Goal: Task Accomplishment & Management: Complete application form

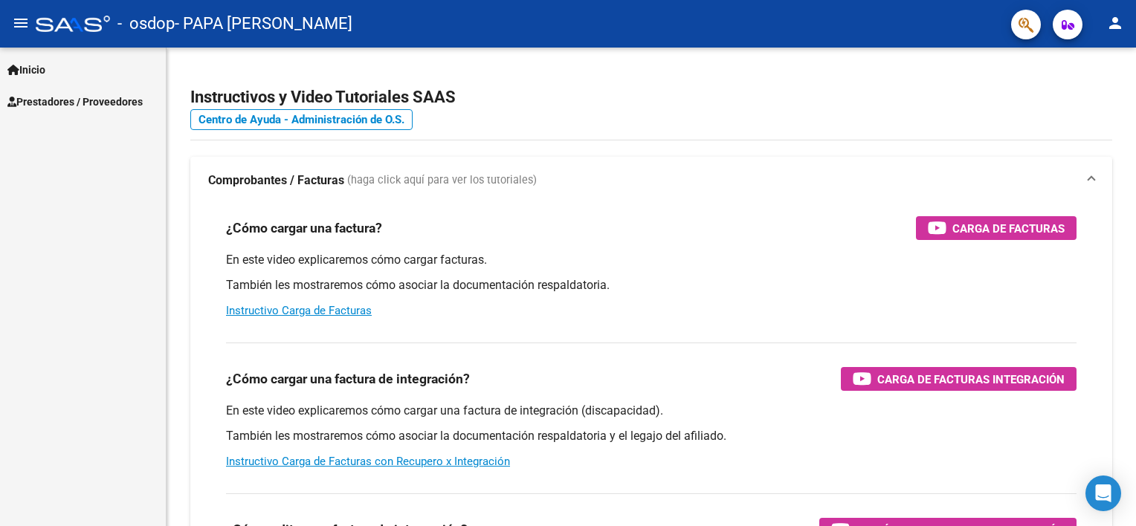
click at [1105, 26] on button "person" at bounding box center [1115, 24] width 30 height 30
click at [1094, 107] on button "exit_to_app Salir" at bounding box center [1084, 98] width 91 height 36
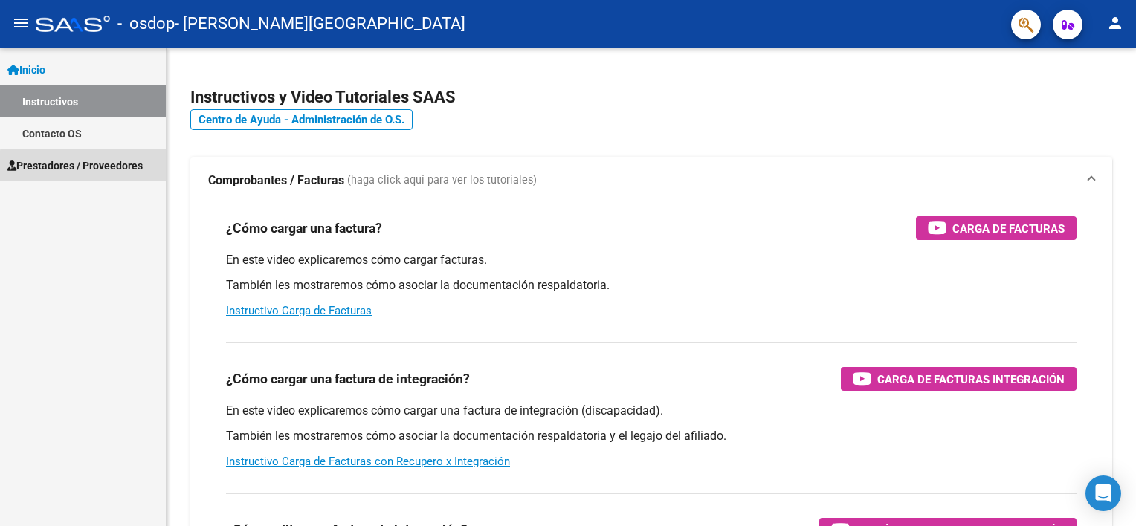
click at [86, 167] on span "Prestadores / Proveedores" at bounding box center [74, 166] width 135 height 16
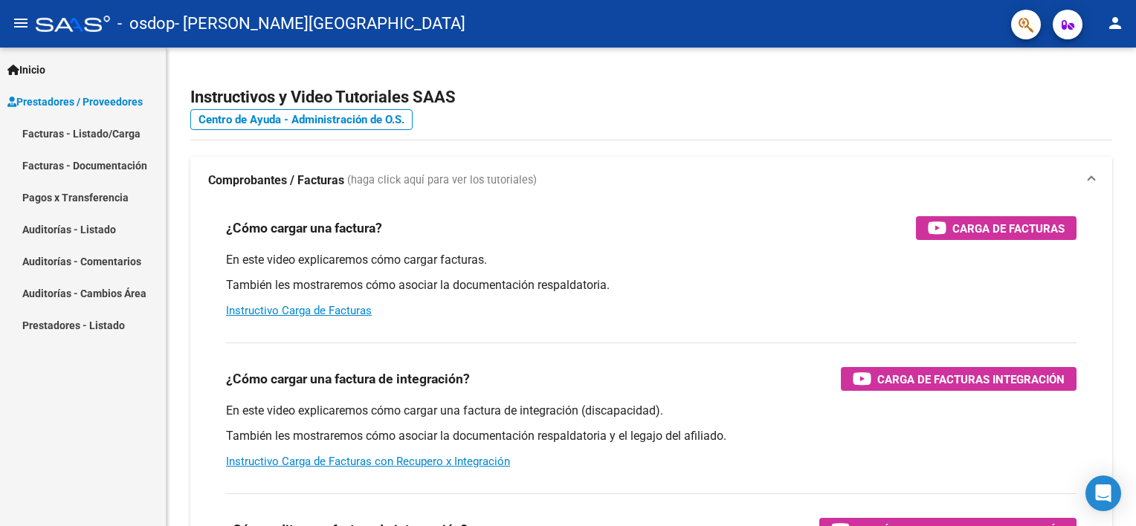
click at [104, 134] on link "Facturas - Listado/Carga" at bounding box center [83, 133] width 166 height 32
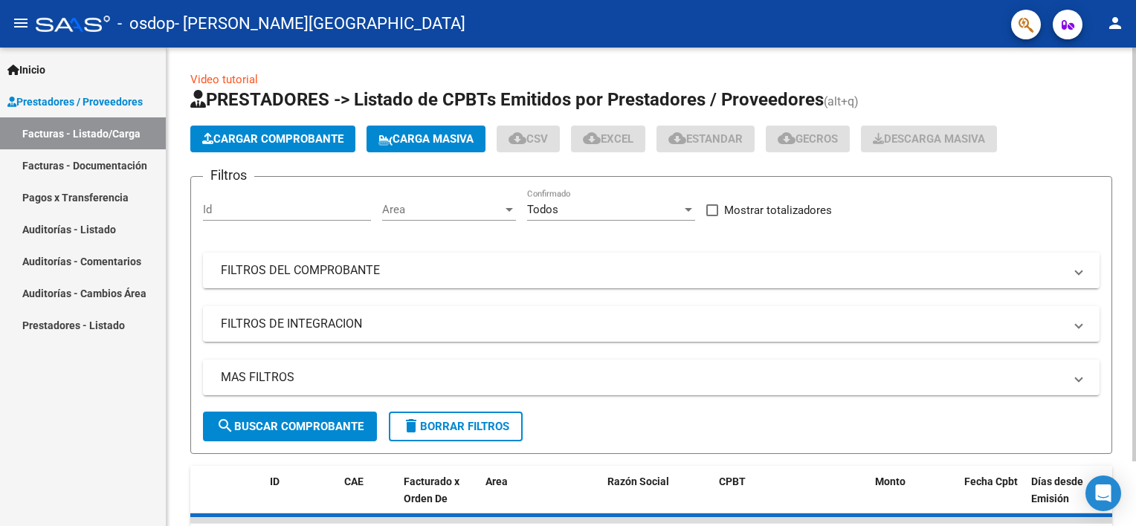
scroll to position [74, 0]
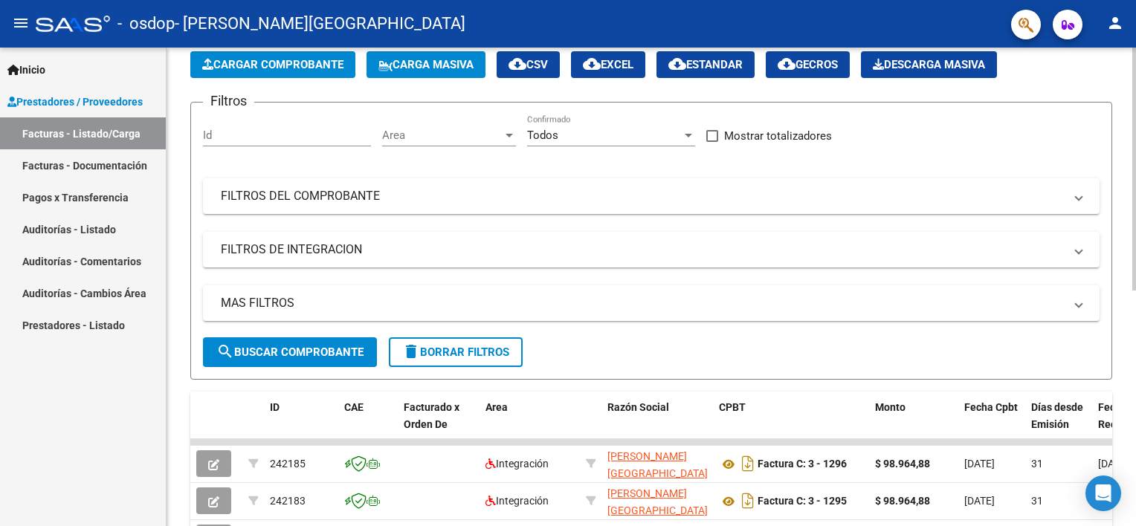
click at [268, 68] on span "Cargar Comprobante" at bounding box center [272, 64] width 141 height 13
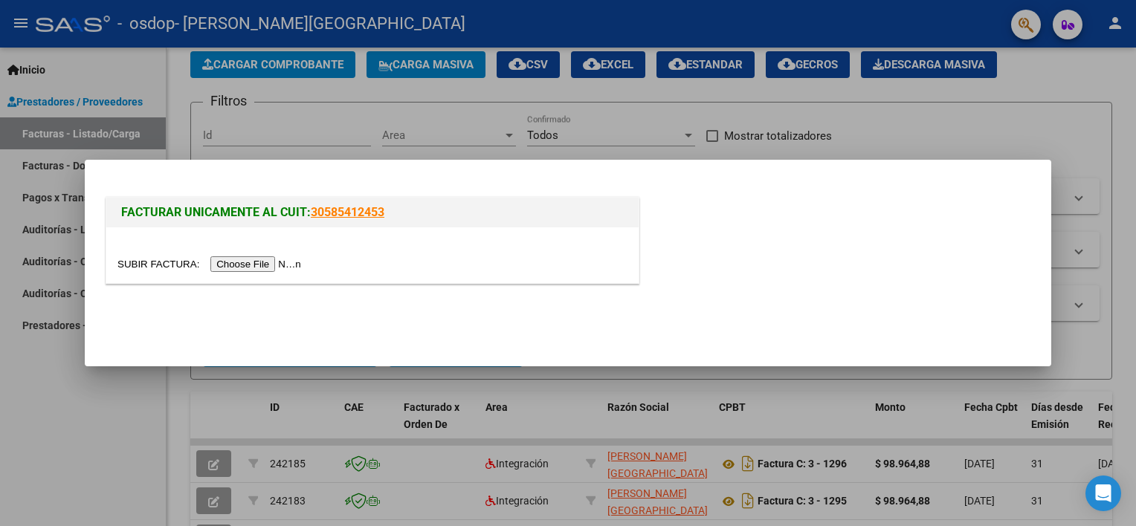
click at [253, 258] on input "file" at bounding box center [211, 264] width 188 height 16
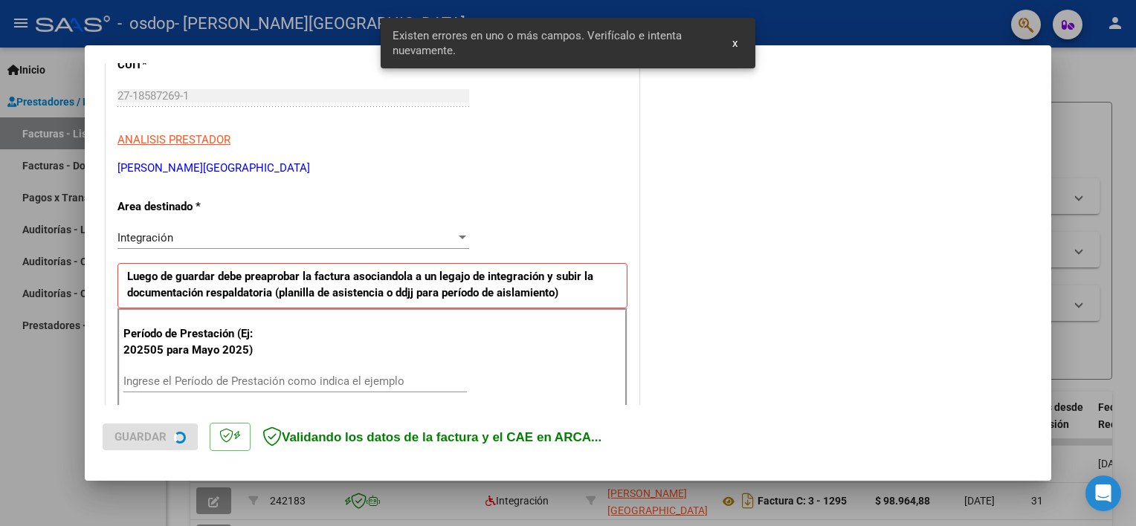
scroll to position [317, 0]
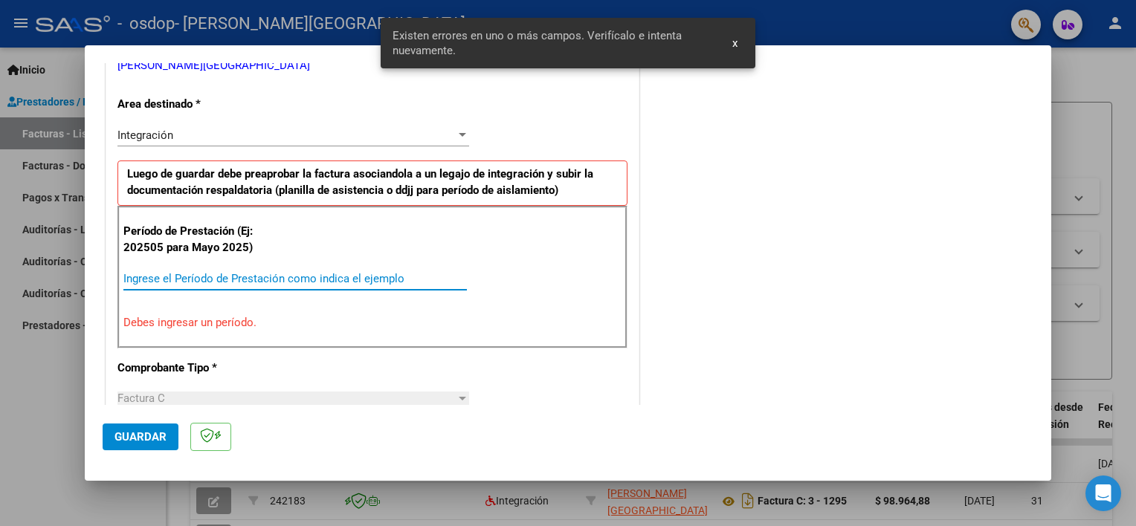
click at [291, 282] on input "Ingrese el Período de Prestación como indica el ejemplo" at bounding box center [294, 278] width 343 height 13
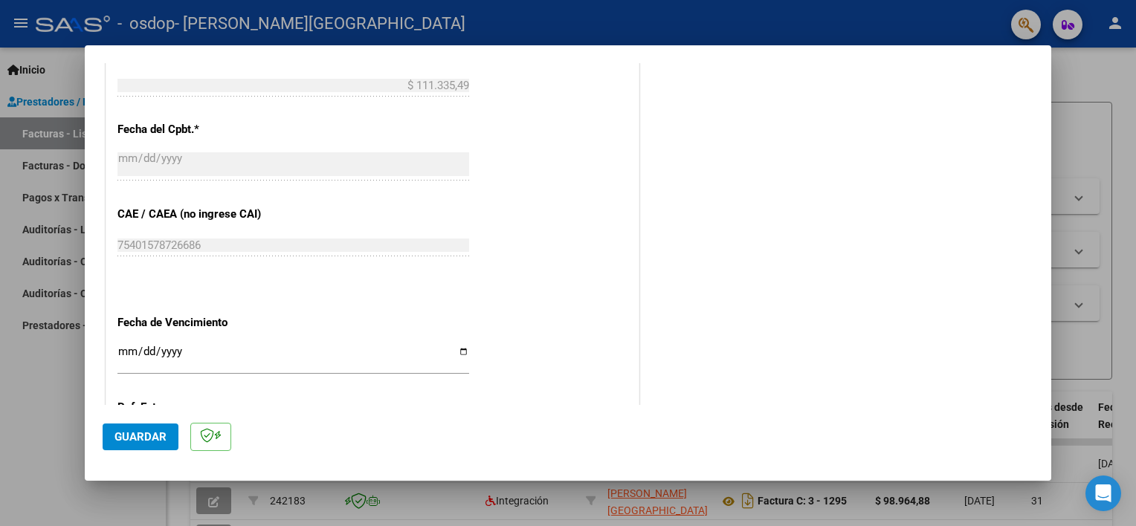
scroll to position [892, 0]
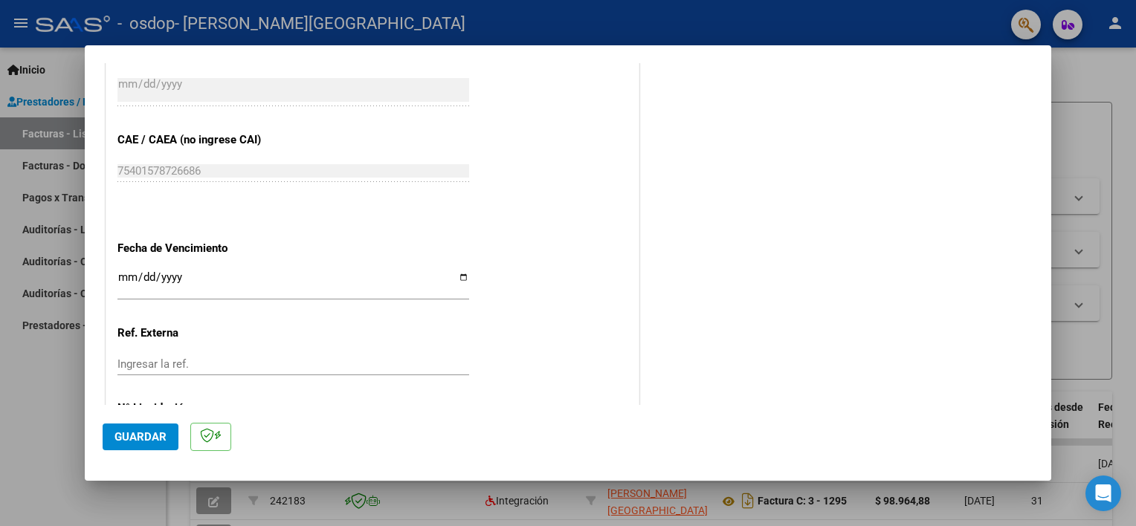
type input "202509"
click at [455, 271] on input "Ingresar la fecha" at bounding box center [293, 283] width 352 height 24
type input "[DATE]"
click at [155, 424] on button "Guardar" at bounding box center [141, 437] width 76 height 27
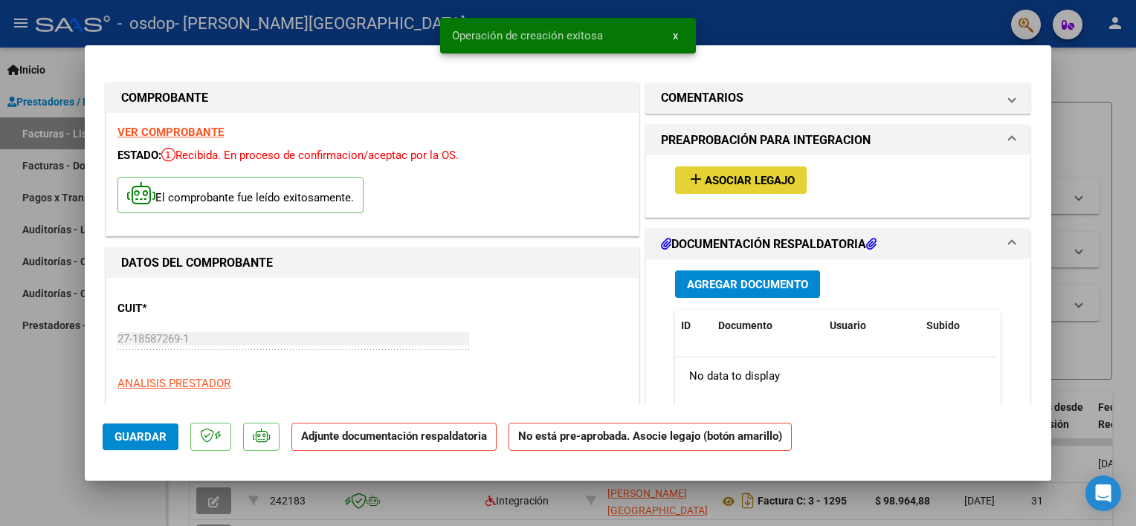
click at [763, 184] on span "Asociar Legajo" at bounding box center [750, 180] width 90 height 13
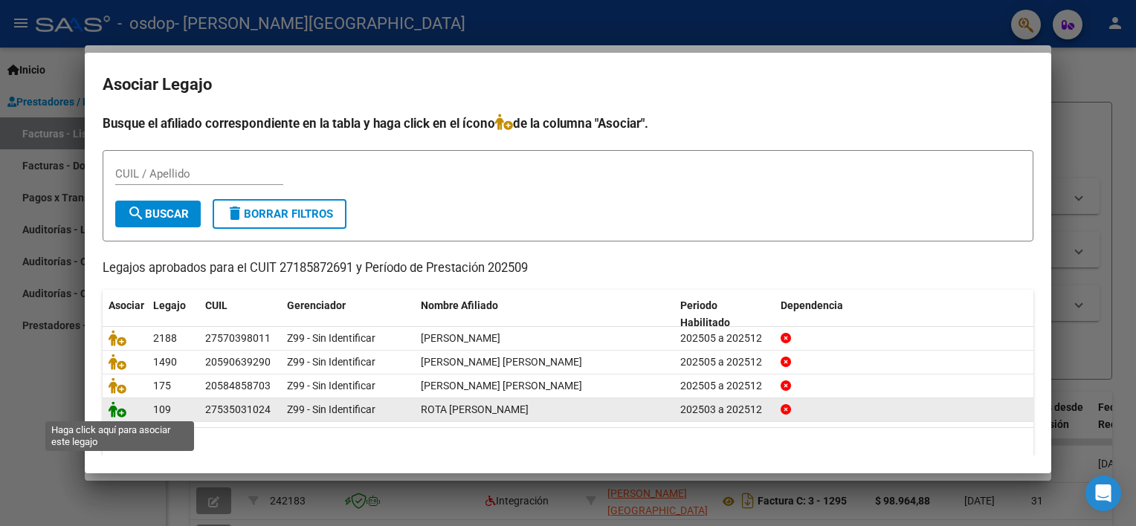
click at [109, 410] on icon at bounding box center [118, 409] width 18 height 16
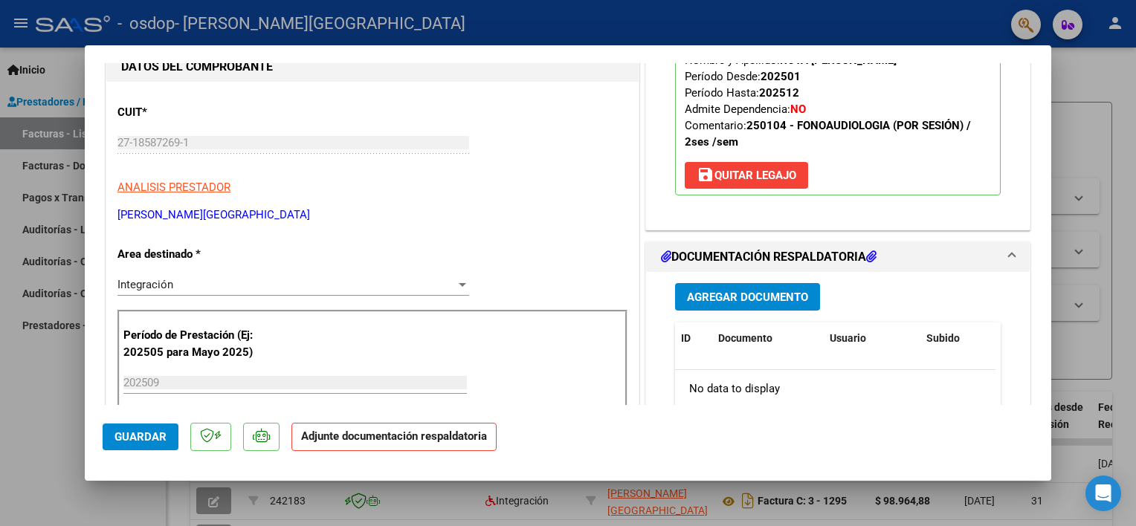
scroll to position [297, 0]
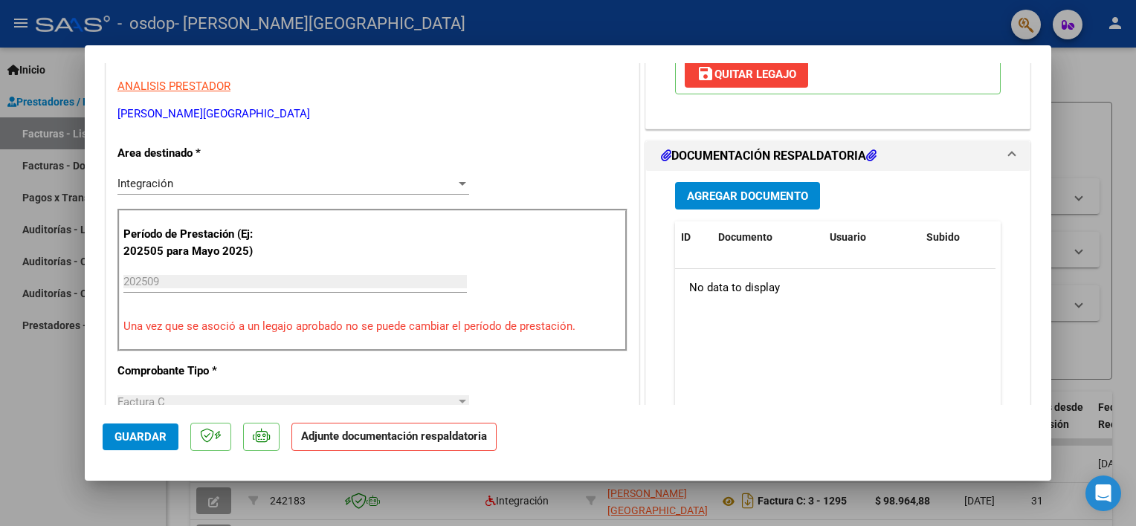
click at [764, 203] on button "Agregar Documento" at bounding box center [747, 196] width 145 height 28
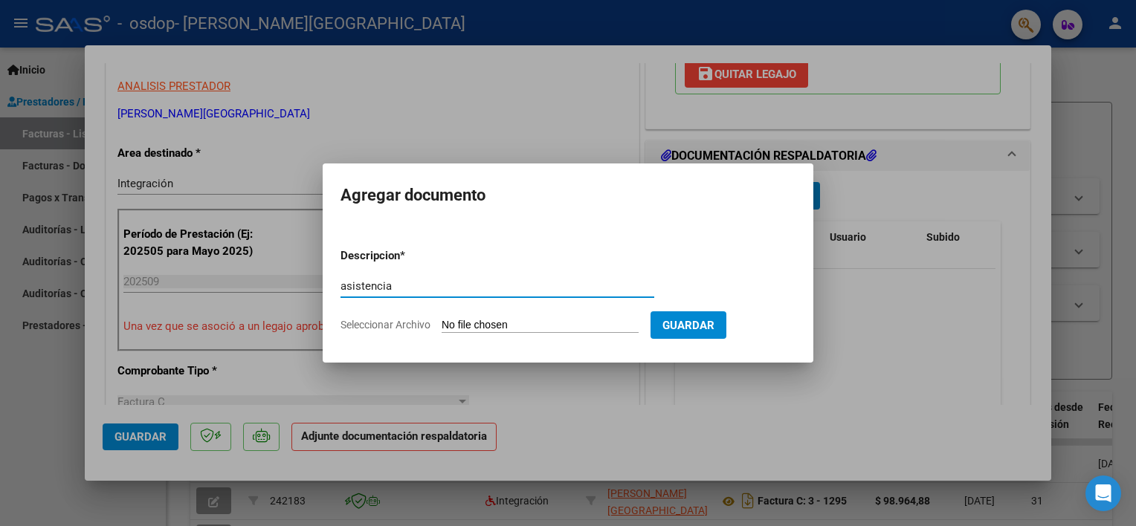
drag, startPoint x: 467, startPoint y: 282, endPoint x: 291, endPoint y: 284, distance: 176.2
click at [291, 284] on div "COMPROBANTE VER COMPROBANTE ESTADO: Recibida. En proceso de confirmacion/acepta…" at bounding box center [568, 263] width 1136 height 526
type input "asistencia"
click at [554, 322] on input "Seleccionar Archivo" at bounding box center [540, 326] width 197 height 14
type input "C:\fakepath\ROTA - SEPT.pdf"
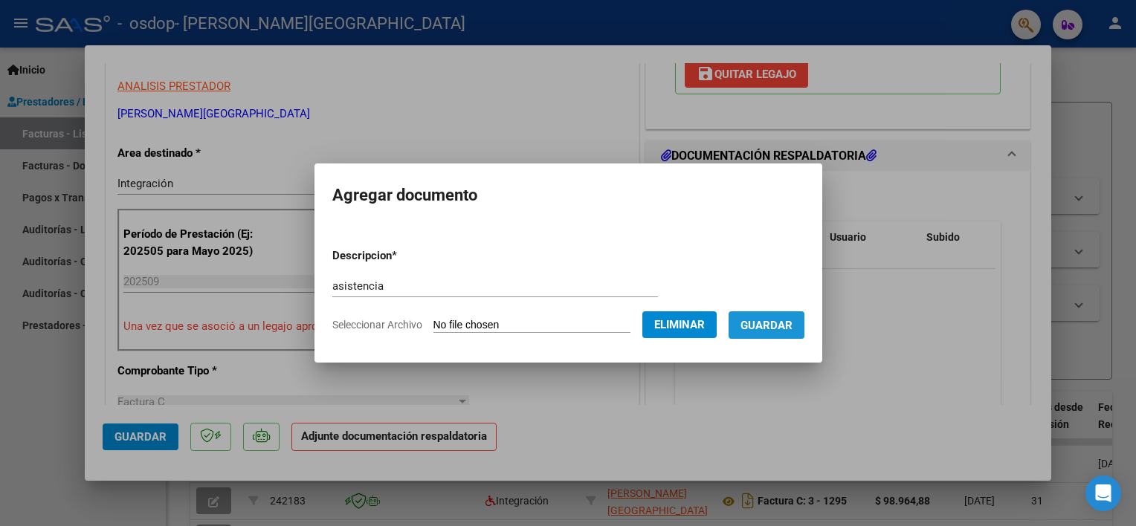
click at [752, 330] on span "Guardar" at bounding box center [766, 325] width 52 height 13
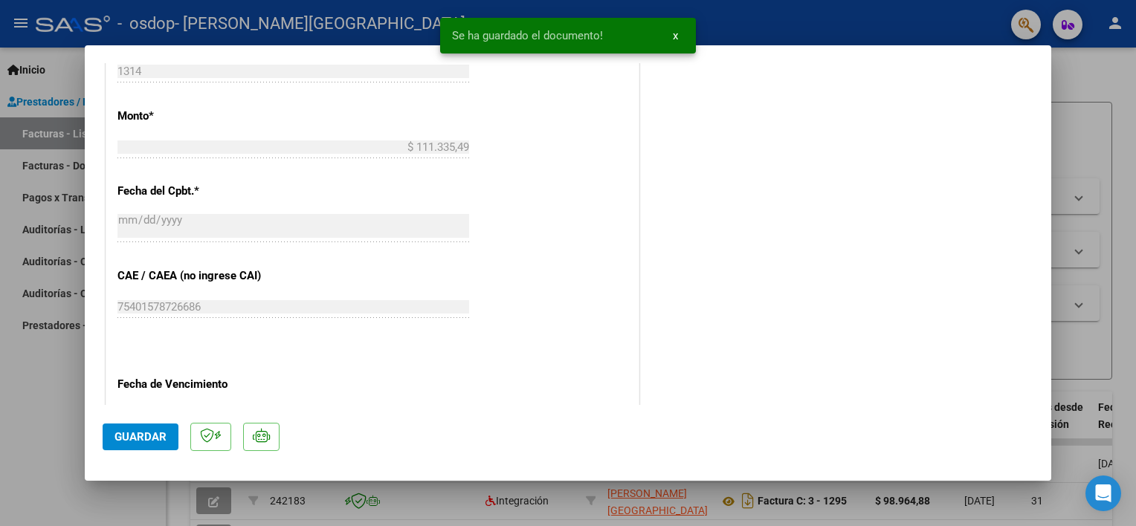
scroll to position [818, 0]
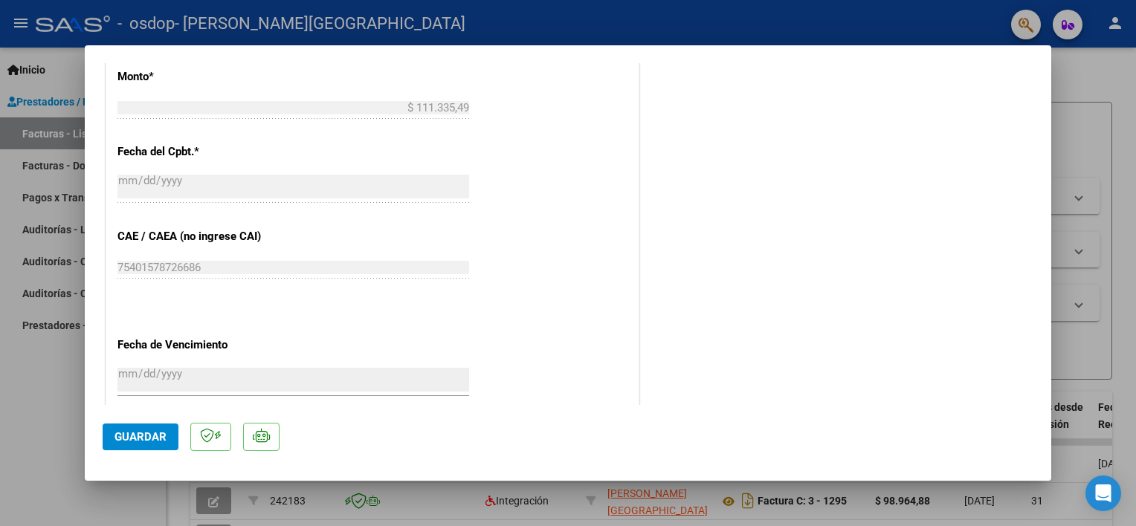
click at [141, 430] on span "Guardar" at bounding box center [140, 436] width 52 height 13
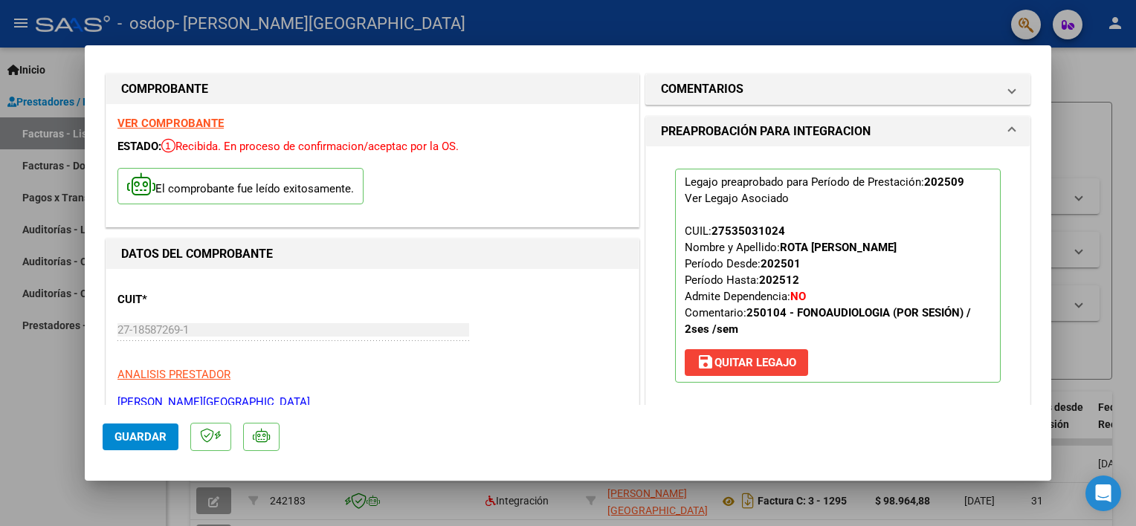
scroll to position [0, 0]
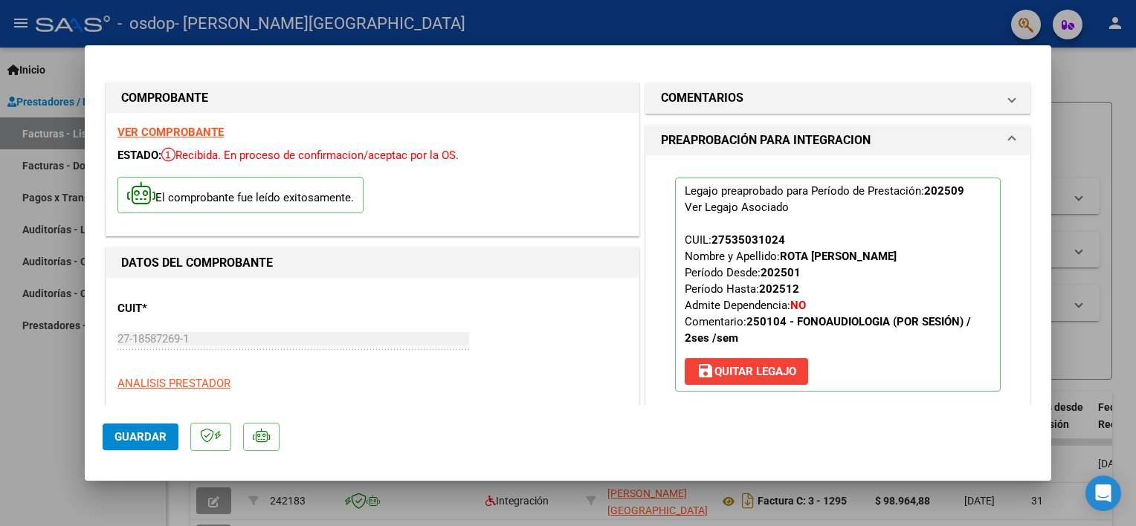
click at [1120, 247] on div at bounding box center [568, 263] width 1136 height 526
type input "$ 0,00"
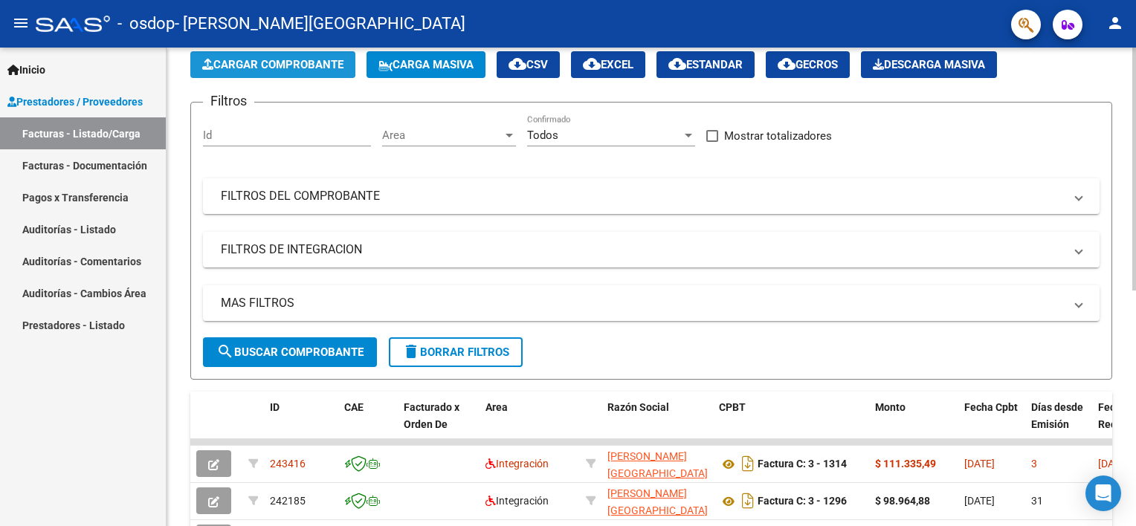
click at [244, 65] on span "Cargar Comprobante" at bounding box center [272, 64] width 141 height 13
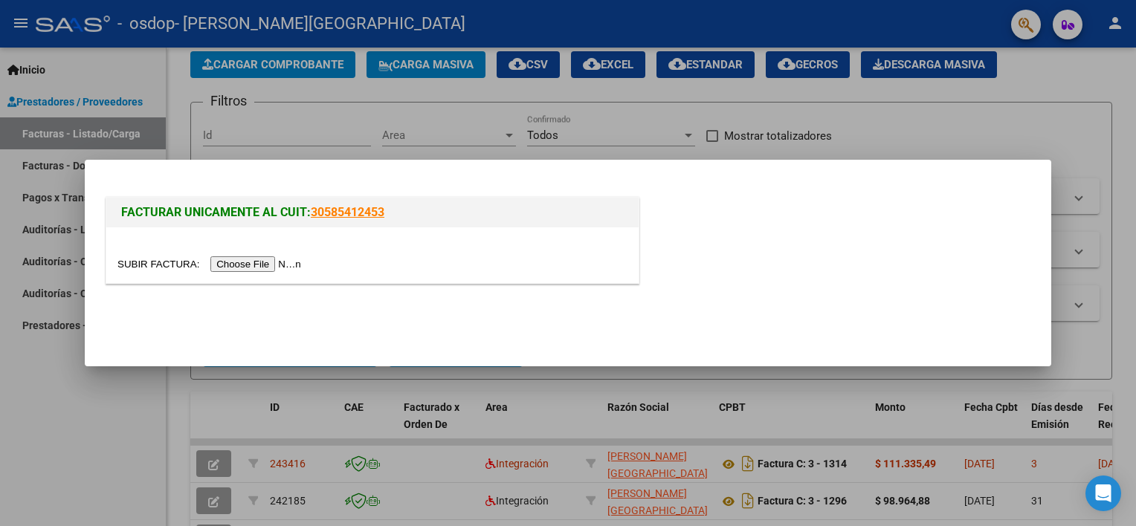
click at [250, 272] on div at bounding box center [372, 255] width 532 height 56
click at [250, 261] on input "file" at bounding box center [211, 264] width 188 height 16
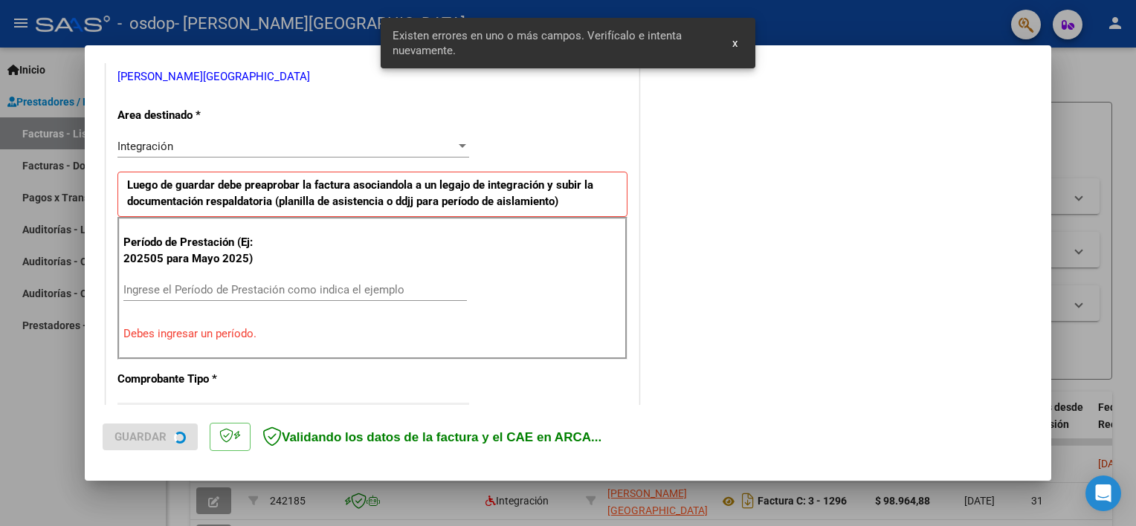
scroll to position [317, 0]
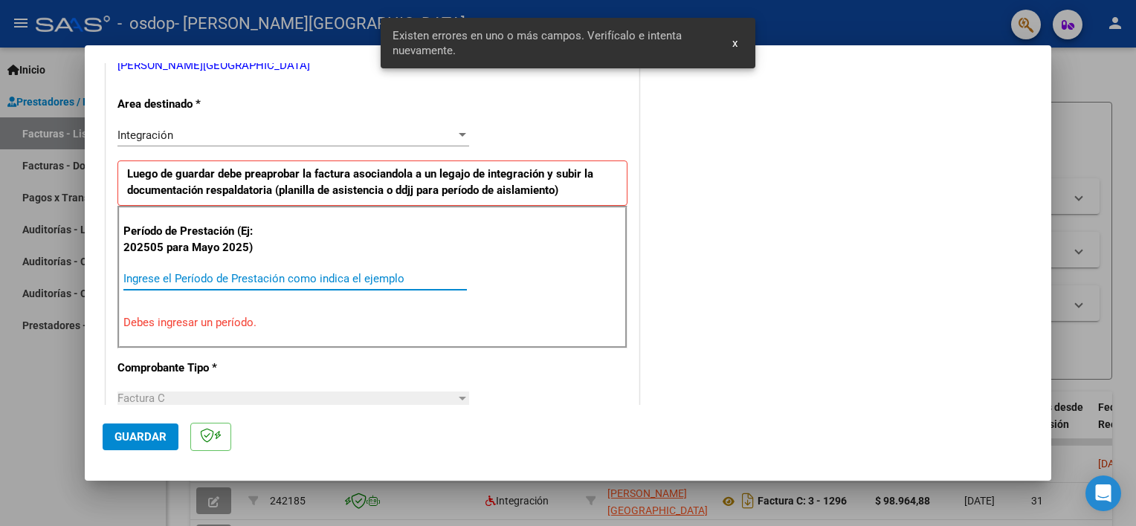
click at [197, 278] on input "Ingrese el Período de Prestación como indica el ejemplo" at bounding box center [294, 278] width 343 height 13
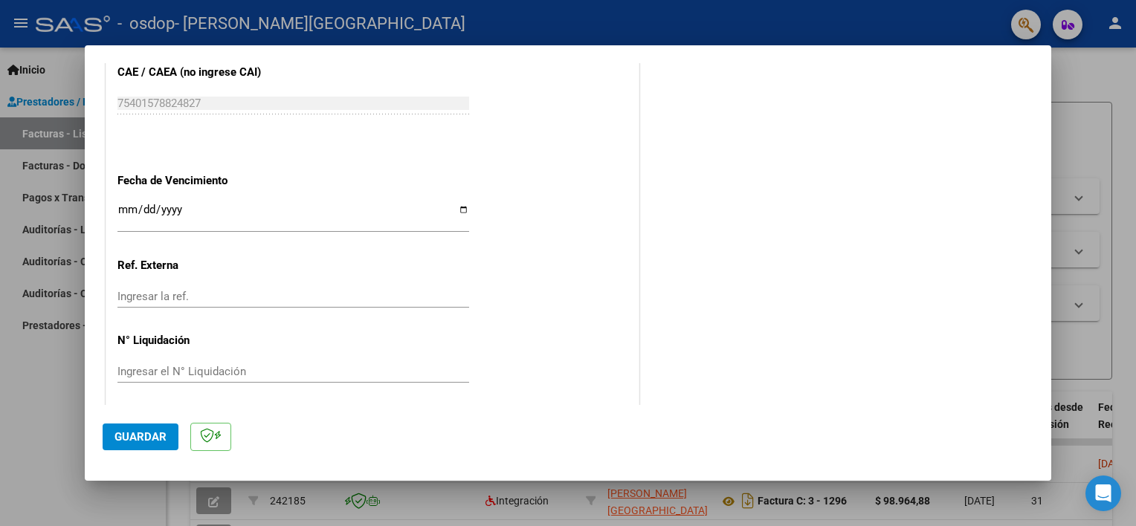
scroll to position [964, 0]
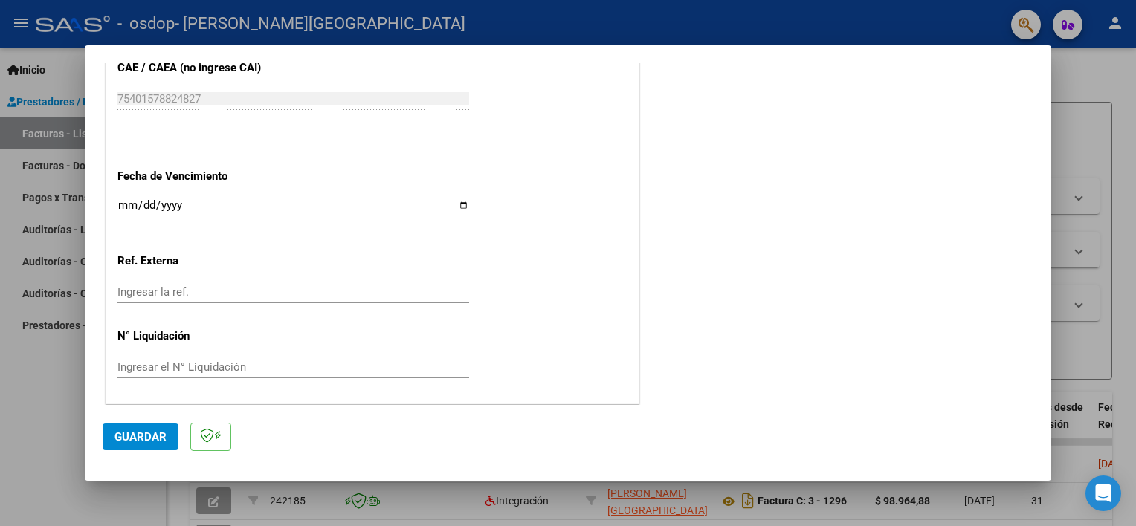
type input "202509"
click at [459, 208] on input "Ingresar la fecha" at bounding box center [293, 211] width 352 height 24
type input "2025-10-14"
click at [138, 436] on span "Guardar" at bounding box center [140, 436] width 52 height 13
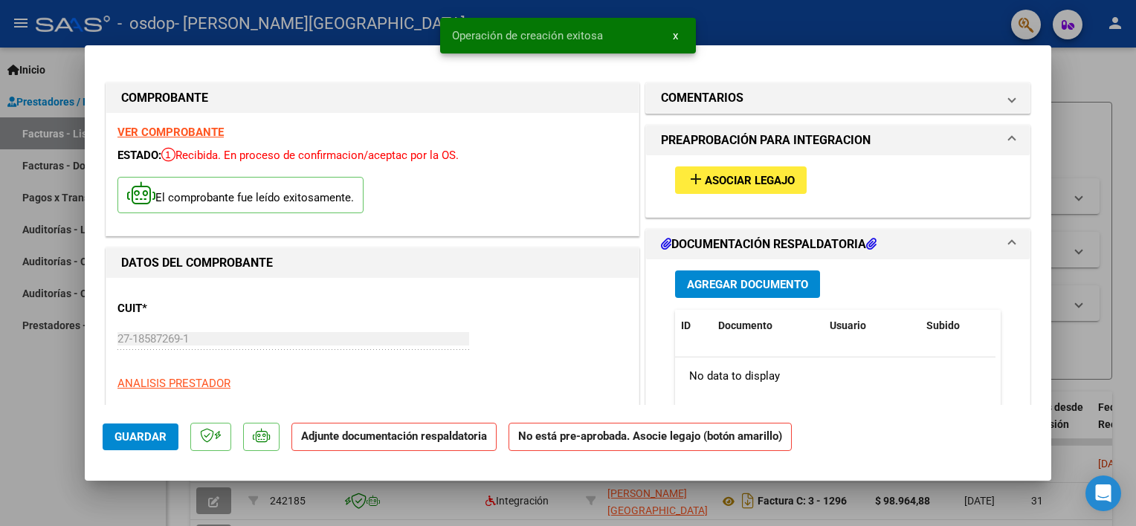
click at [777, 178] on span "Asociar Legajo" at bounding box center [750, 180] width 90 height 13
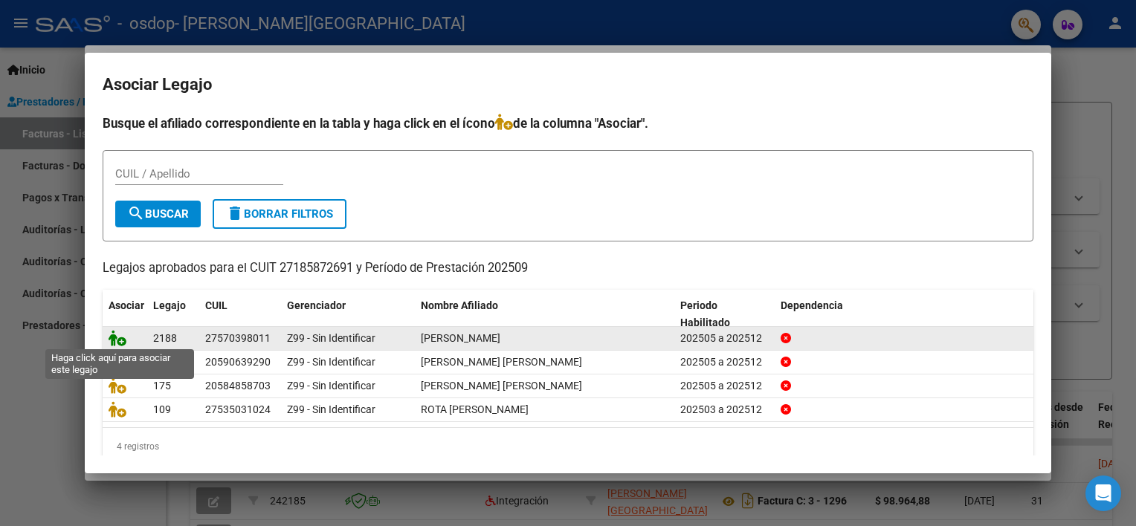
click at [115, 330] on icon at bounding box center [118, 338] width 18 height 16
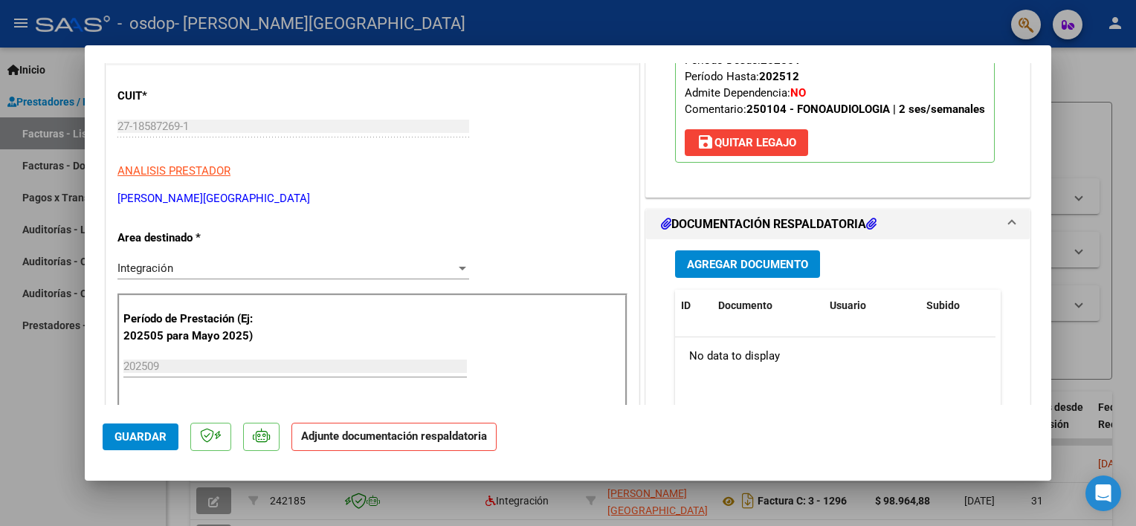
scroll to position [223, 0]
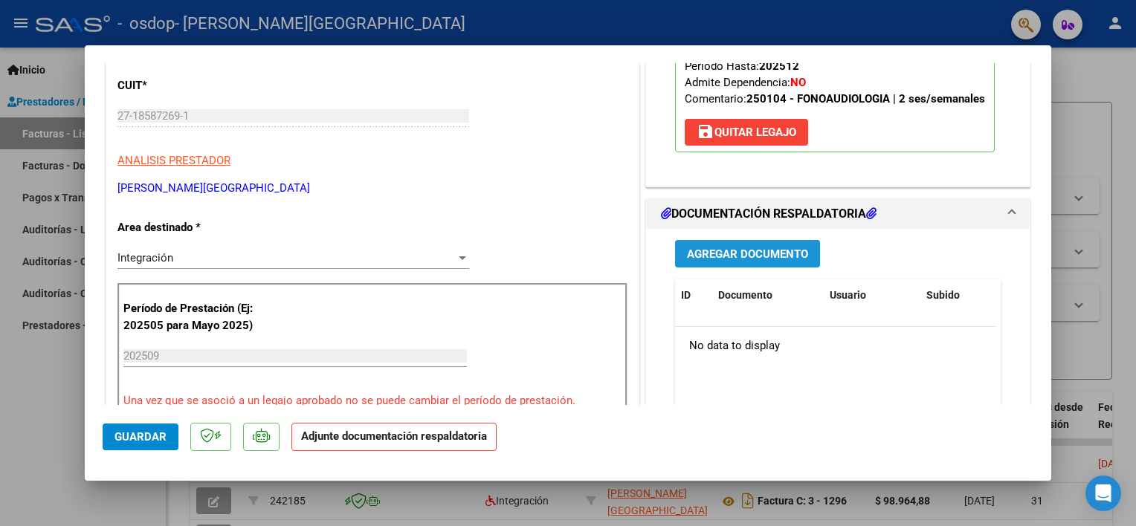
click at [697, 256] on span "Agregar Documento" at bounding box center [747, 254] width 121 height 13
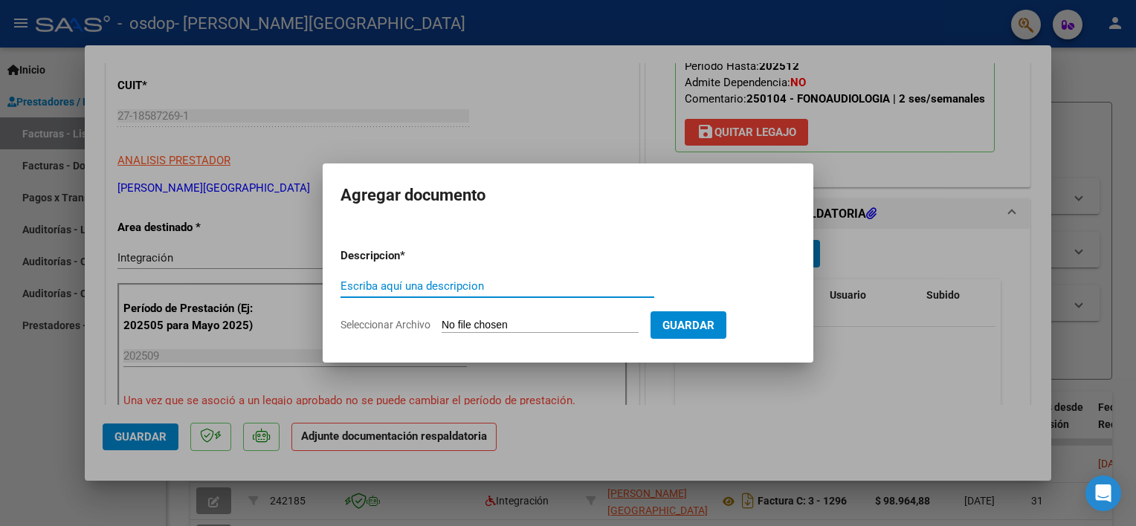
click at [491, 276] on div "Escriba aquí una descripcion" at bounding box center [497, 286] width 314 height 22
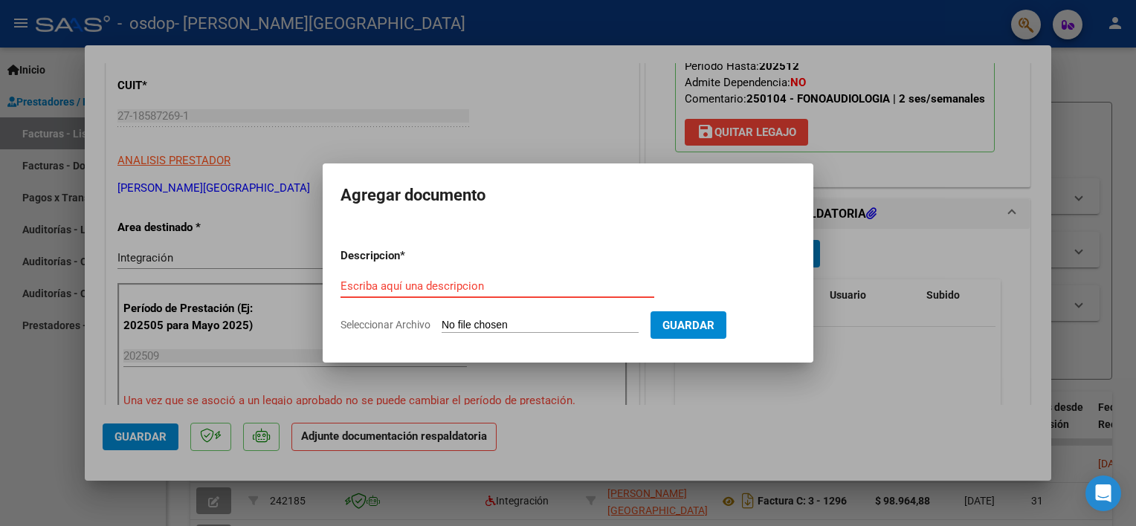
paste input "asistencia"
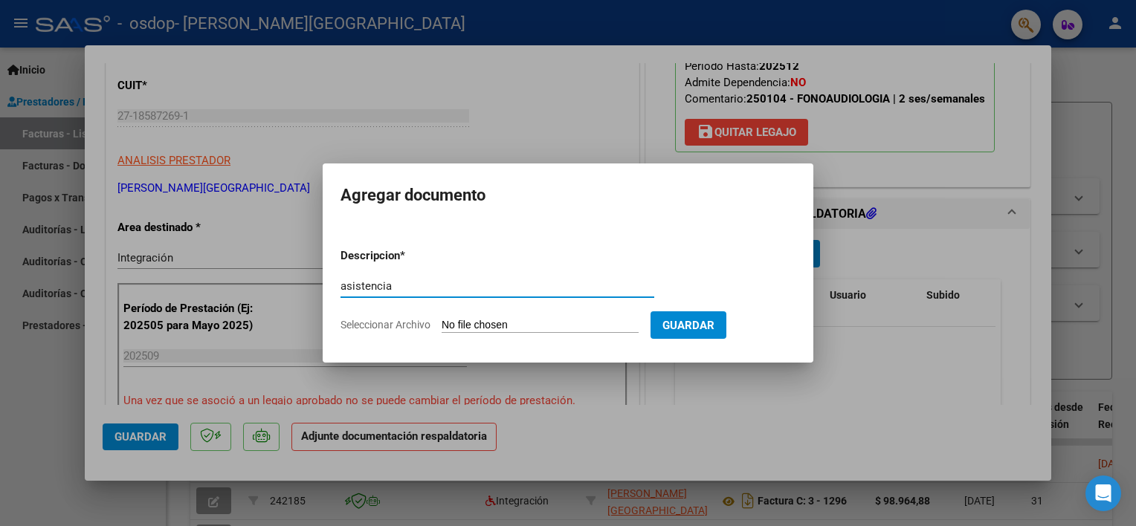
type input "asistencia"
click at [516, 323] on input "Seleccionar Archivo" at bounding box center [540, 326] width 197 height 14
type input "C:\fakepath\SEIVANE - SEPT.pdf"
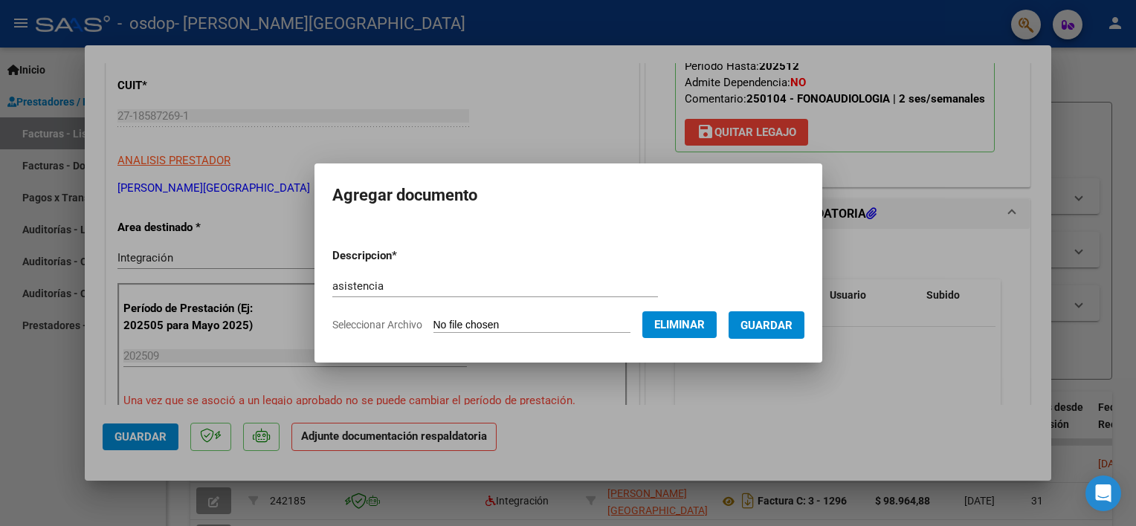
click at [768, 322] on span "Guardar" at bounding box center [766, 325] width 52 height 13
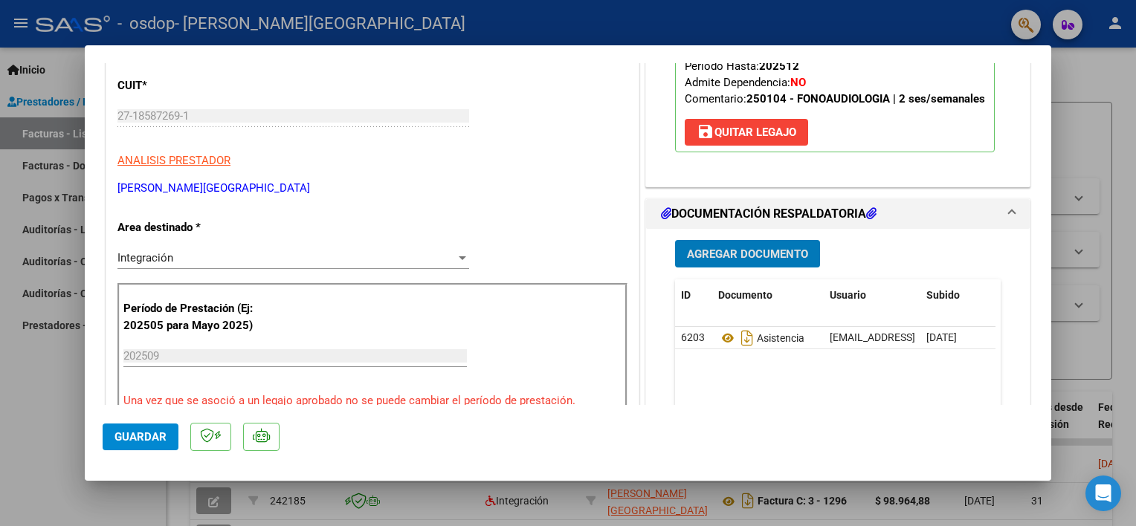
scroll to position [0, 0]
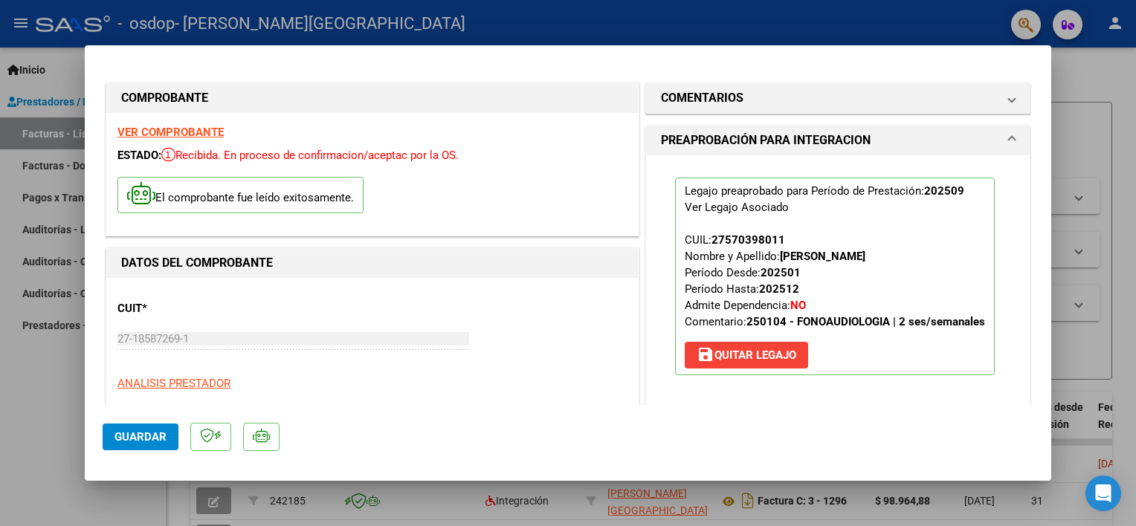
click at [1080, 343] on div at bounding box center [568, 263] width 1136 height 526
type input "$ 0,00"
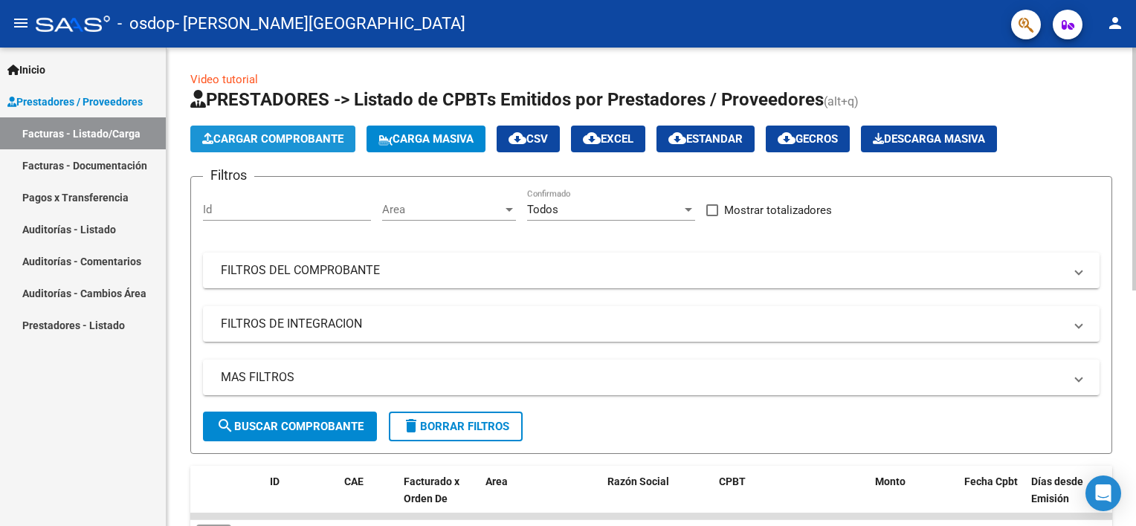
click at [253, 138] on span "Cargar Comprobante" at bounding box center [272, 138] width 141 height 13
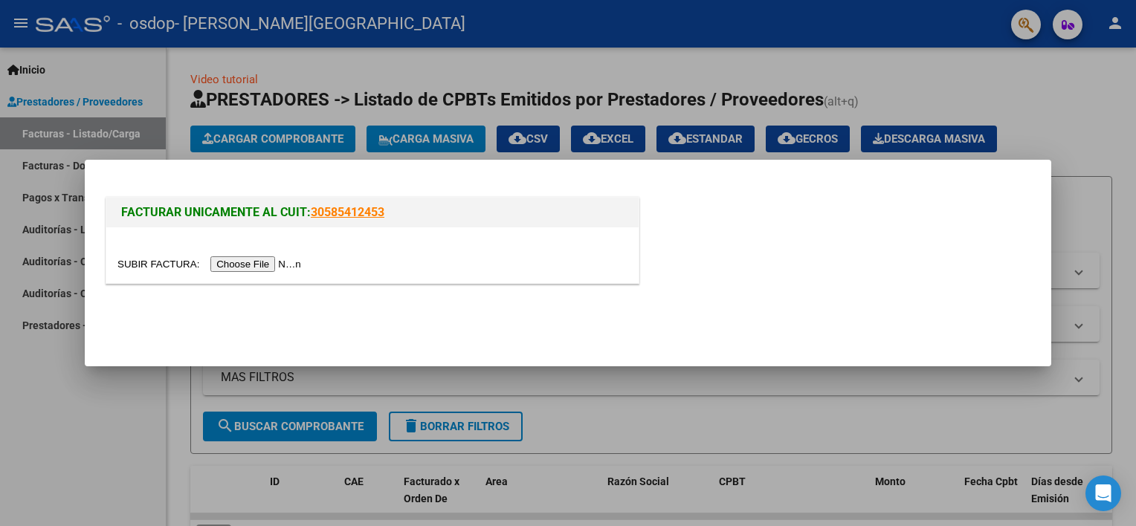
click at [238, 266] on input "file" at bounding box center [211, 264] width 188 height 16
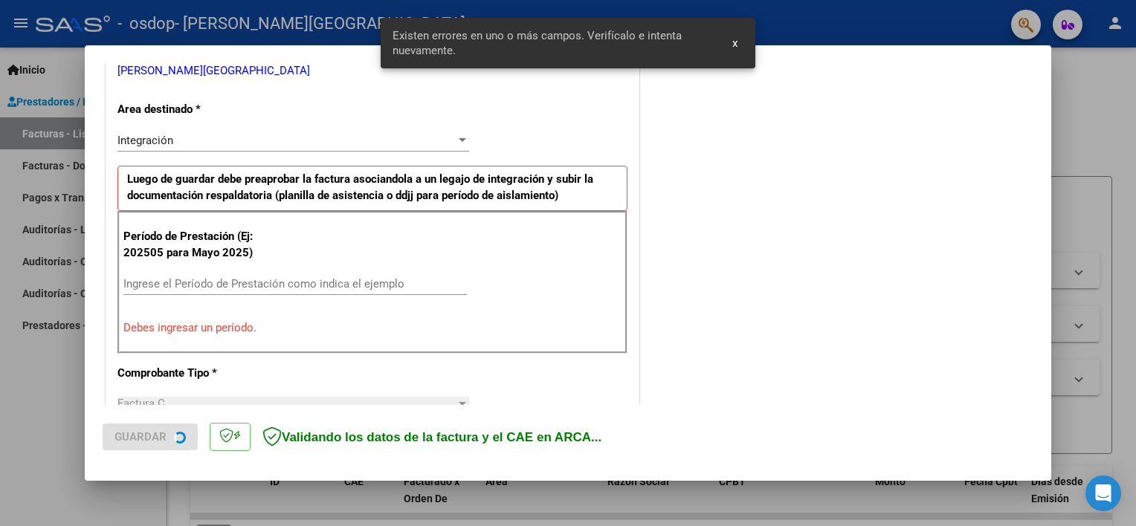
scroll to position [317, 0]
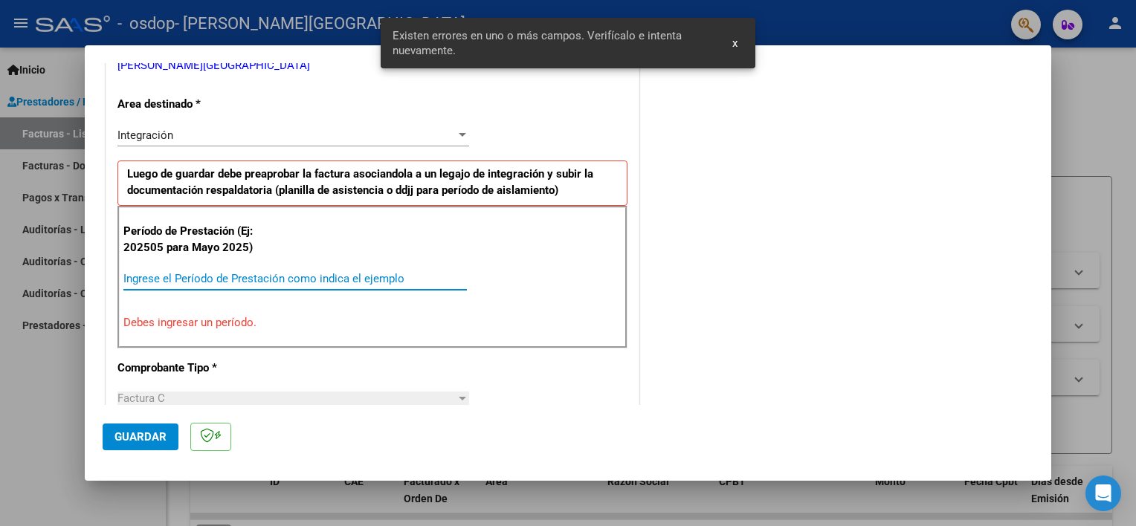
click at [326, 272] on input "Ingrese el Período de Prestación como indica el ejemplo" at bounding box center [294, 278] width 343 height 13
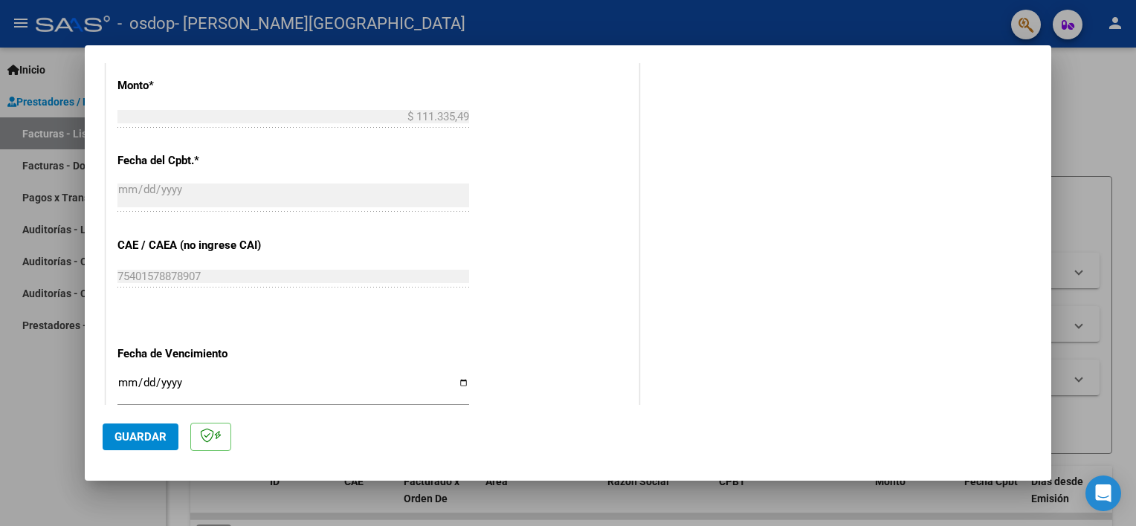
scroll to position [838, 0]
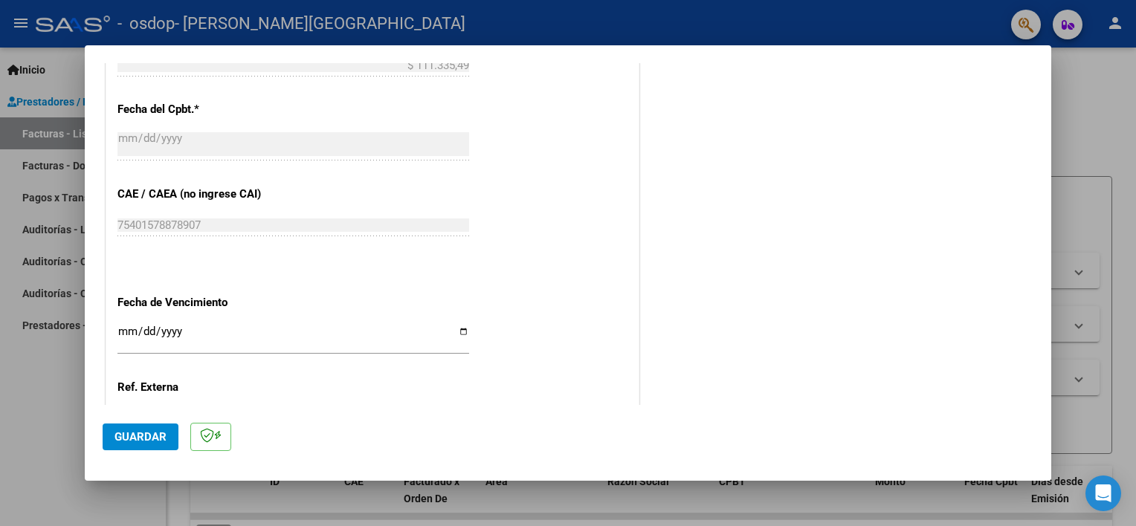
type input "202509"
click at [461, 327] on input "Ingresar la fecha" at bounding box center [293, 338] width 352 height 24
type input "2025-10-14"
click at [119, 437] on span "Guardar" at bounding box center [140, 436] width 52 height 13
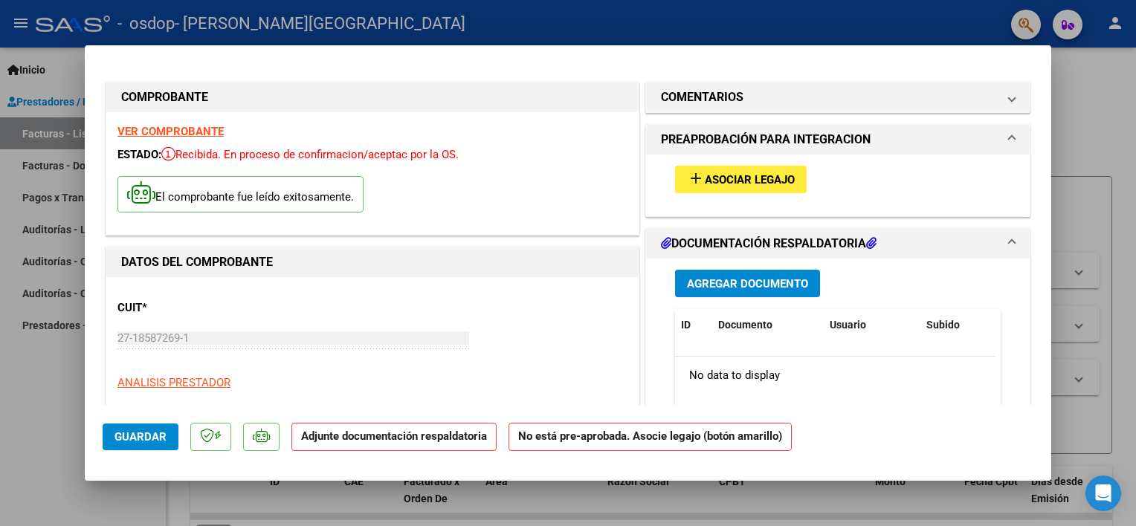
scroll to position [0, 0]
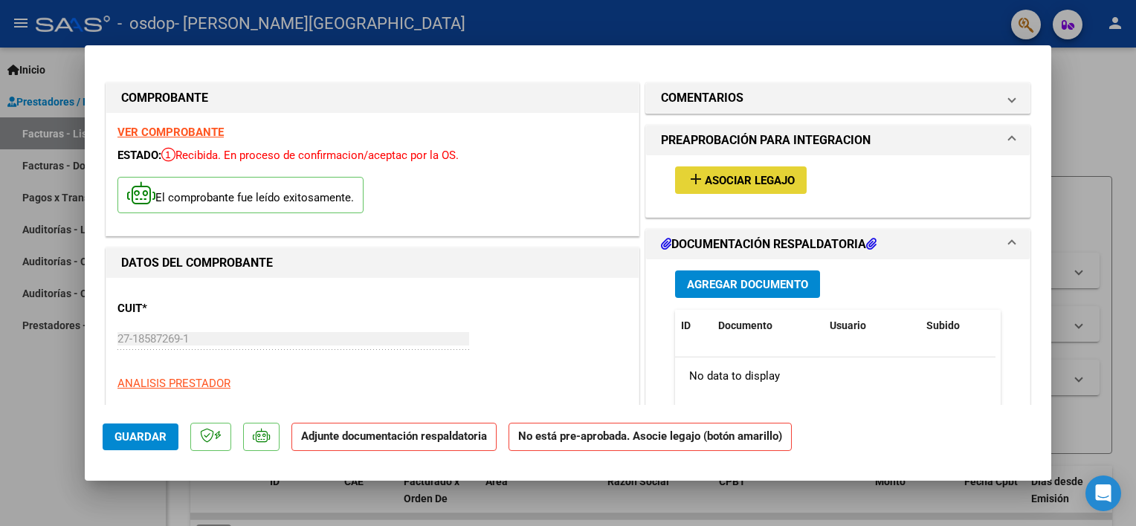
click at [714, 177] on span "Asociar Legajo" at bounding box center [750, 180] width 90 height 13
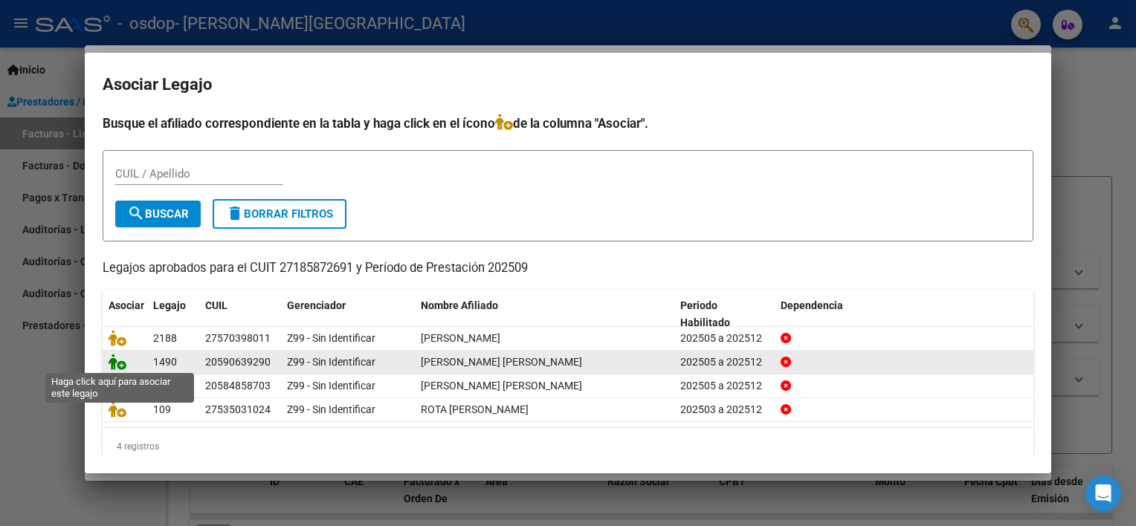
click at [117, 358] on icon at bounding box center [118, 362] width 18 height 16
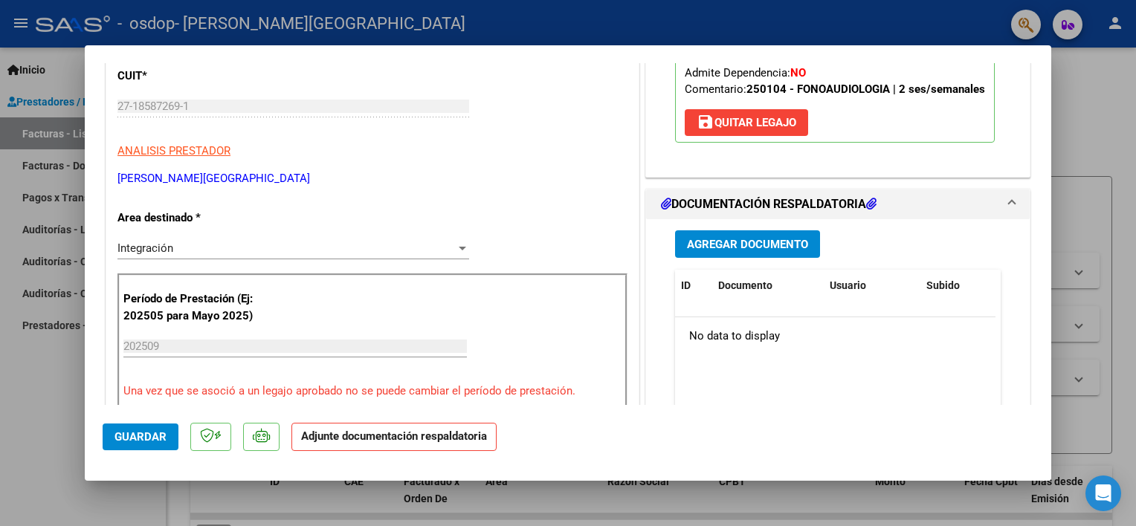
scroll to position [297, 0]
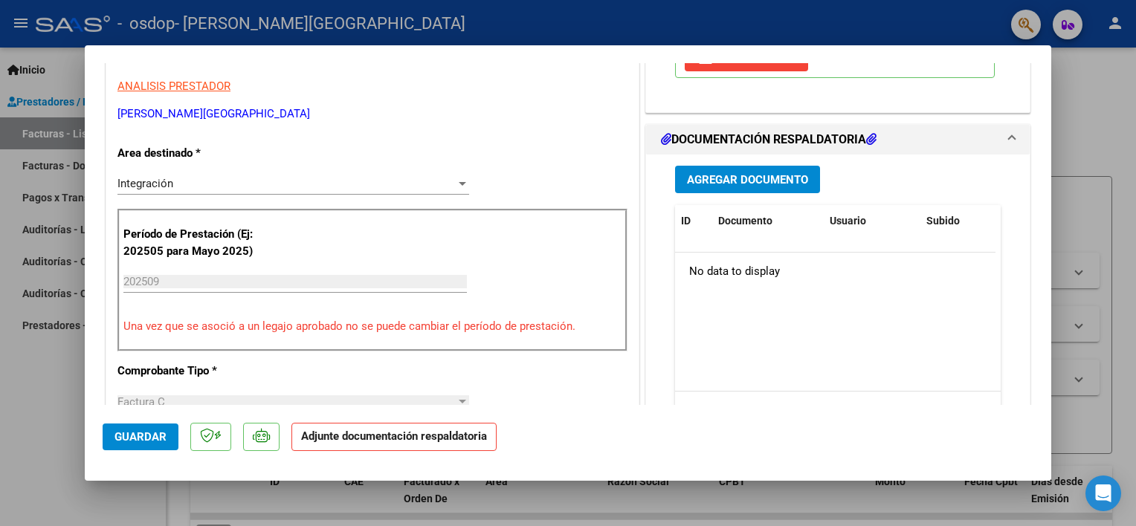
click at [766, 178] on span "Agregar Documento" at bounding box center [747, 179] width 121 height 13
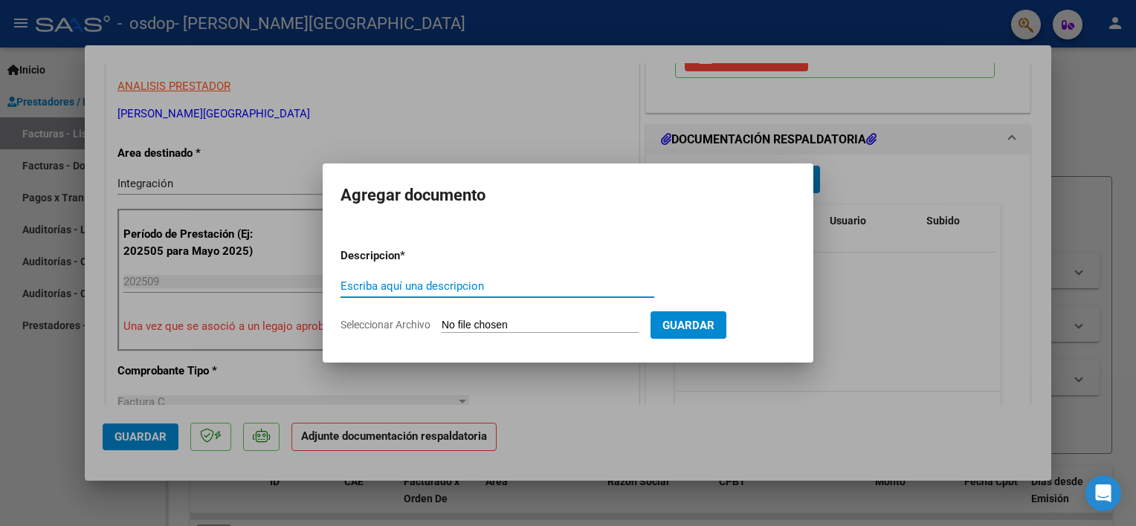
paste input "asistencia"
type input "asistencia"
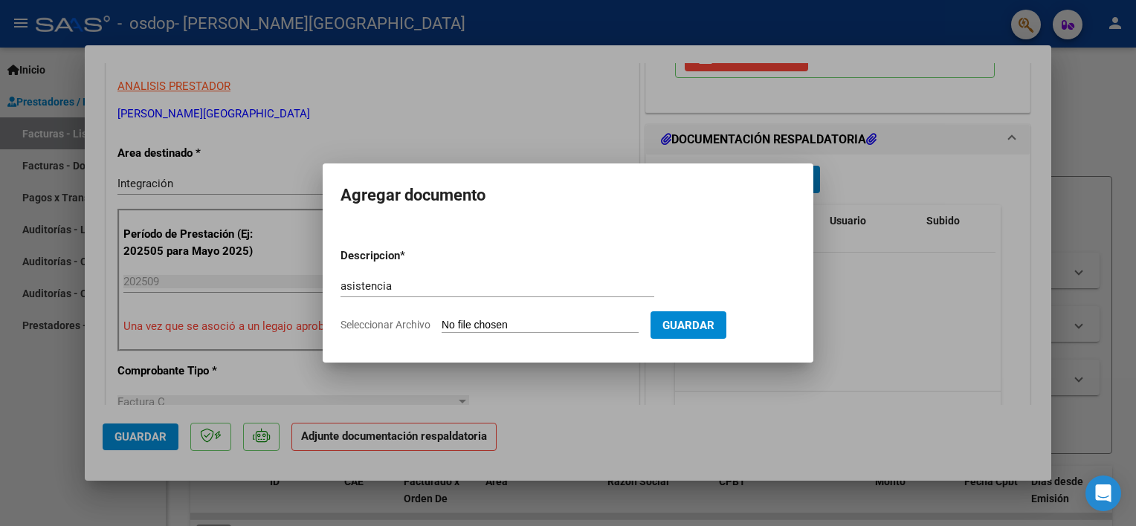
click at [527, 321] on input "Seleccionar Archivo" at bounding box center [540, 326] width 197 height 14
type input "C:\fakepath\FLORES - SEPT.pdf"
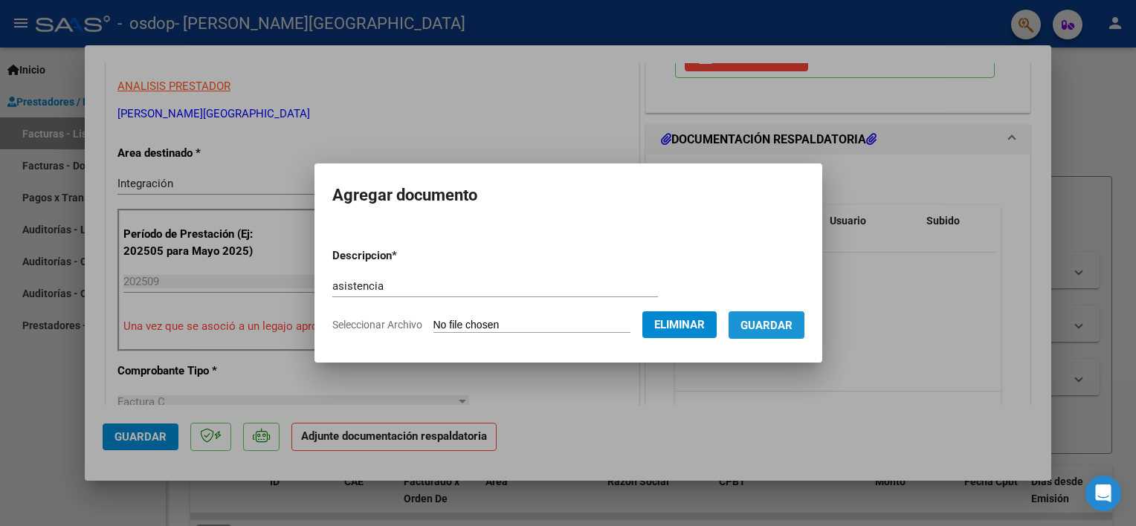
click at [763, 326] on span "Guardar" at bounding box center [766, 325] width 52 height 13
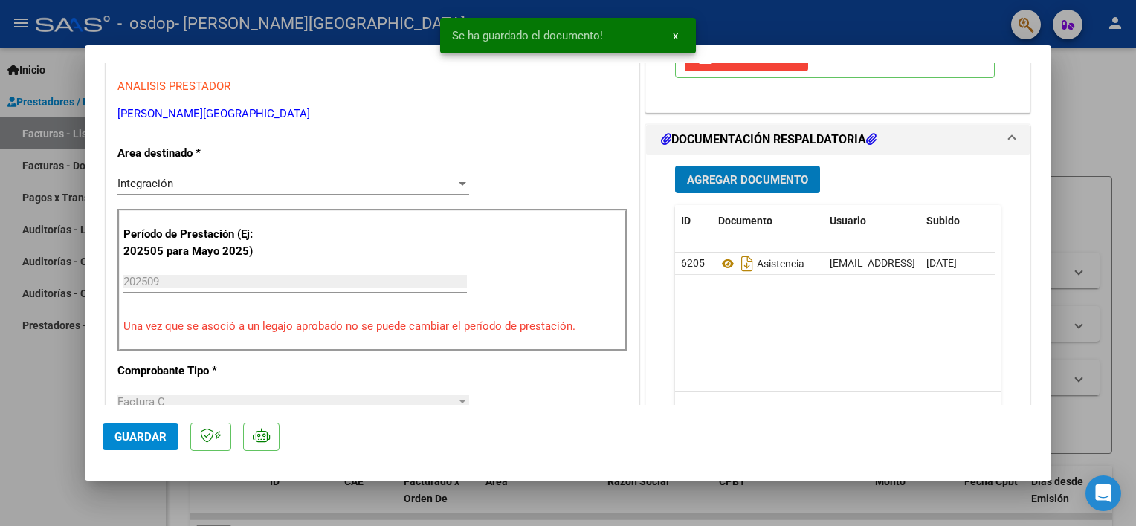
click at [1097, 152] on div at bounding box center [568, 263] width 1136 height 526
type input "$ 0,00"
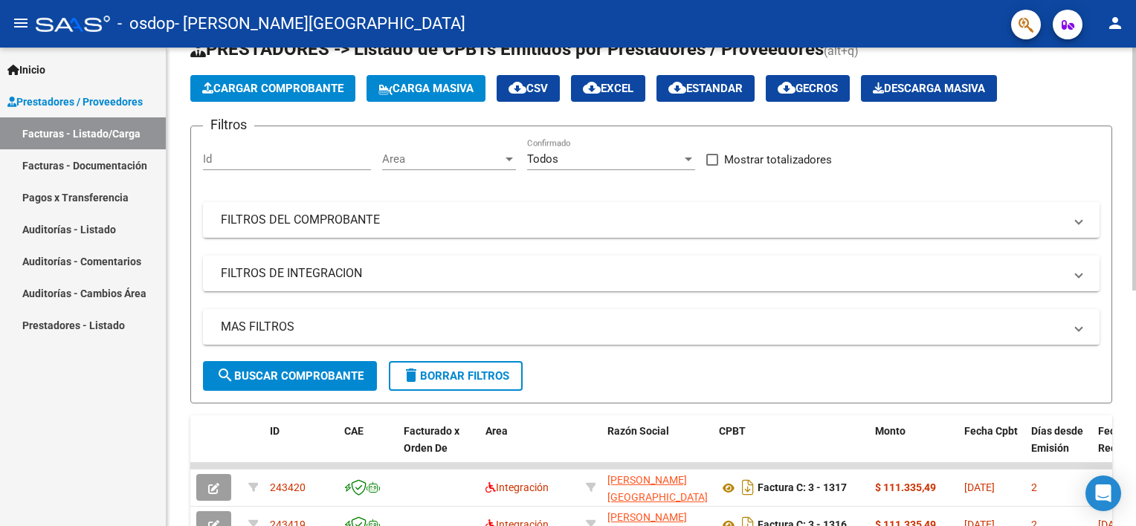
scroll to position [74, 0]
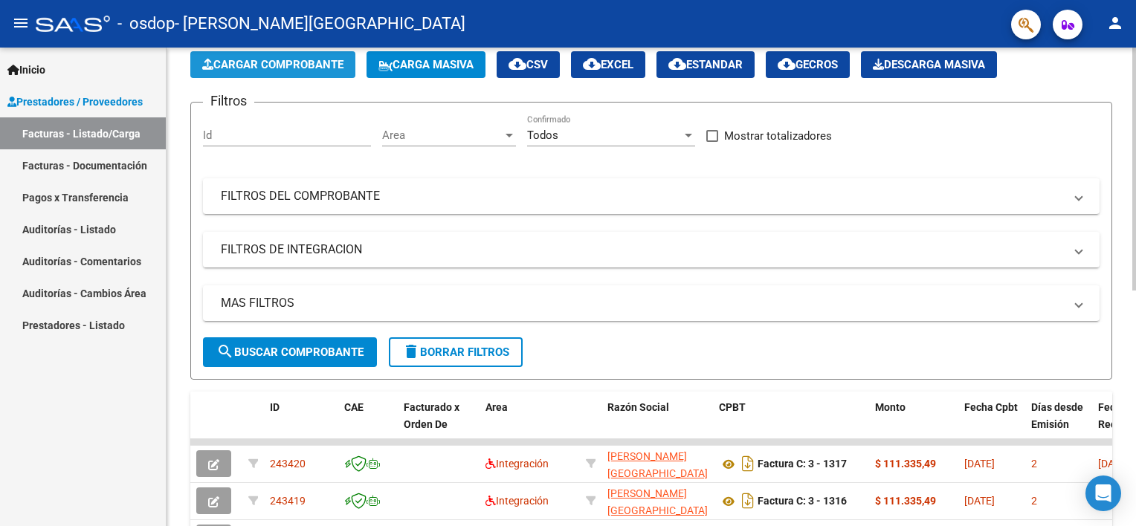
click at [311, 63] on span "Cargar Comprobante" at bounding box center [272, 64] width 141 height 13
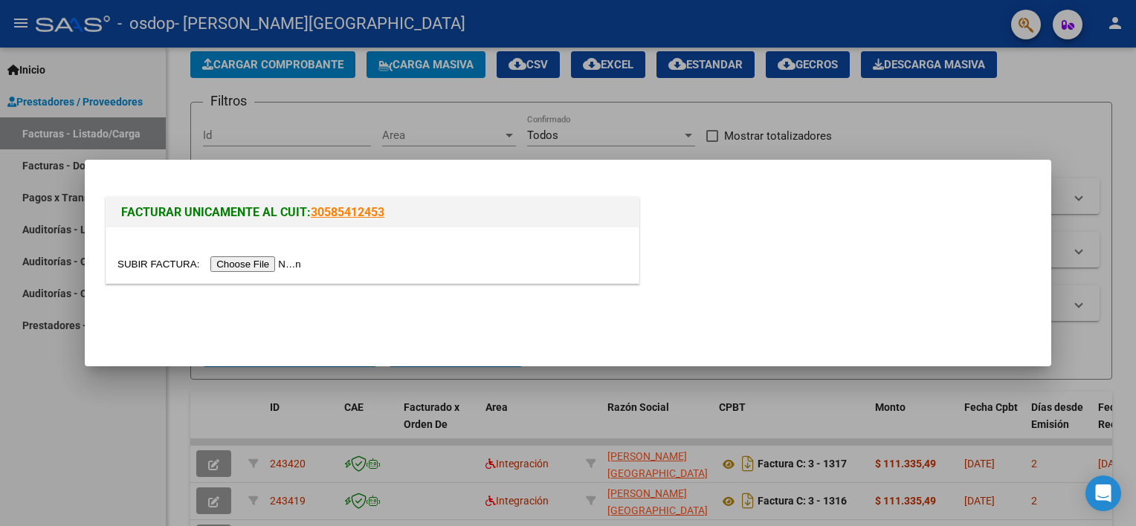
click at [253, 265] on input "file" at bounding box center [211, 264] width 188 height 16
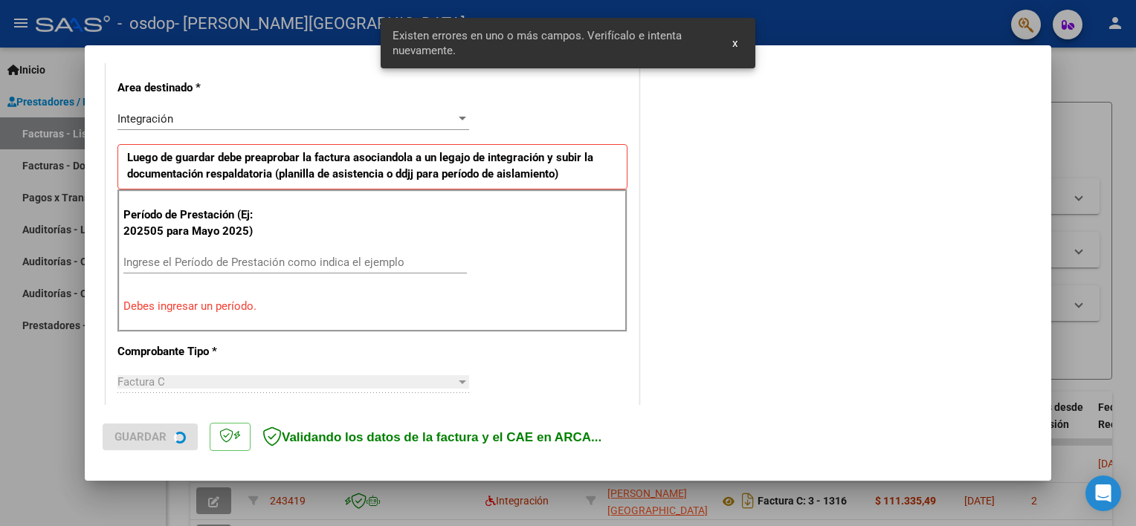
scroll to position [345, 0]
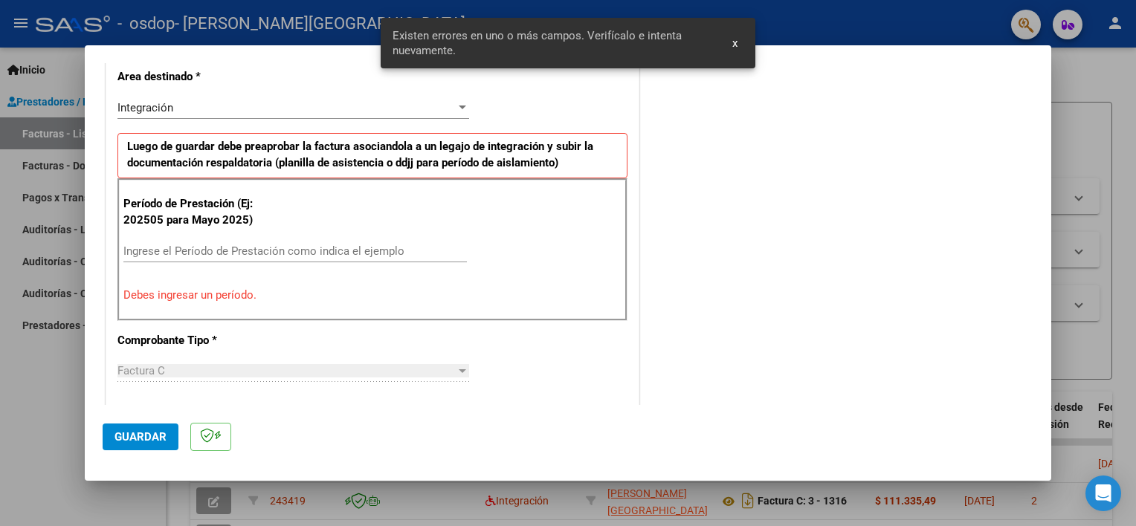
click at [172, 251] on input "Ingrese el Período de Prestación como indica el ejemplo" at bounding box center [294, 251] width 343 height 13
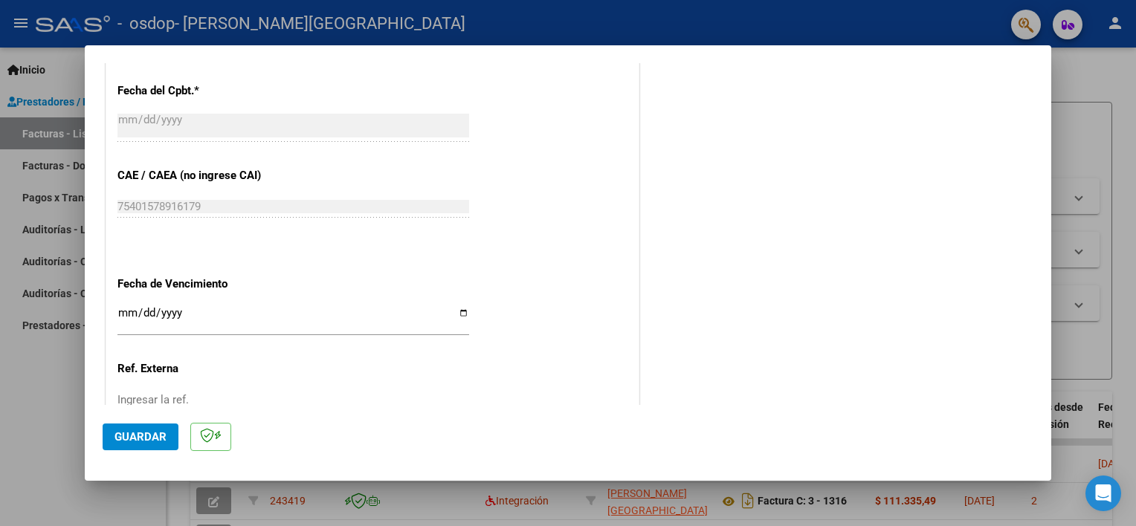
scroll to position [865, 0]
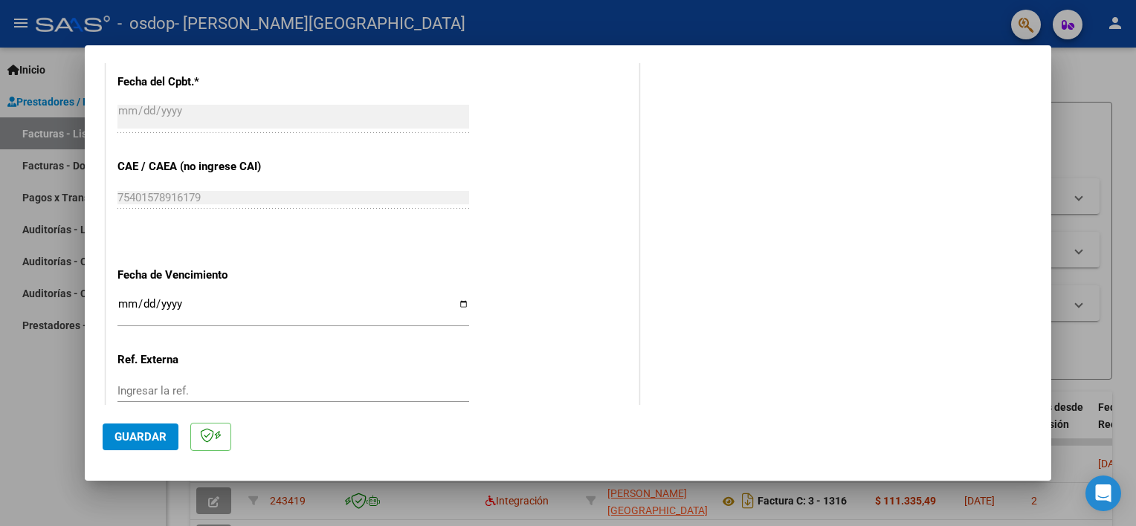
type input "202509"
click at [460, 304] on input "Ingresar la fecha" at bounding box center [293, 310] width 352 height 24
type input "2025-10-14"
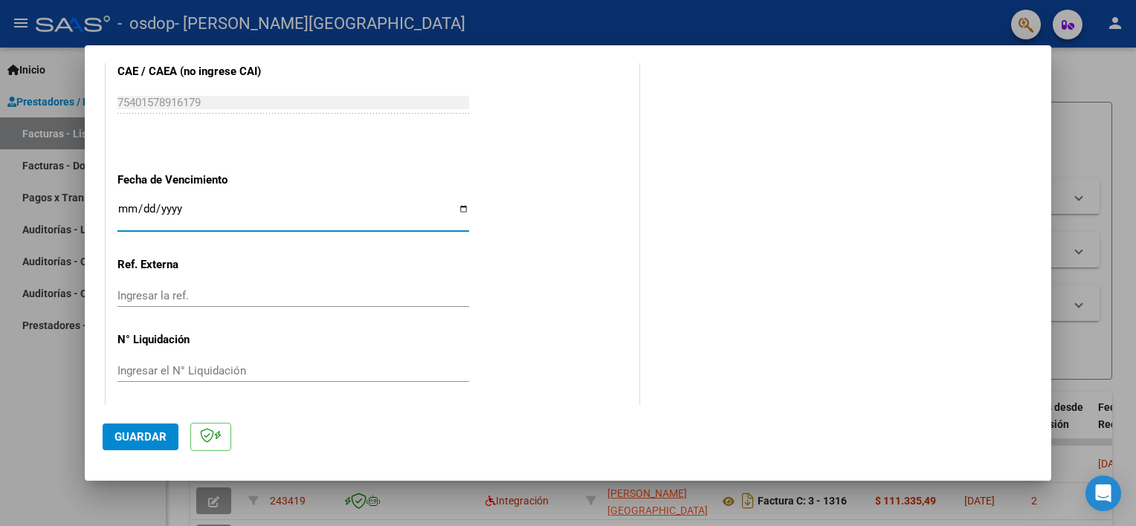
scroll to position [964, 0]
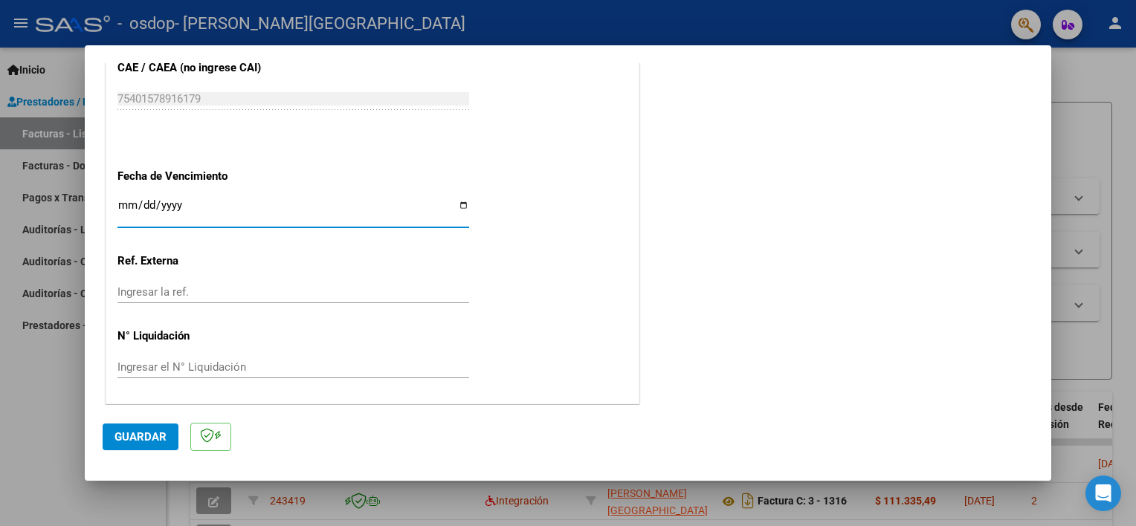
click at [155, 440] on span "Guardar" at bounding box center [140, 436] width 52 height 13
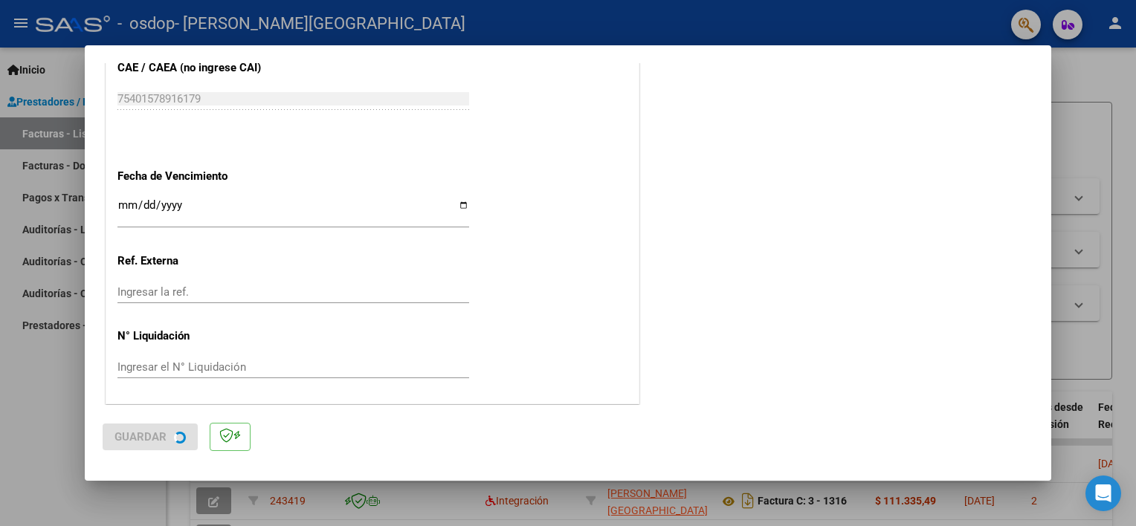
scroll to position [0, 0]
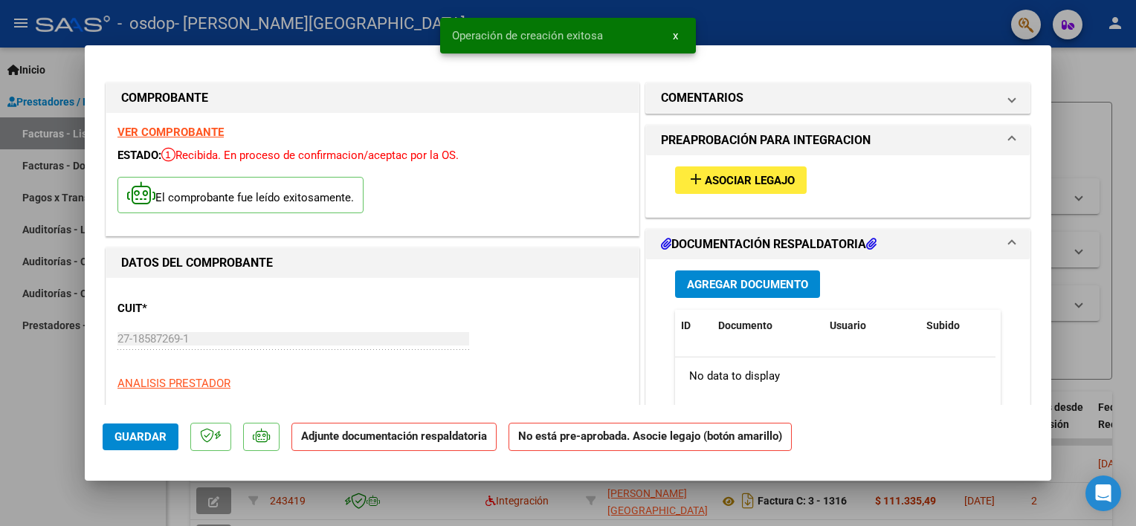
click at [740, 193] on button "add Asociar Legajo" at bounding box center [741, 181] width 132 height 28
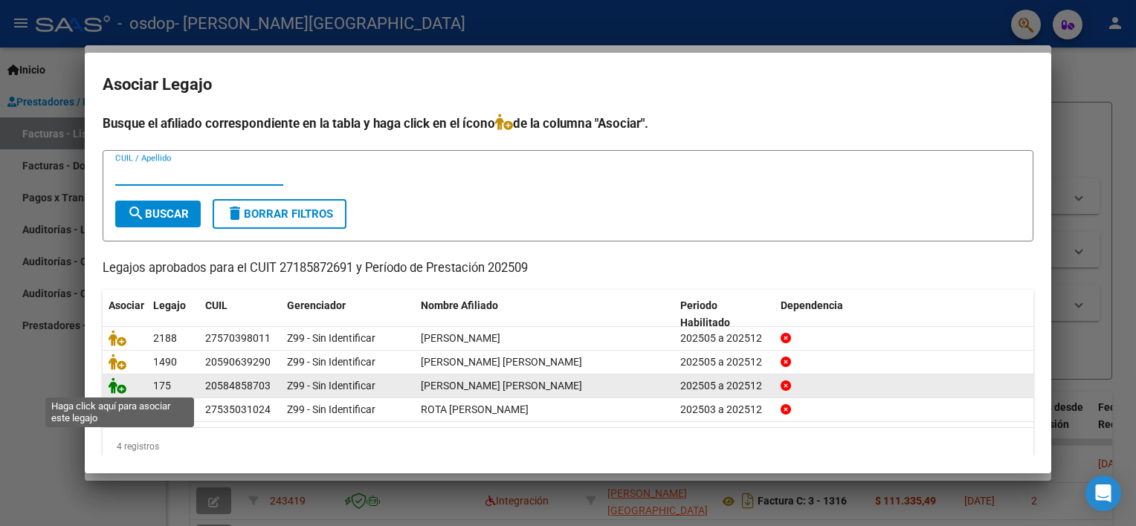
click at [110, 384] on icon at bounding box center [118, 386] width 18 height 16
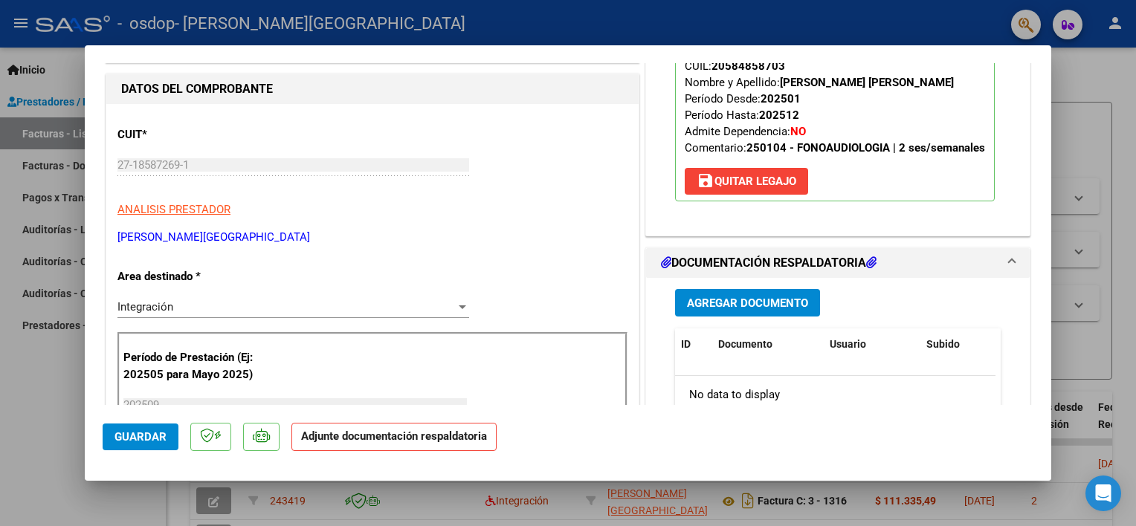
scroll to position [297, 0]
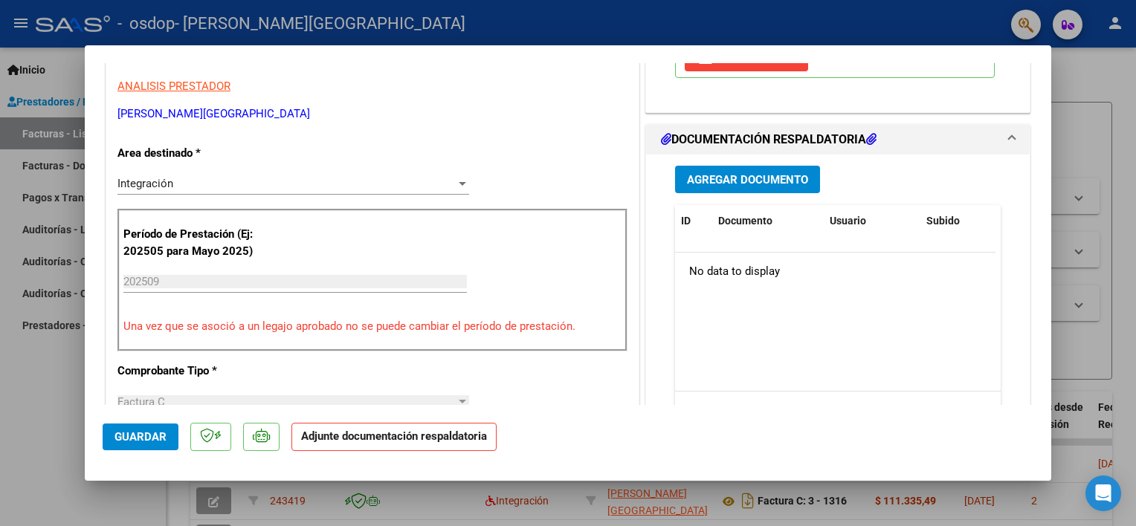
click at [726, 190] on button "Agregar Documento" at bounding box center [747, 180] width 145 height 28
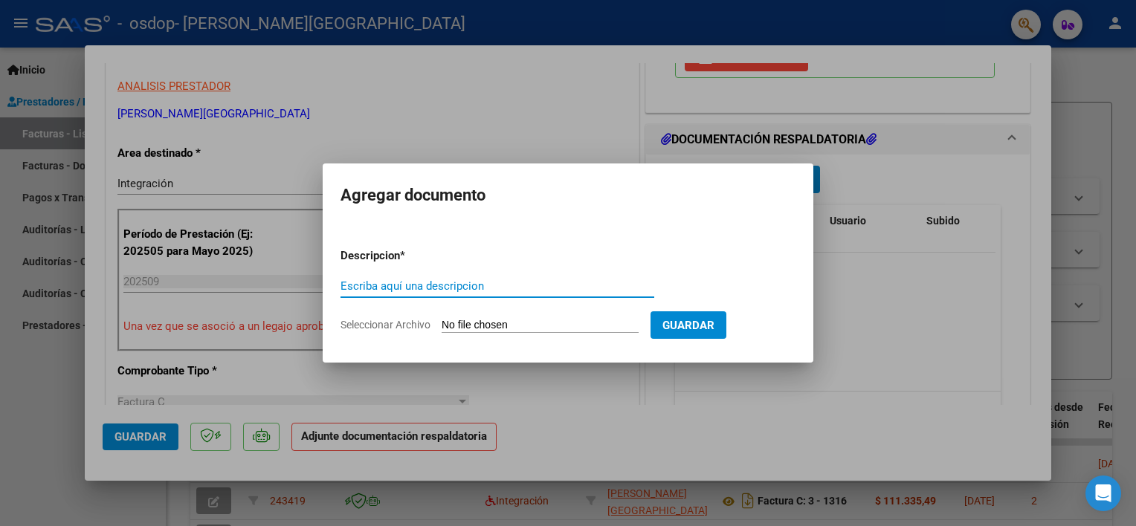
paste input "asistencia"
type input "asistencia"
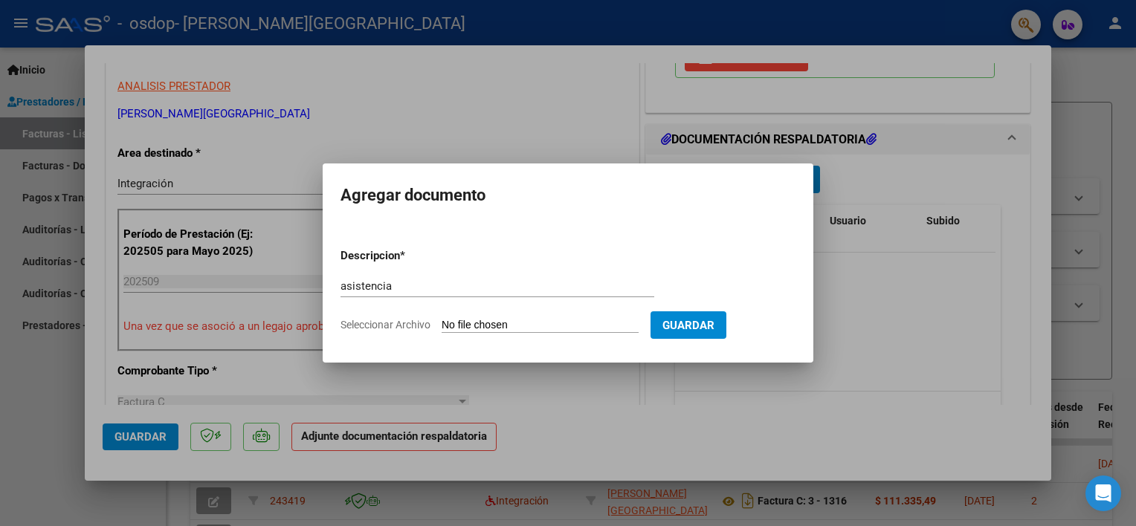
click at [521, 320] on input "Seleccionar Archivo" at bounding box center [540, 326] width 197 height 14
type input "C:\fakepath\[PERSON_NAME].pdf"
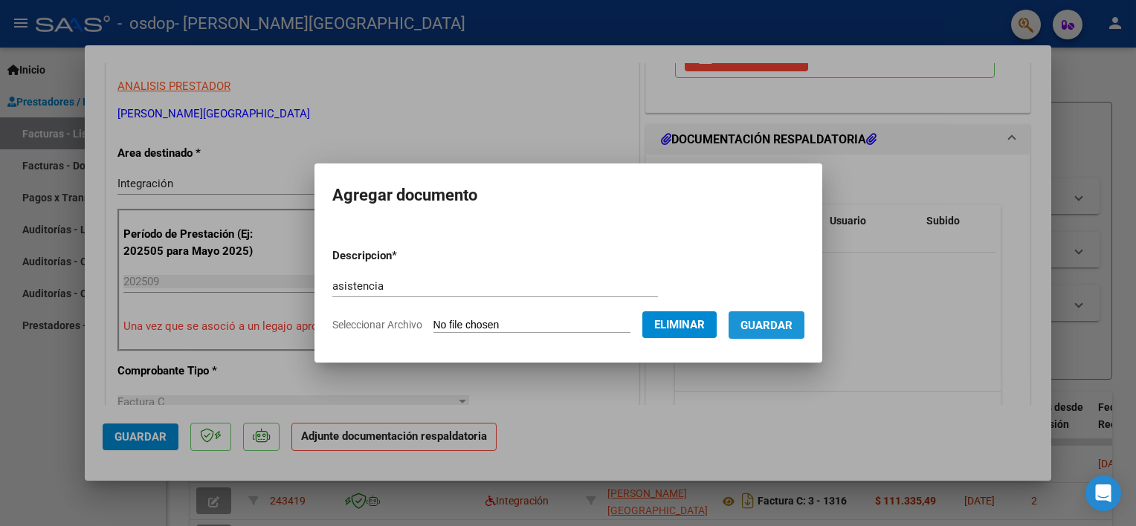
click at [773, 332] on span "Guardar" at bounding box center [766, 325] width 52 height 13
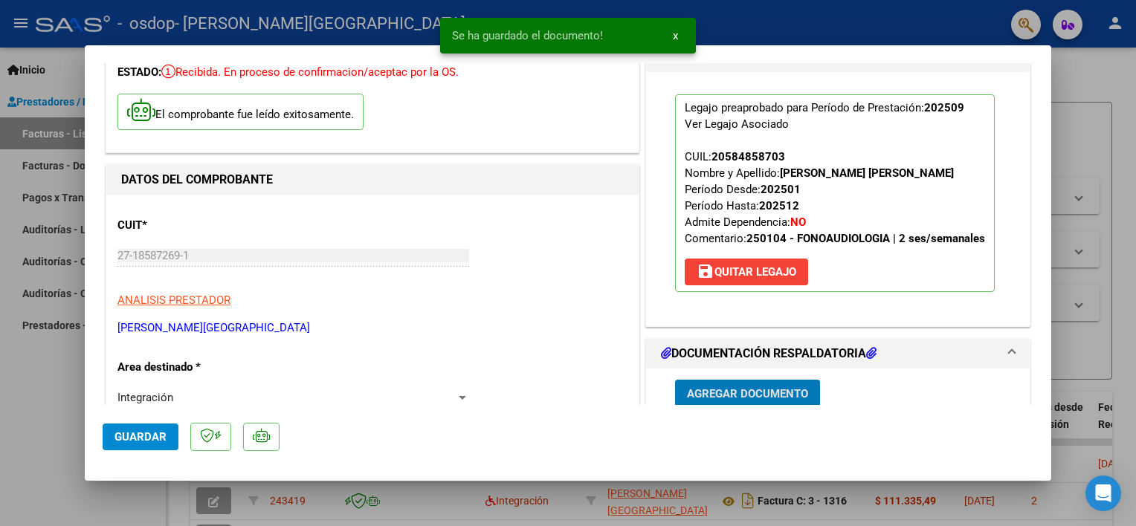
scroll to position [0, 0]
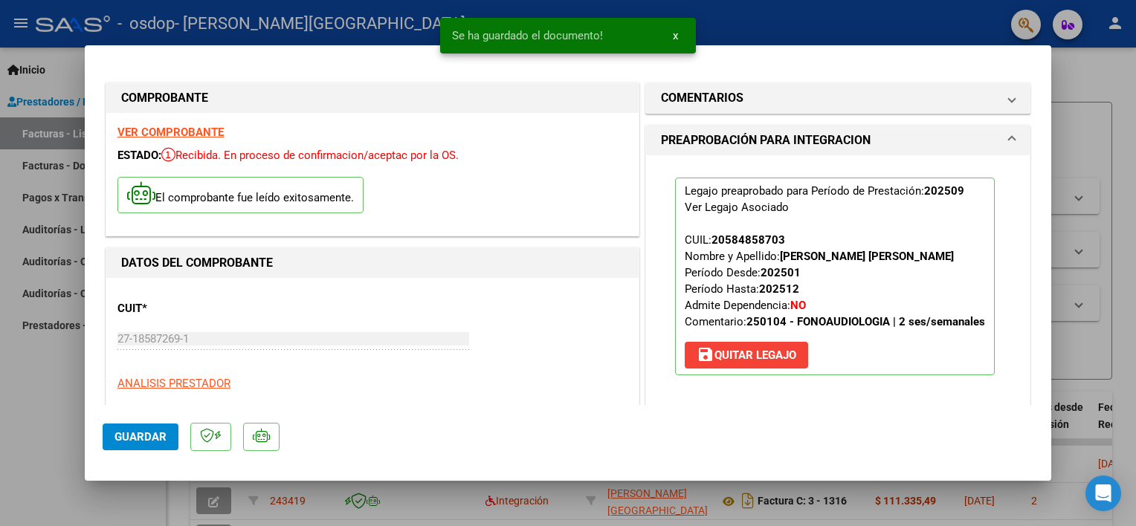
click at [1081, 142] on div at bounding box center [568, 263] width 1136 height 526
type input "$ 0,00"
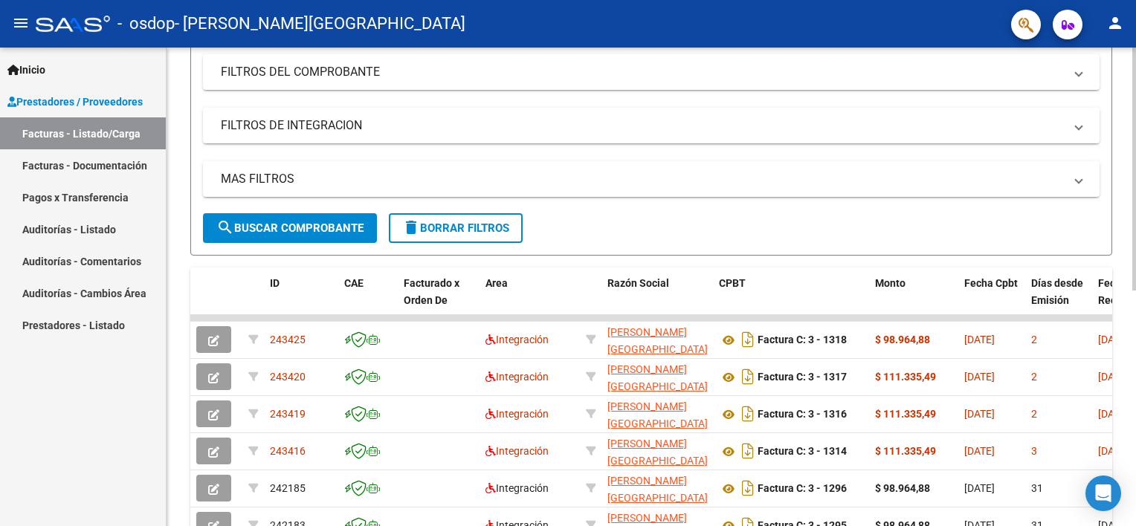
scroll to position [223, 0]
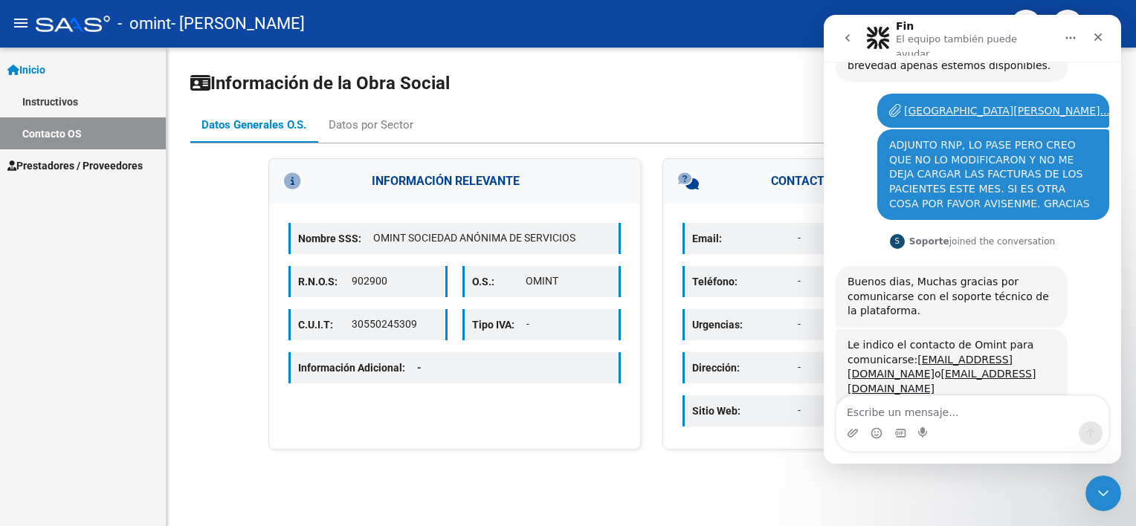
scroll to position [807, 0]
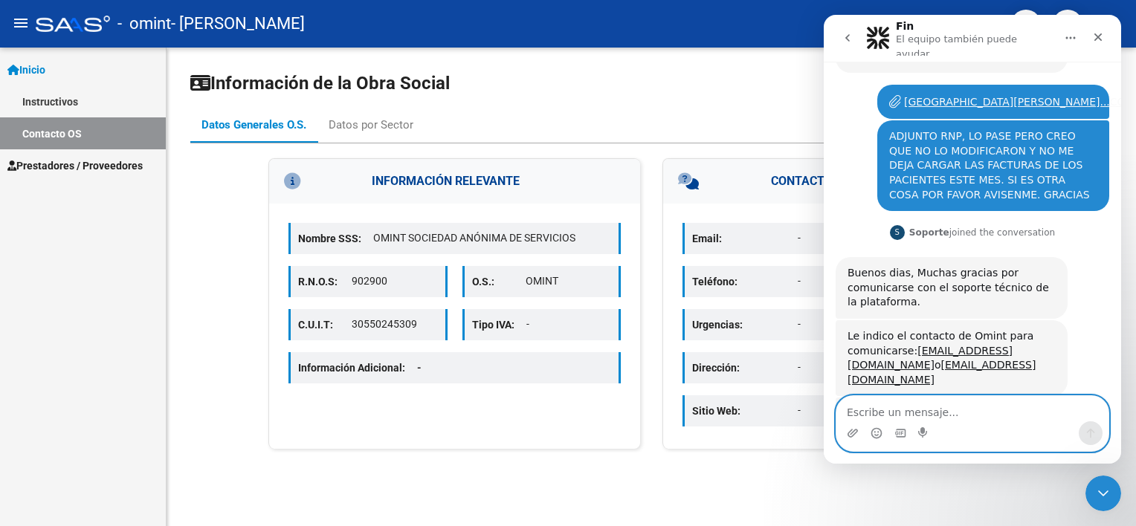
click at [956, 413] on textarea "Escribe un mensaje..." at bounding box center [972, 408] width 272 height 25
type textarea "ya envio mail, si de aca no me pueden resolver"
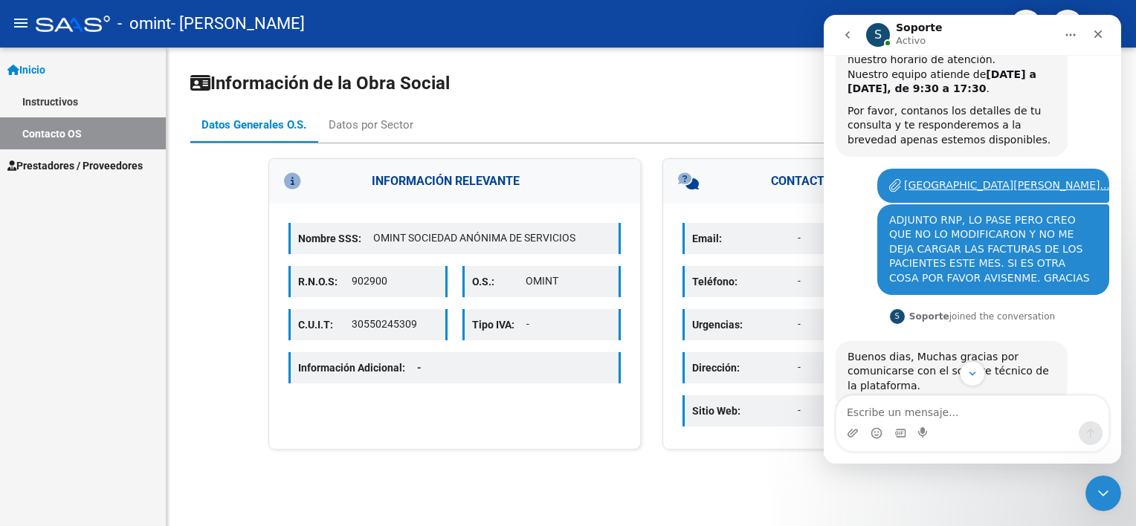
scroll to position [717, 0]
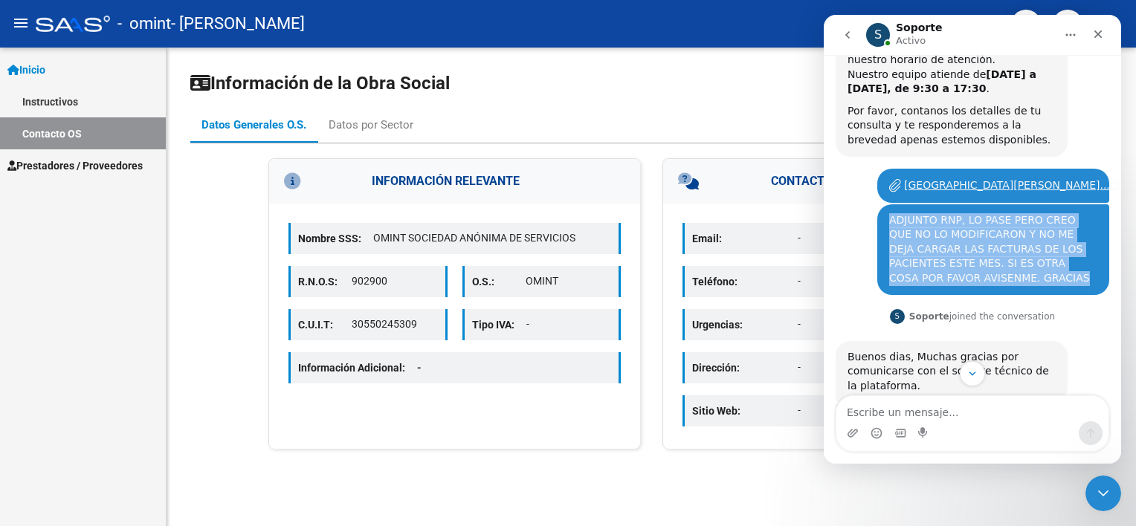
drag, startPoint x: 877, startPoint y: 172, endPoint x: 979, endPoint y: 234, distance: 119.5
click at [979, 234] on div "ADJUNTO RNP, LO PASE PERO CREO QUE NO LO MODIFICARON Y NO ME DEJA CARGAR LAS FA…" at bounding box center [993, 249] width 232 height 91
drag, startPoint x: 979, startPoint y: 234, endPoint x: 952, endPoint y: 198, distance: 45.6
copy div "ADJUNTO RNP, LO PASE PERO CREO QUE NO LO MODIFICARON Y NO ME DEJA CARGAR LAS FA…"
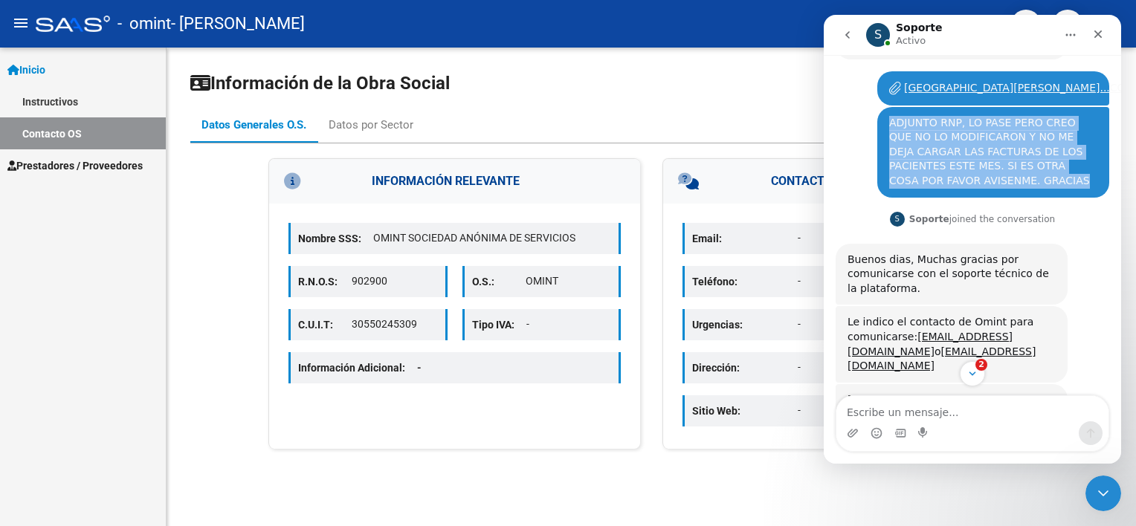
scroll to position [1070, 0]
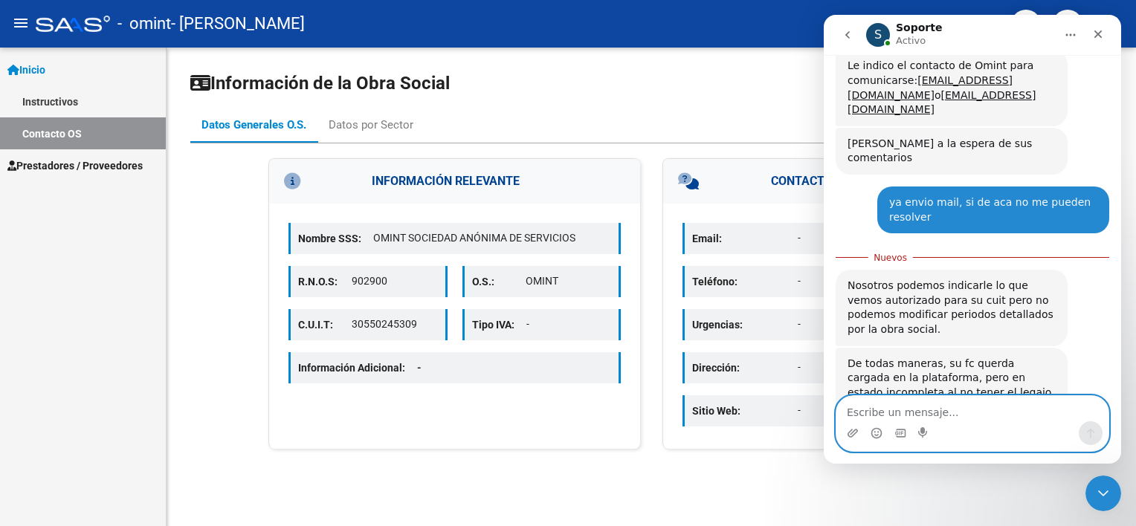
click at [933, 413] on textarea "Escribe un mensaje..." at bounding box center [972, 408] width 272 height 25
type textarea "GRACIAS"
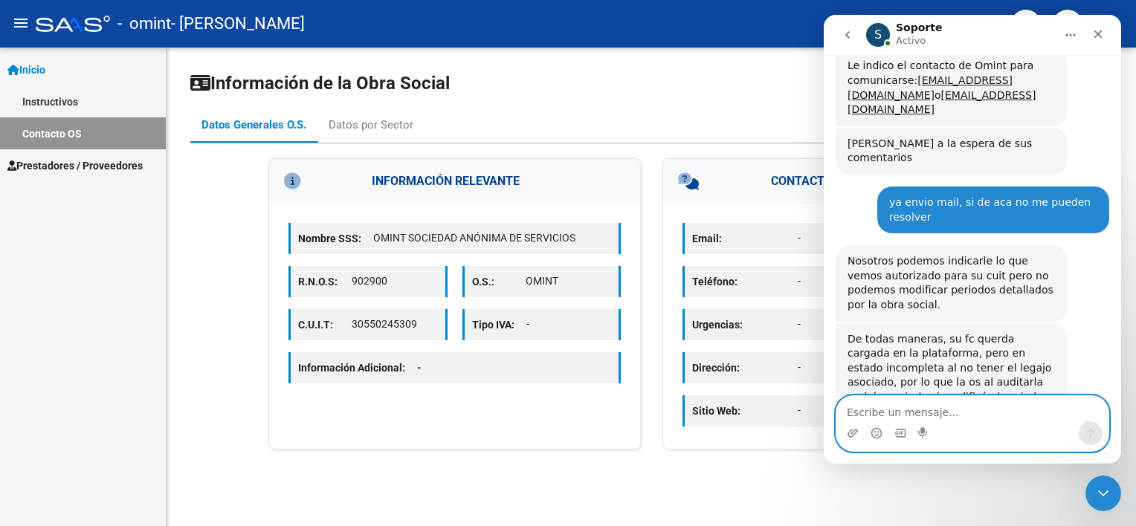
scroll to position [1091, 0]
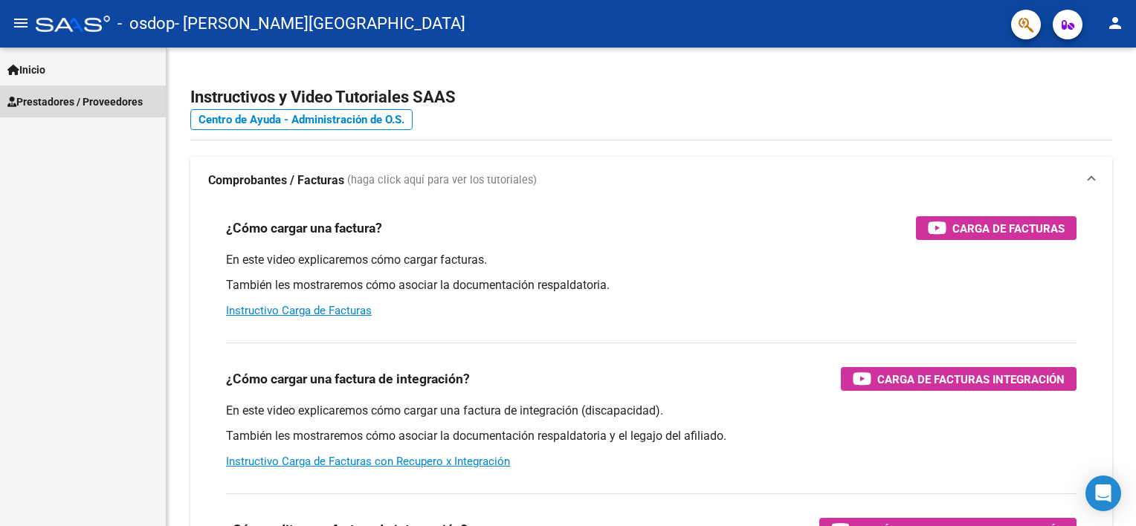
click at [113, 106] on span "Prestadores / Proveedores" at bounding box center [74, 102] width 135 height 16
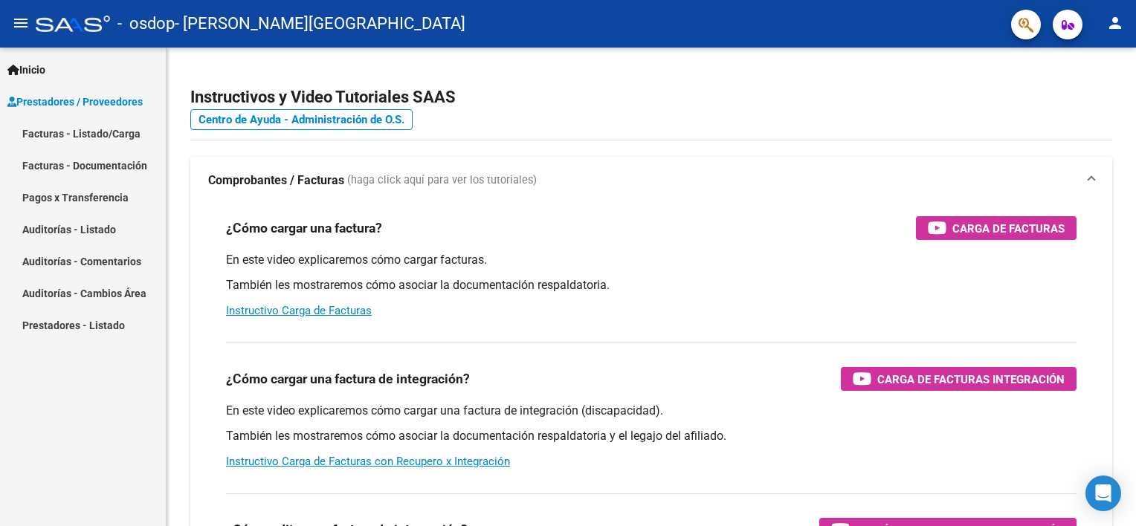
click at [1121, 25] on mat-icon "person" at bounding box center [1115, 23] width 18 height 18
click at [1087, 101] on button "exit_to_app Salir" at bounding box center [1084, 98] width 91 height 36
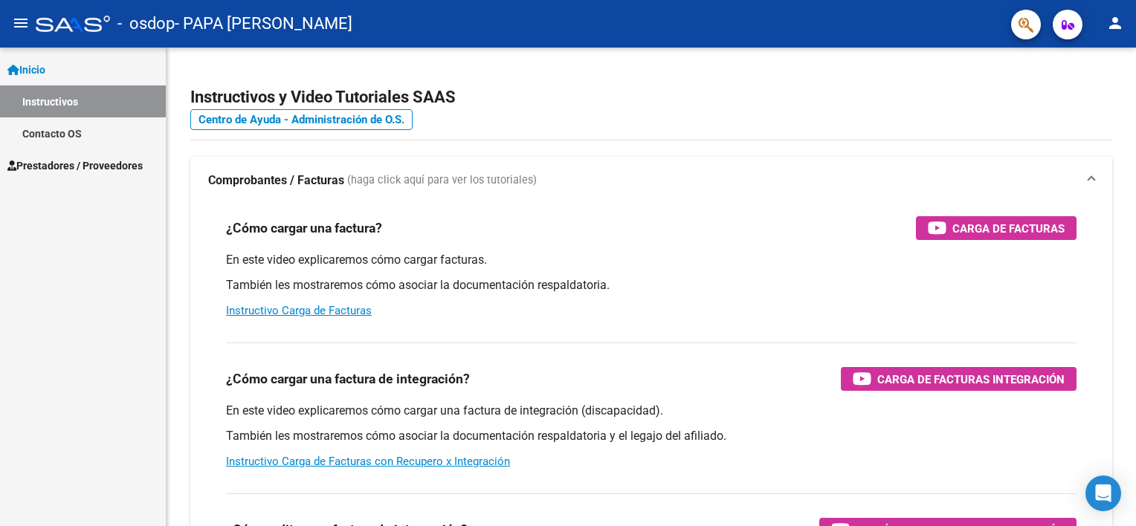
click at [97, 134] on link "Contacto OS" at bounding box center [83, 133] width 166 height 32
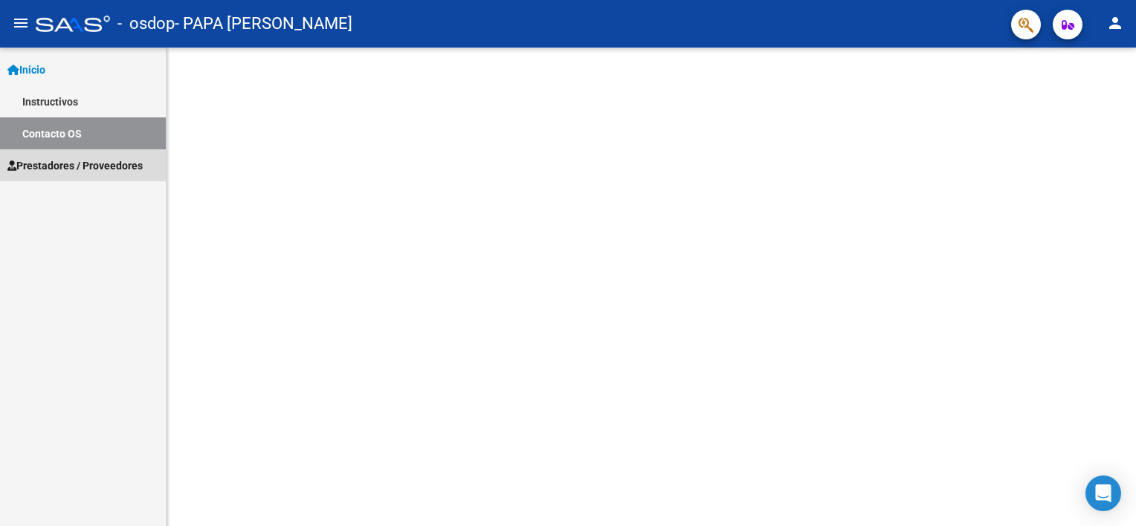
click at [98, 164] on span "Prestadores / Proveedores" at bounding box center [74, 166] width 135 height 16
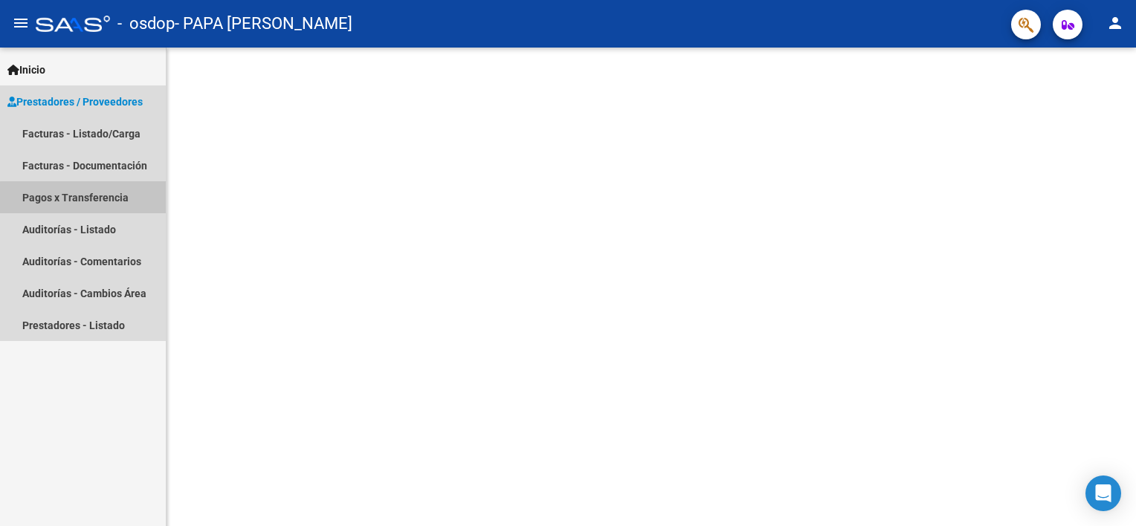
click at [94, 198] on link "Pagos x Transferencia" at bounding box center [83, 197] width 166 height 32
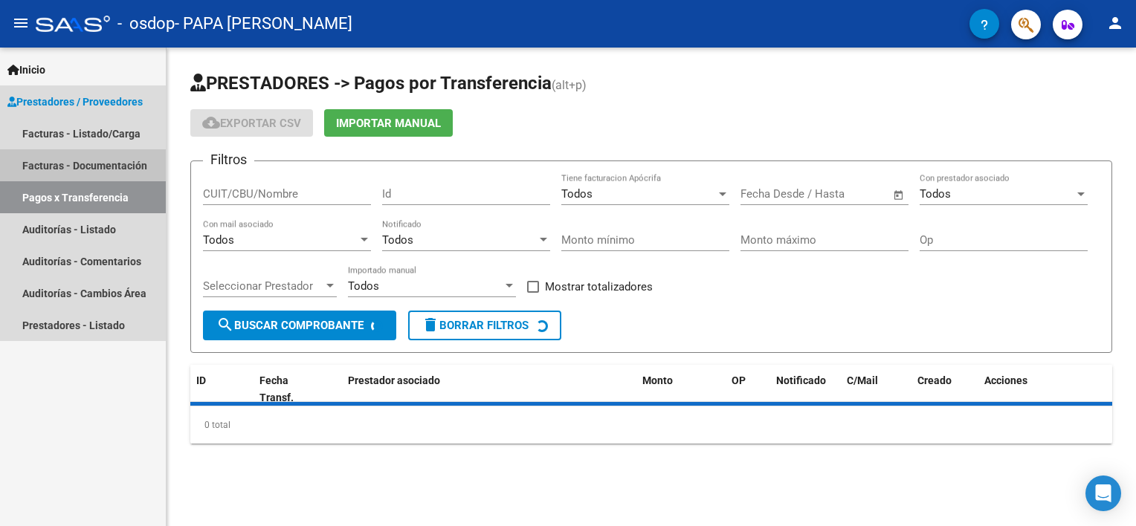
click at [88, 154] on link "Facturas - Documentación" at bounding box center [83, 165] width 166 height 32
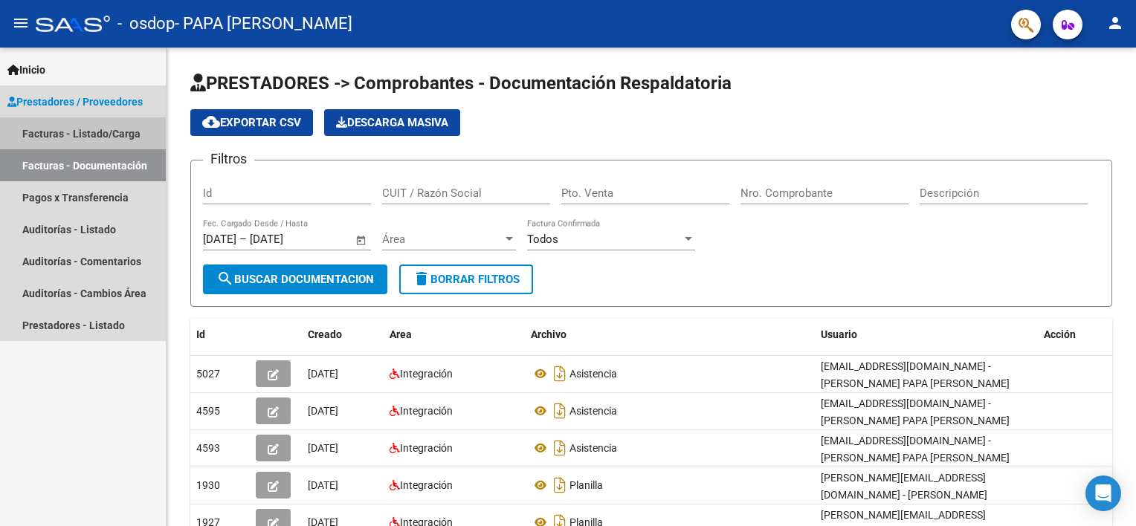
click at [97, 132] on link "Facturas - Listado/Carga" at bounding box center [83, 133] width 166 height 32
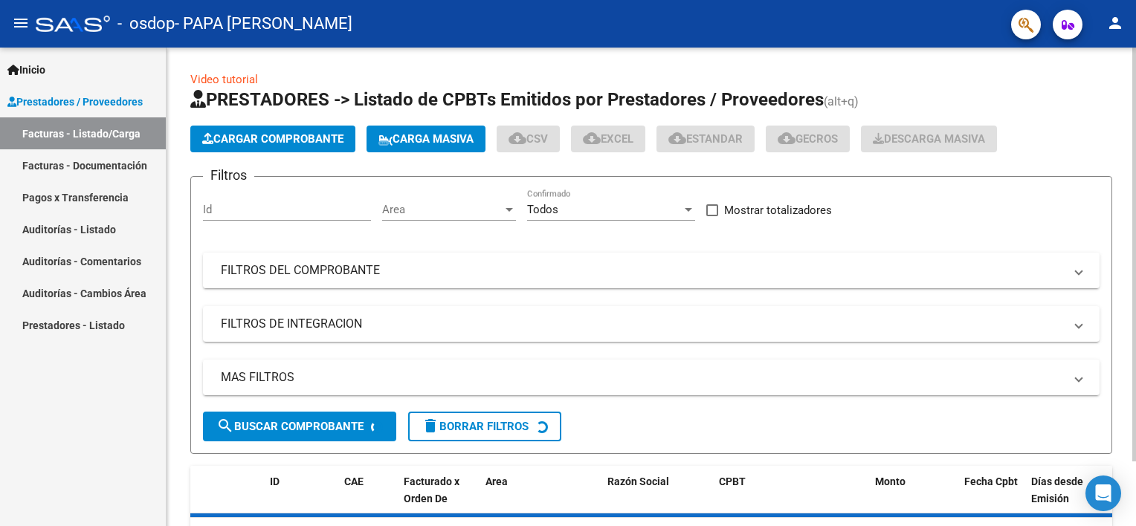
click at [219, 140] on span "Cargar Comprobante" at bounding box center [272, 138] width 141 height 13
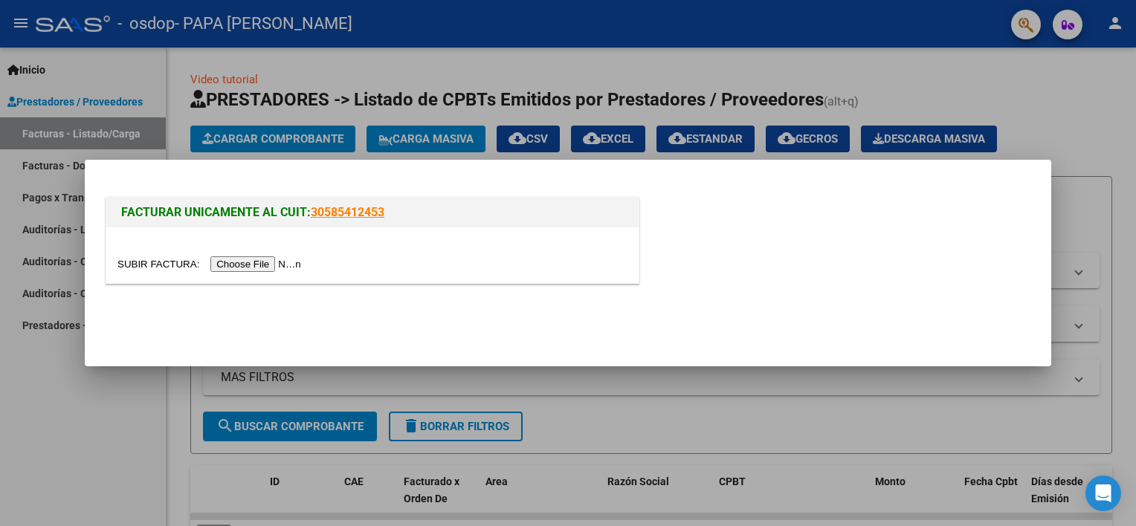
click at [247, 264] on input "file" at bounding box center [211, 264] width 188 height 16
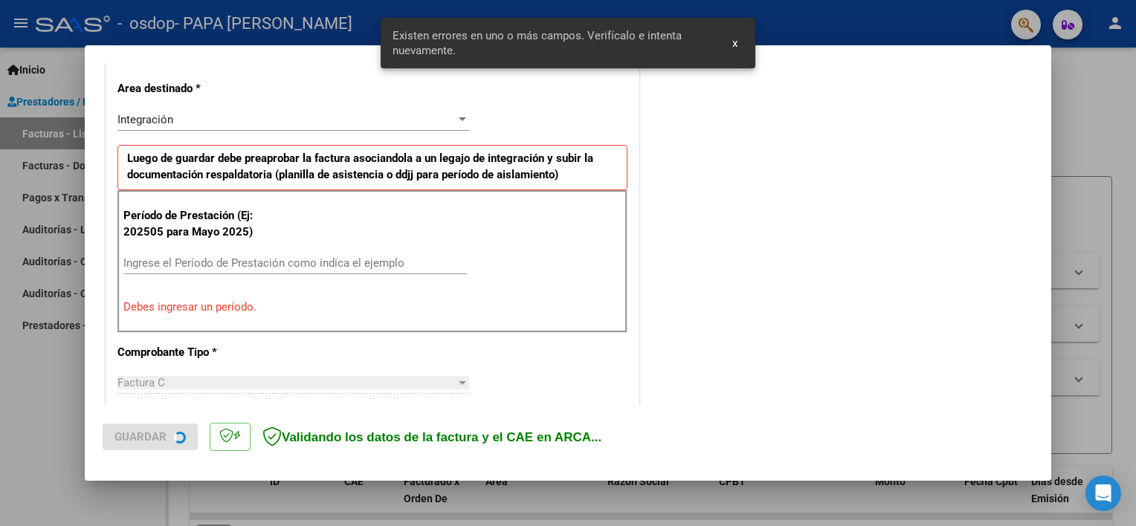
scroll to position [345, 0]
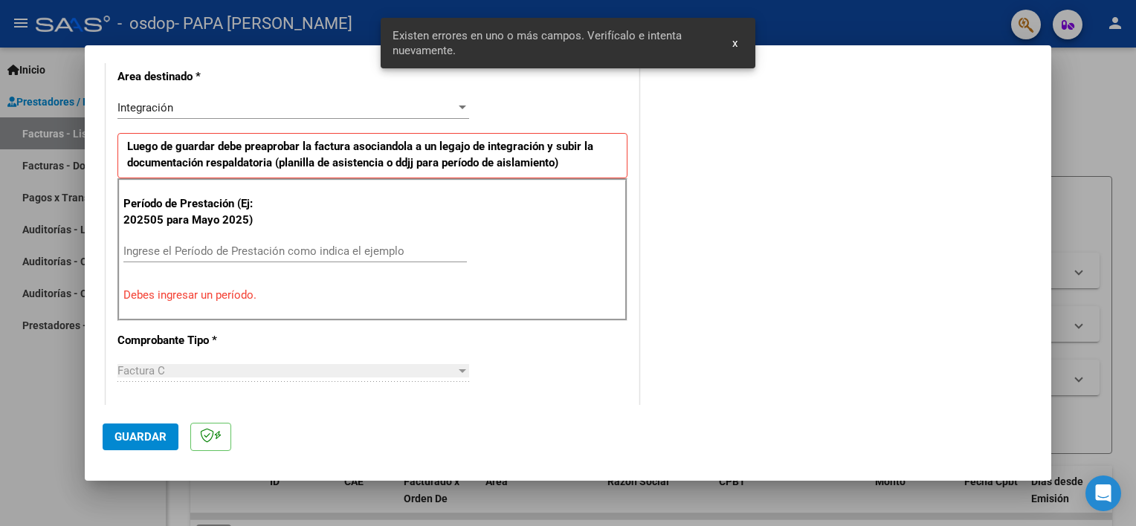
click at [231, 256] on input "Ingrese el Período de Prestación como indica el ejemplo" at bounding box center [294, 251] width 343 height 13
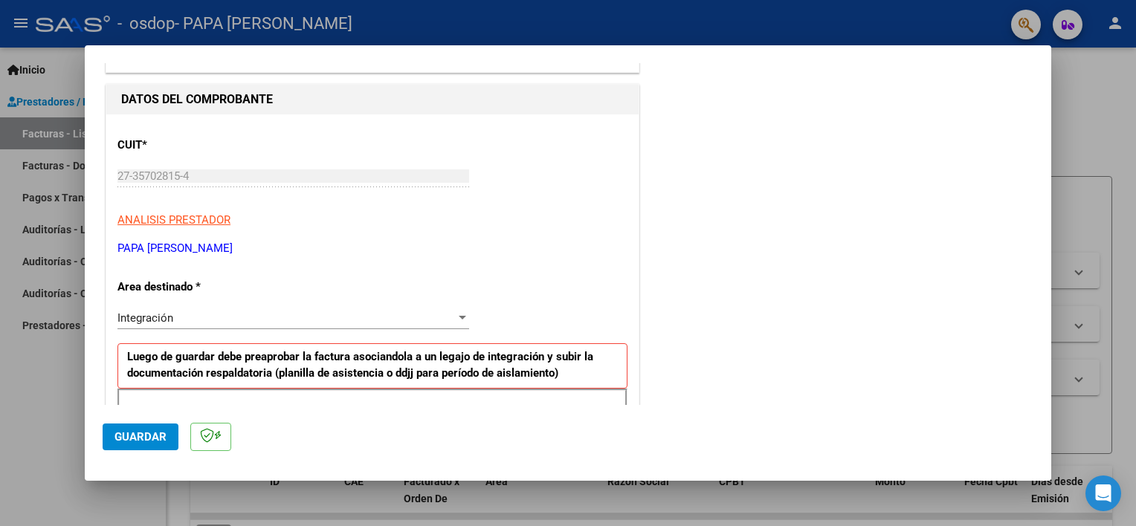
scroll to position [48, 0]
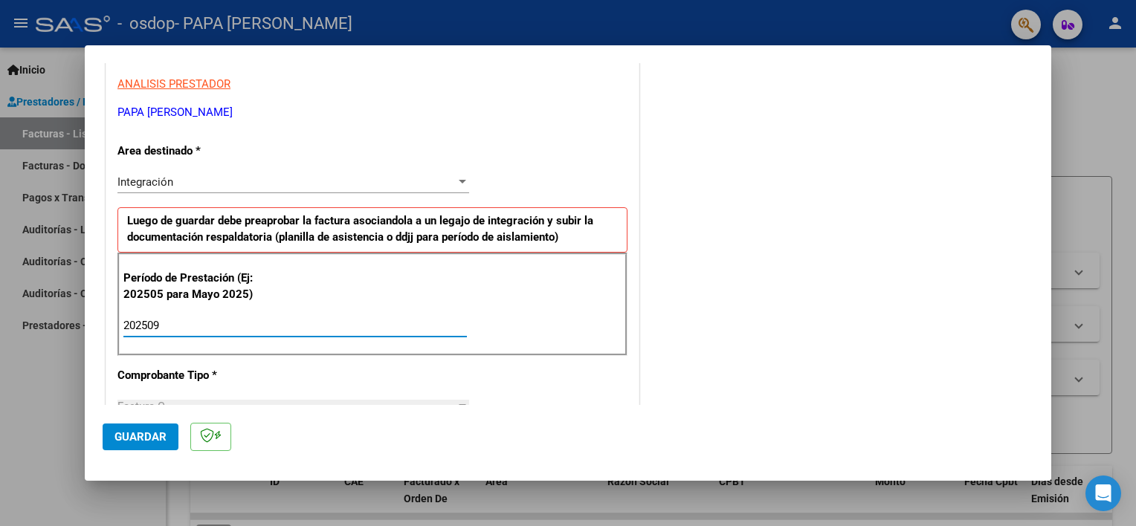
type input "202509"
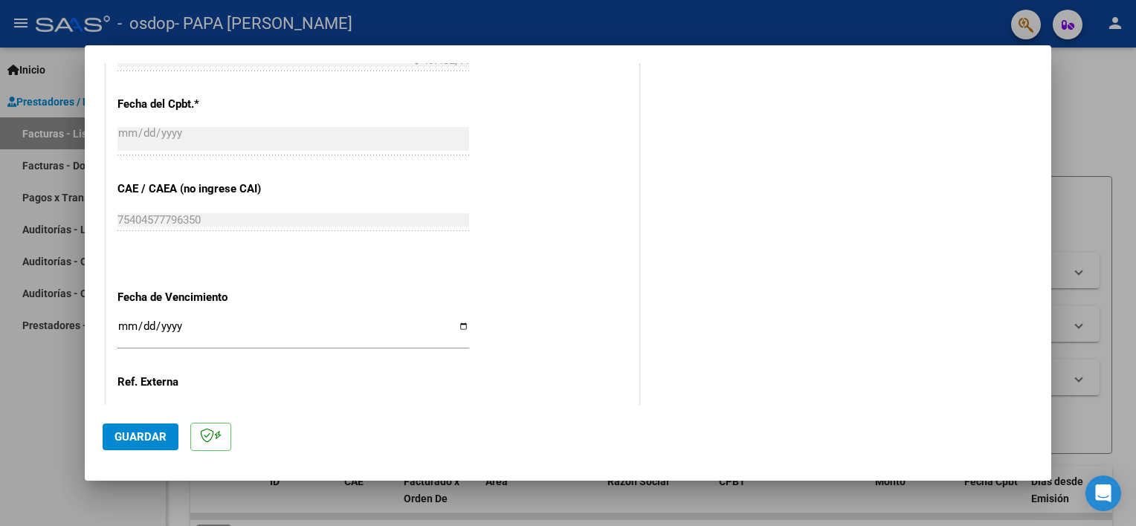
scroll to position [865, 0]
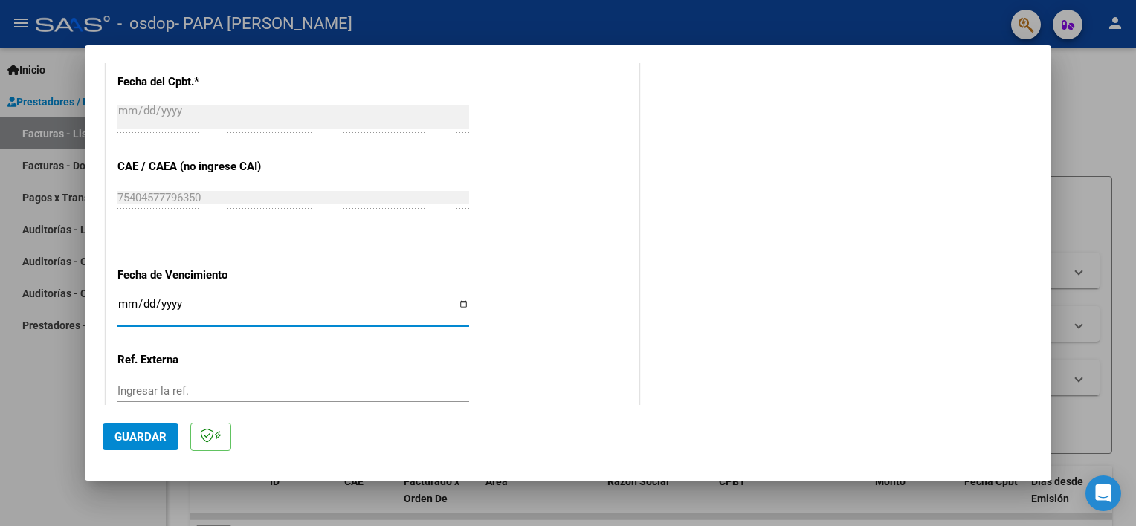
click at [455, 306] on input "Ingresar la fecha" at bounding box center [293, 310] width 352 height 24
type input "[DATE]"
click at [143, 445] on button "Guardar" at bounding box center [141, 437] width 76 height 27
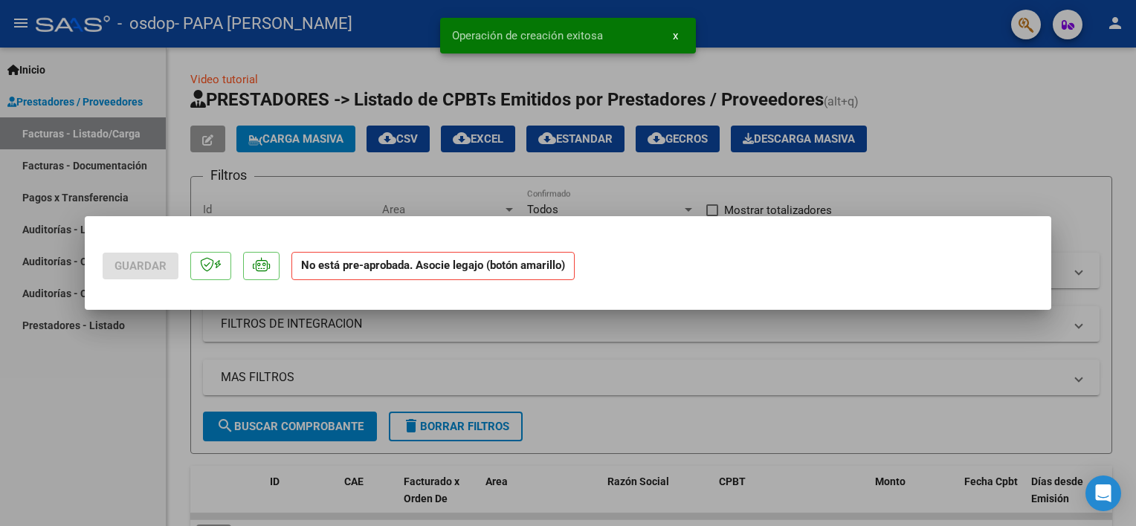
scroll to position [0, 0]
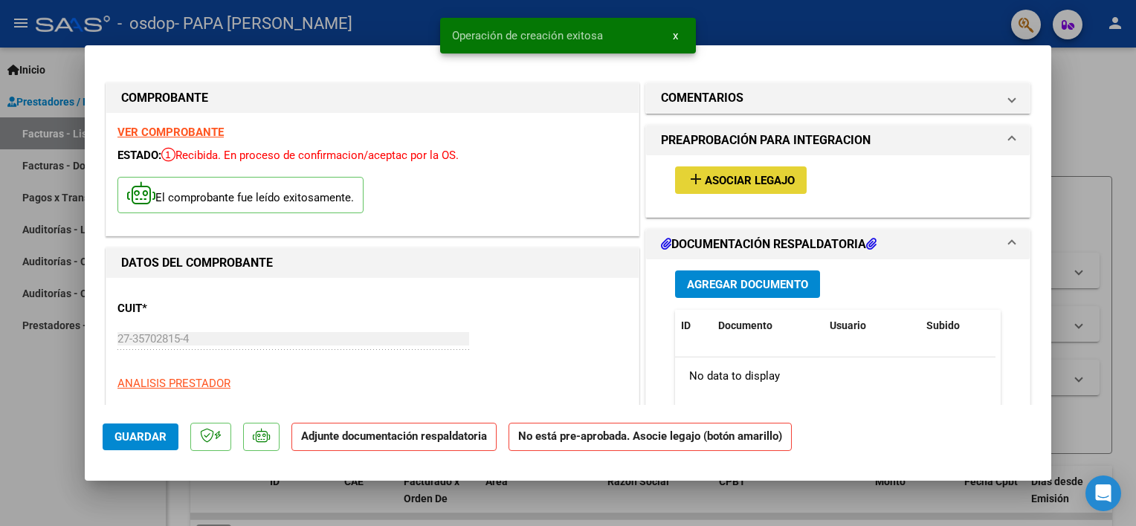
click at [747, 185] on span "Asociar Legajo" at bounding box center [750, 180] width 90 height 13
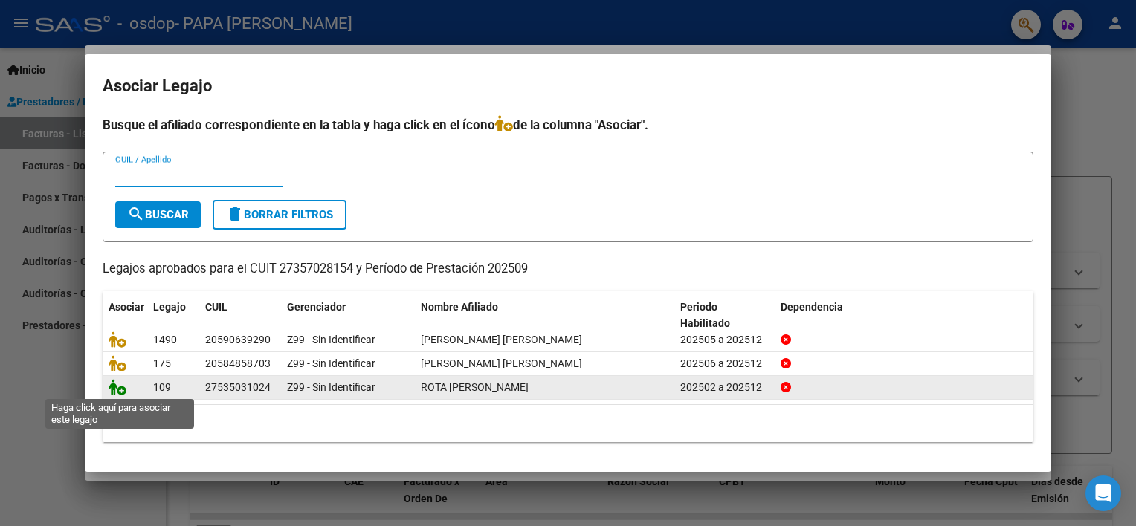
click at [114, 387] on icon at bounding box center [118, 387] width 18 height 16
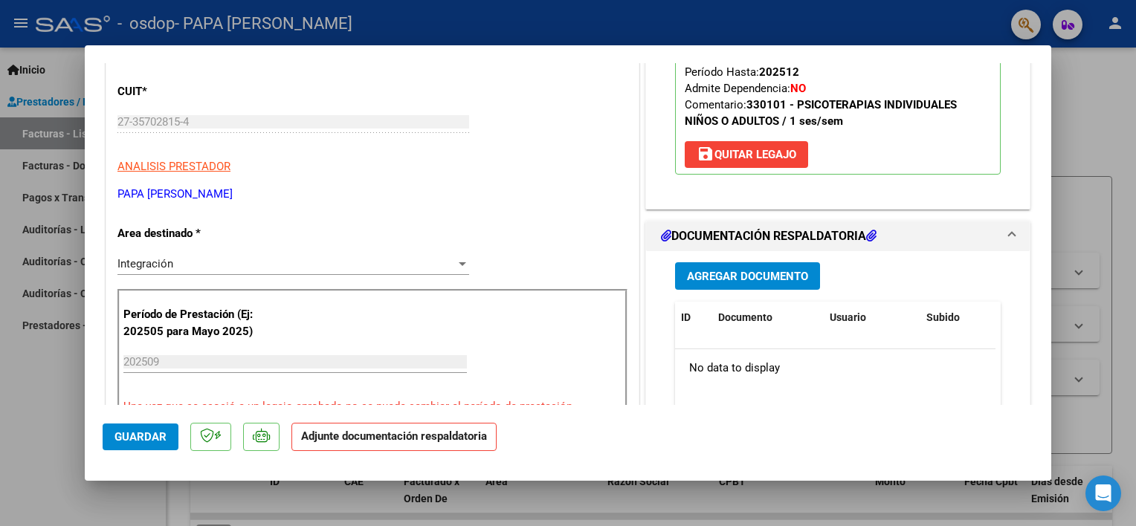
scroll to position [223, 0]
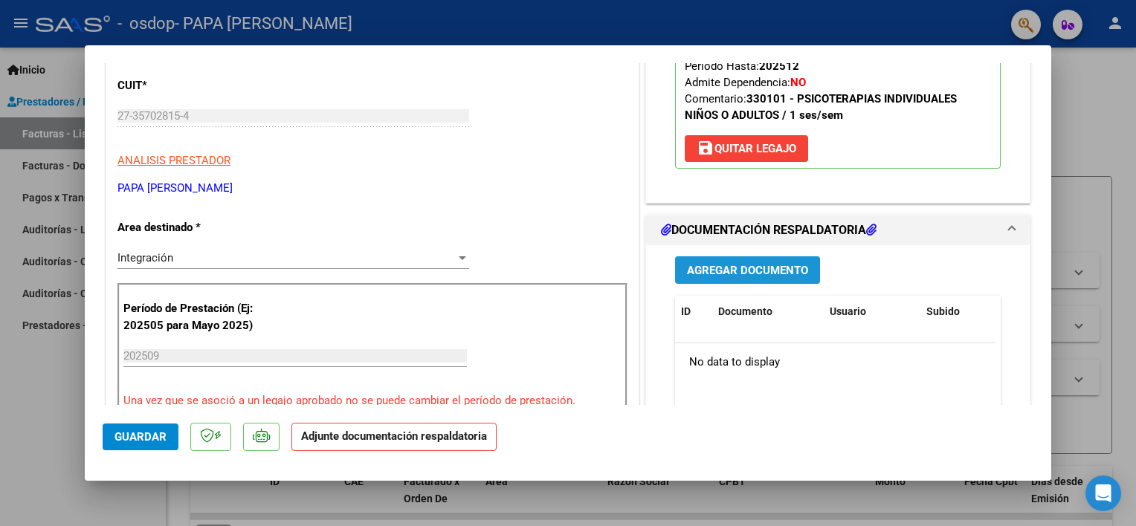
click at [692, 278] on button "Agregar Documento" at bounding box center [747, 270] width 145 height 28
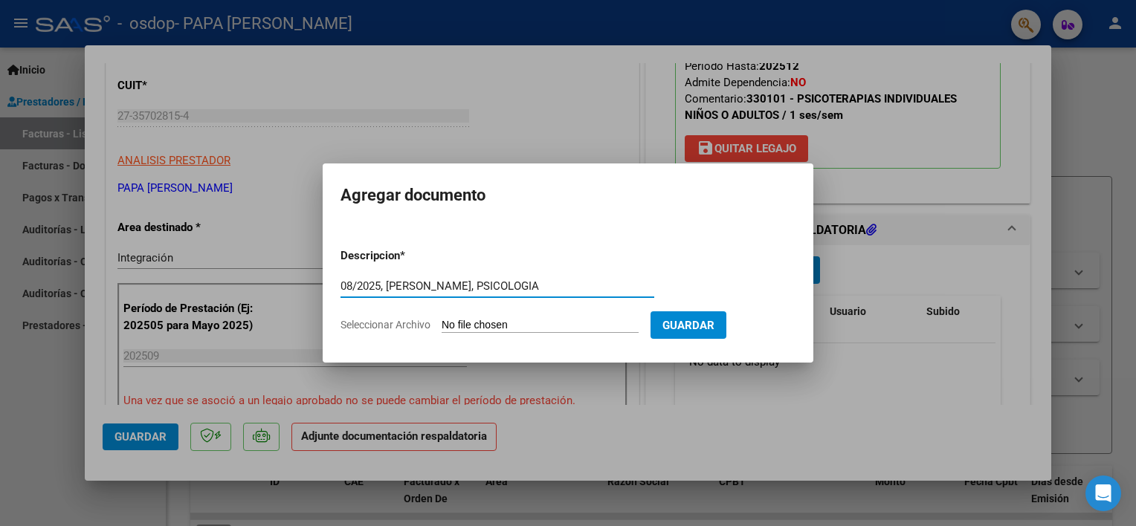
type input "08/2025, [PERSON_NAME], PSICOLOGIA"
drag, startPoint x: 520, startPoint y: 278, endPoint x: 503, endPoint y: 285, distance: 18.6
click at [468, 285] on form "Descripcion * 08/2025, [PERSON_NAME], PSICOLOGIA Escriba aquí una descripcion S…" at bounding box center [567, 290] width 455 height 109
drag, startPoint x: 572, startPoint y: 282, endPoint x: 226, endPoint y: 273, distance: 346.6
click at [229, 277] on div "COMPROBANTE VER COMPROBANTE ESTADO: Recibida. En proceso de confirmacion/acepta…" at bounding box center [568, 263] width 1136 height 526
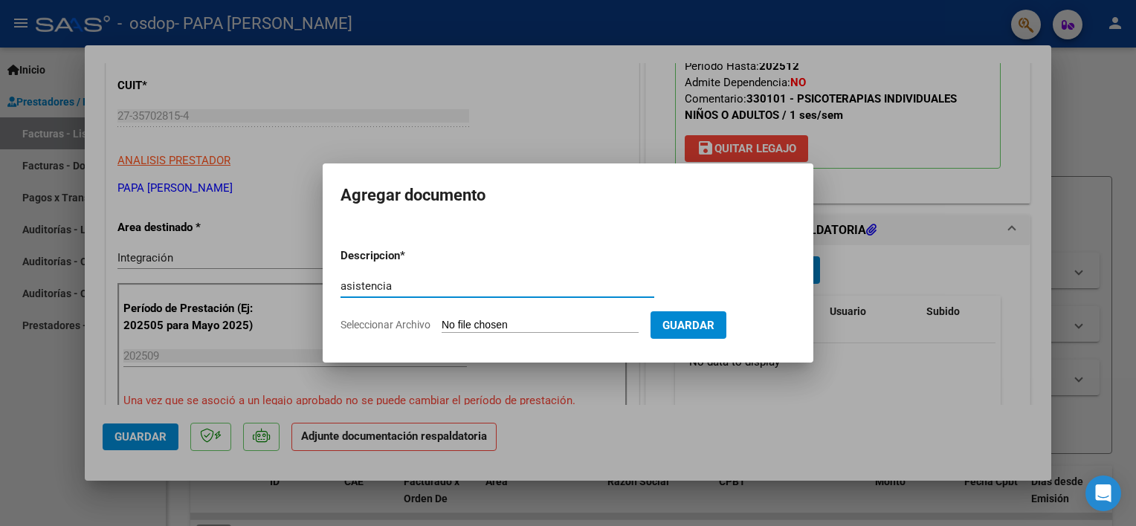
type input "asistencia"
click at [452, 324] on input "Seleccionar Archivo" at bounding box center [540, 326] width 197 height 14
type input "C:\fakepath\ROTA - SEPT.pdf"
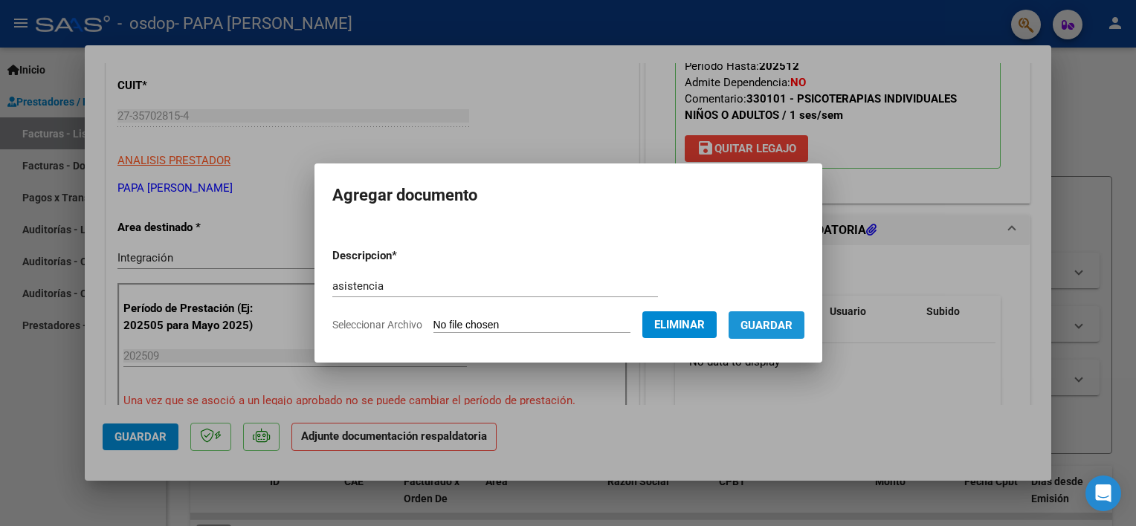
click at [770, 327] on span "Guardar" at bounding box center [766, 325] width 52 height 13
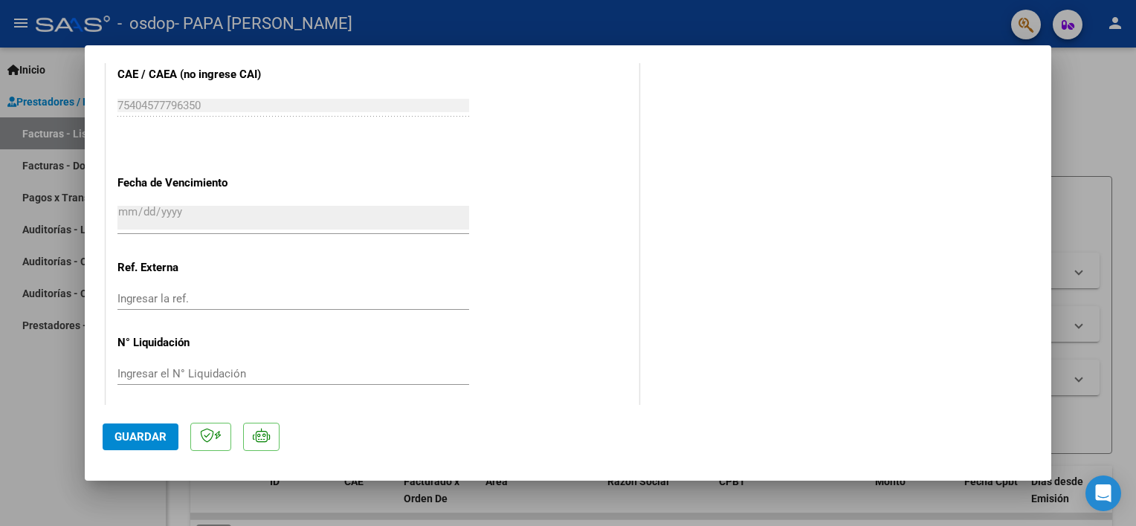
scroll to position [987, 0]
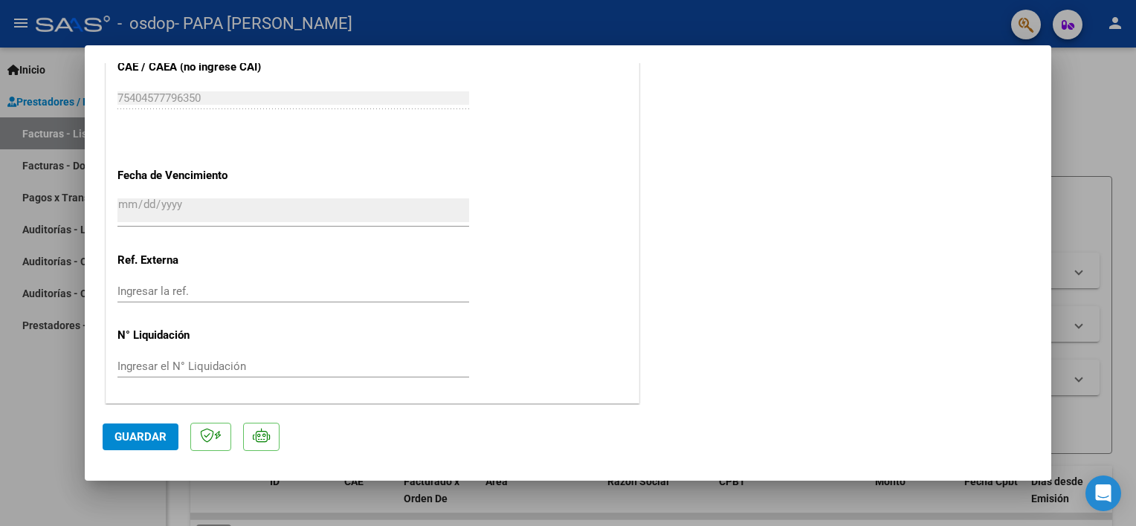
click at [158, 433] on span "Guardar" at bounding box center [140, 436] width 52 height 13
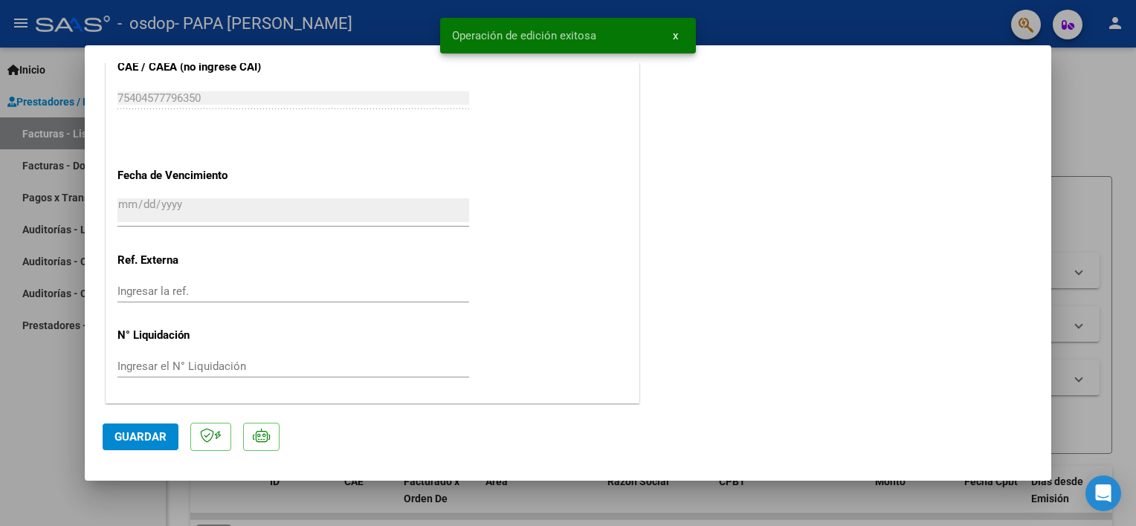
click at [1121, 244] on div at bounding box center [568, 263] width 1136 height 526
type input "$ 0,00"
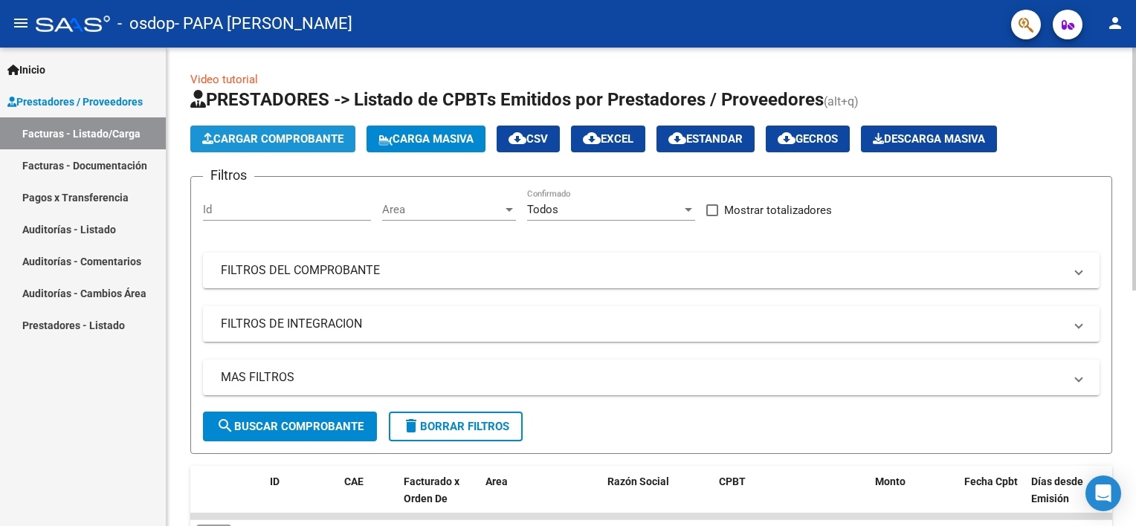
click at [306, 140] on span "Cargar Comprobante" at bounding box center [272, 138] width 141 height 13
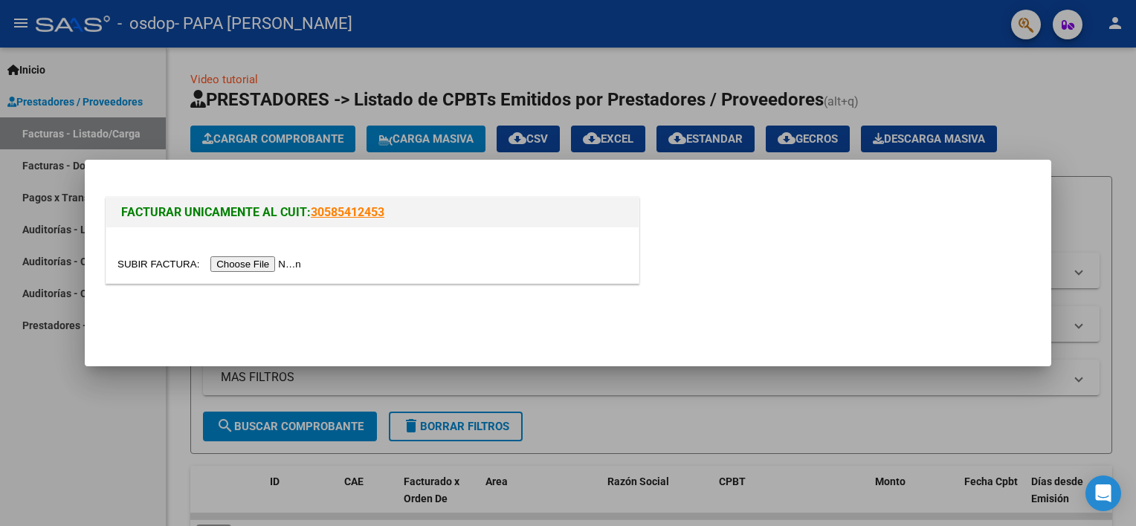
click at [247, 271] on input "file" at bounding box center [211, 264] width 188 height 16
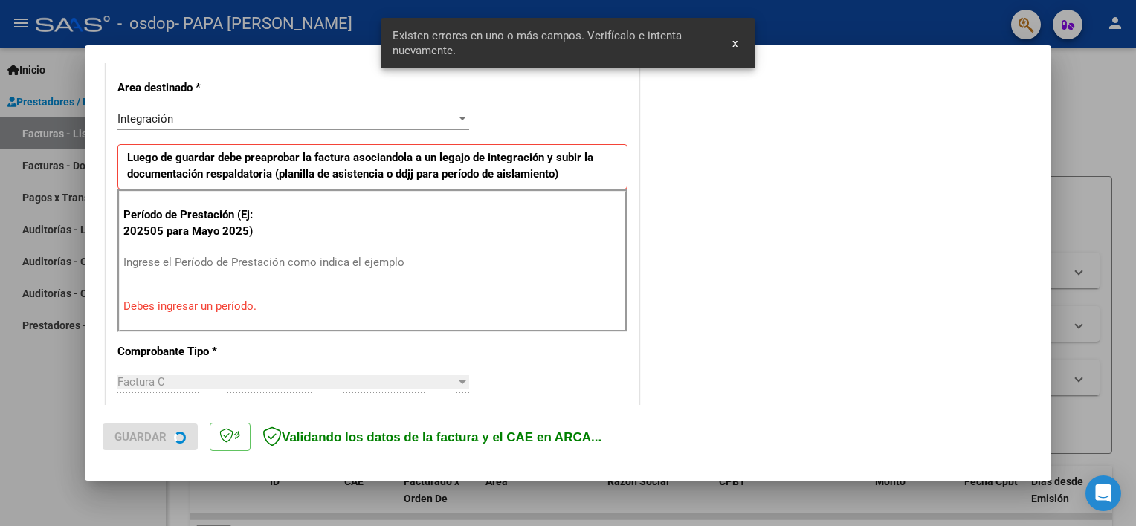
scroll to position [345, 0]
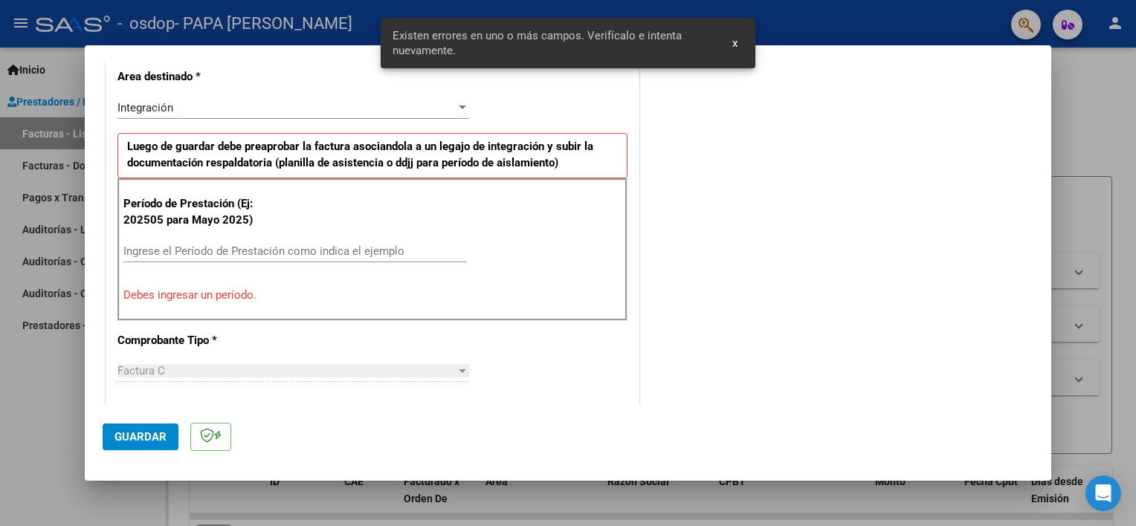
click at [223, 247] on input "Ingrese el Período de Prestación como indica el ejemplo" at bounding box center [294, 251] width 343 height 13
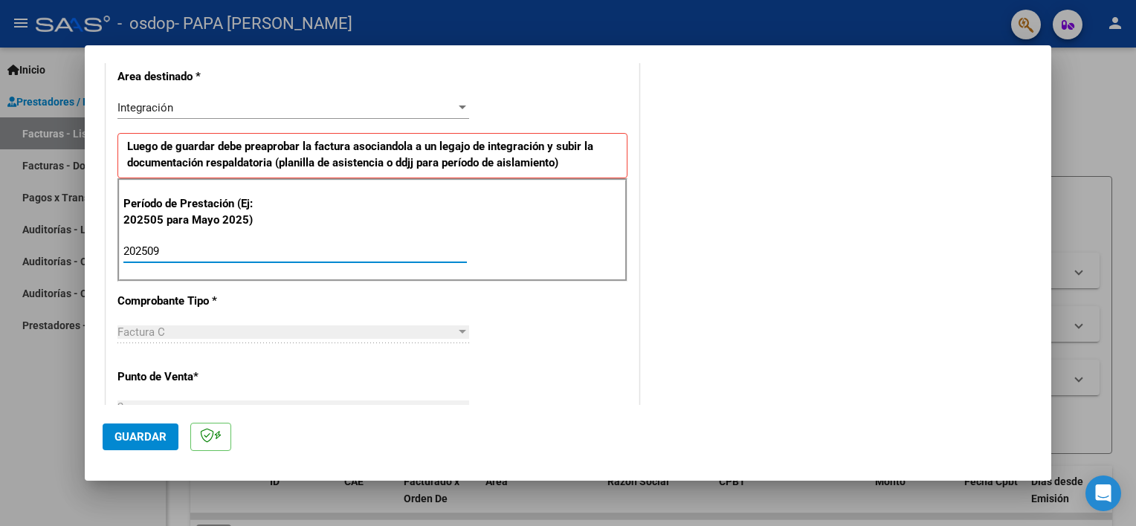
type input "202509"
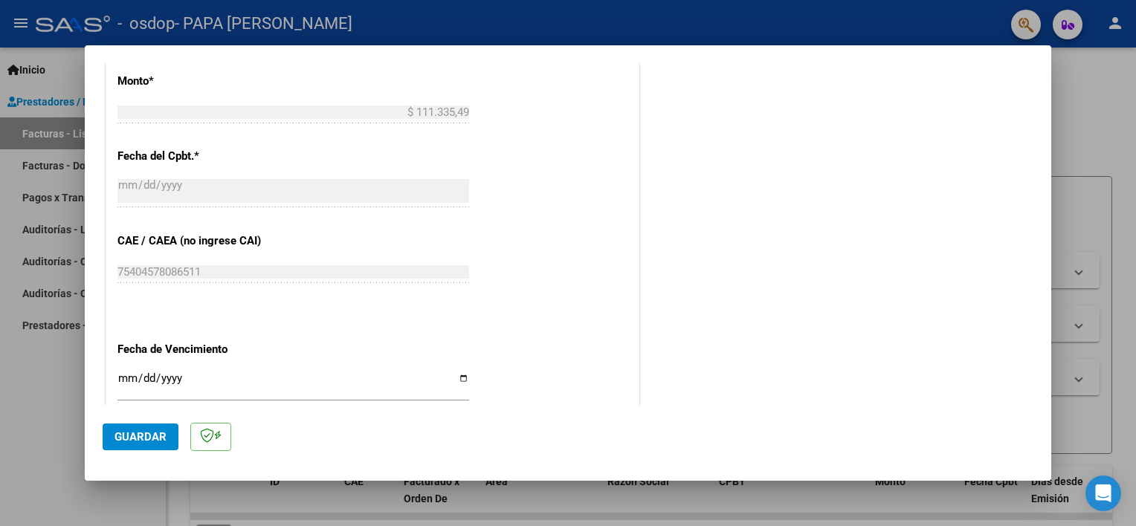
scroll to position [865, 0]
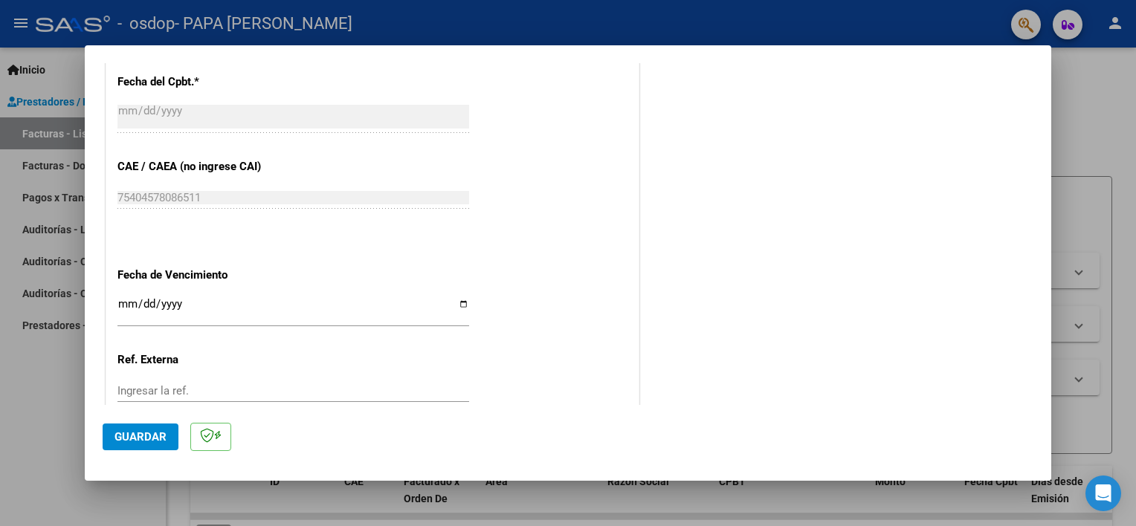
click at [448, 300] on input "Ingresar la fecha" at bounding box center [293, 310] width 352 height 24
click at [449, 303] on input "Ingresar la fecha" at bounding box center [293, 310] width 352 height 24
click at [454, 304] on input "Ingresar la fecha" at bounding box center [293, 310] width 352 height 24
type input "[DATE]"
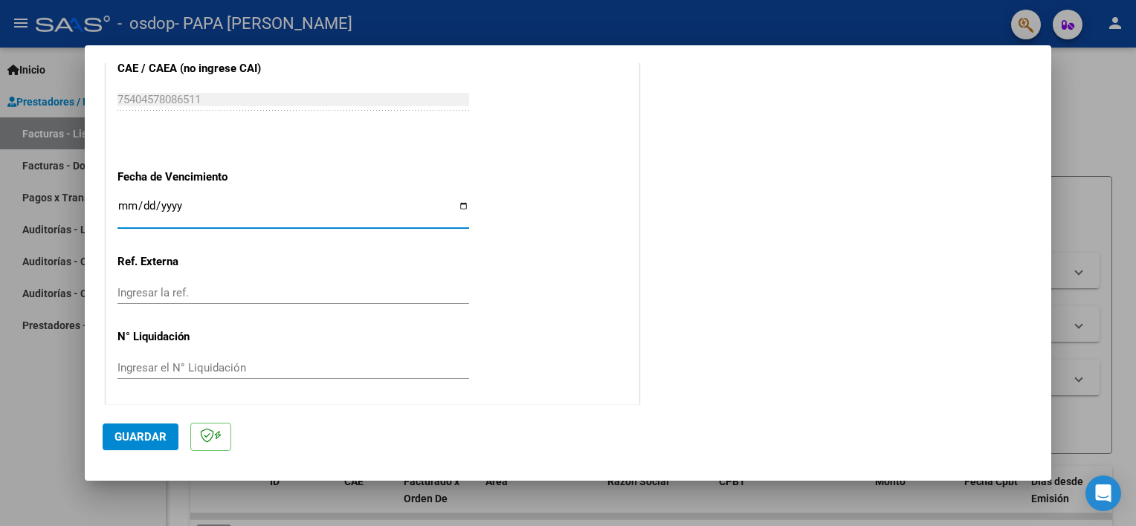
scroll to position [964, 0]
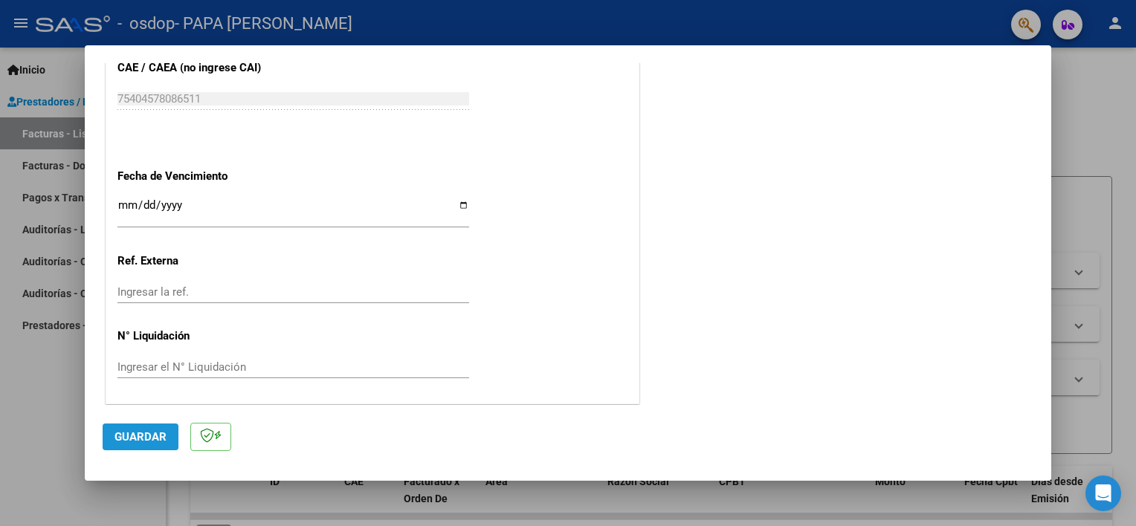
click at [158, 429] on button "Guardar" at bounding box center [141, 437] width 76 height 27
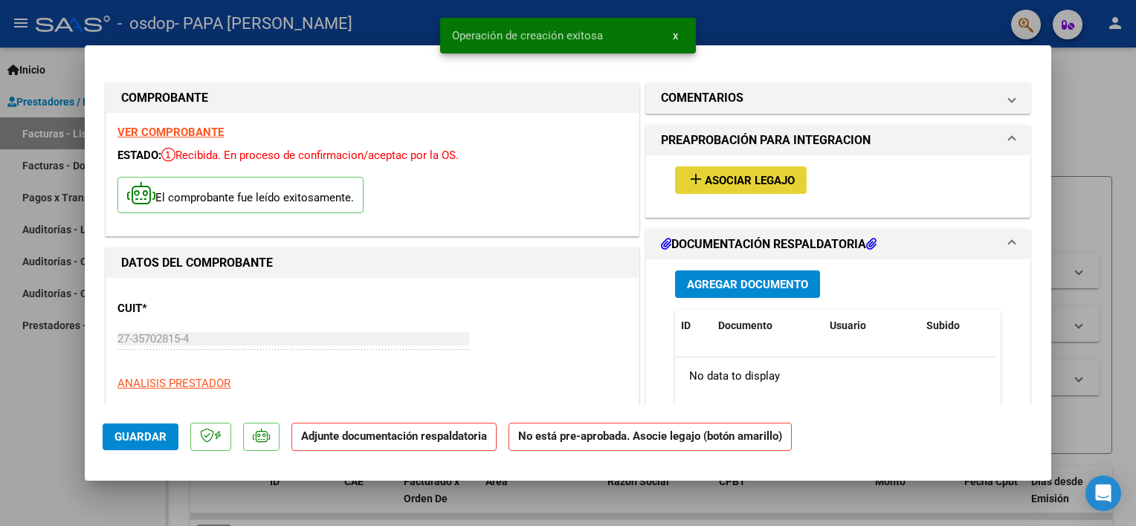
click at [687, 177] on mat-icon "add" at bounding box center [696, 179] width 18 height 18
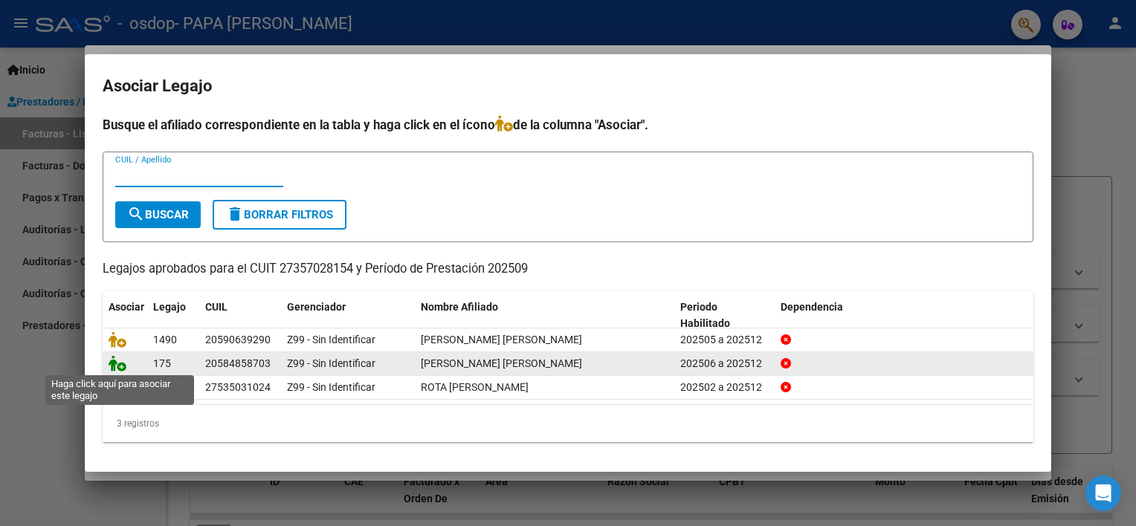
click at [111, 361] on icon at bounding box center [118, 363] width 18 height 16
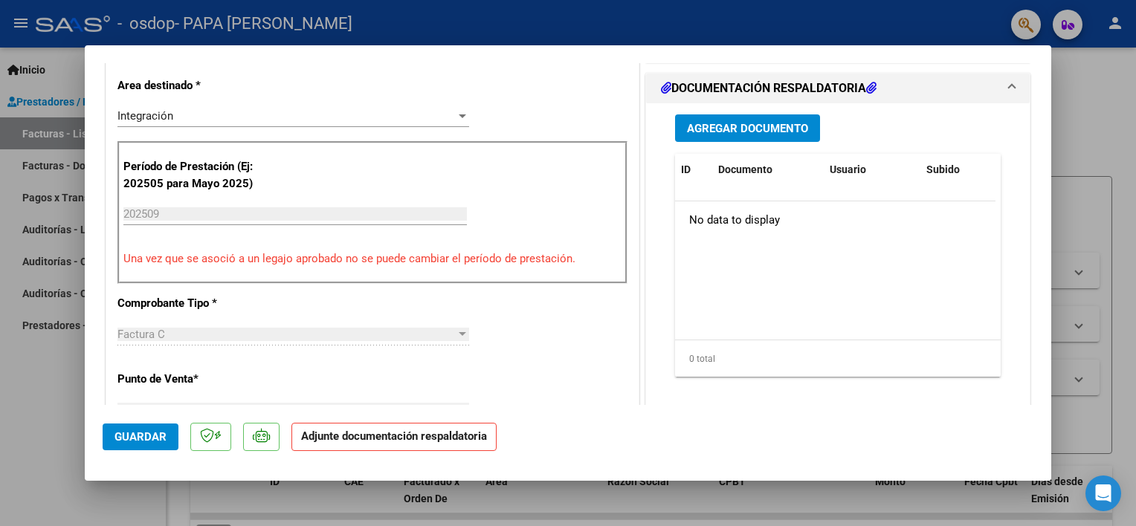
scroll to position [372, 0]
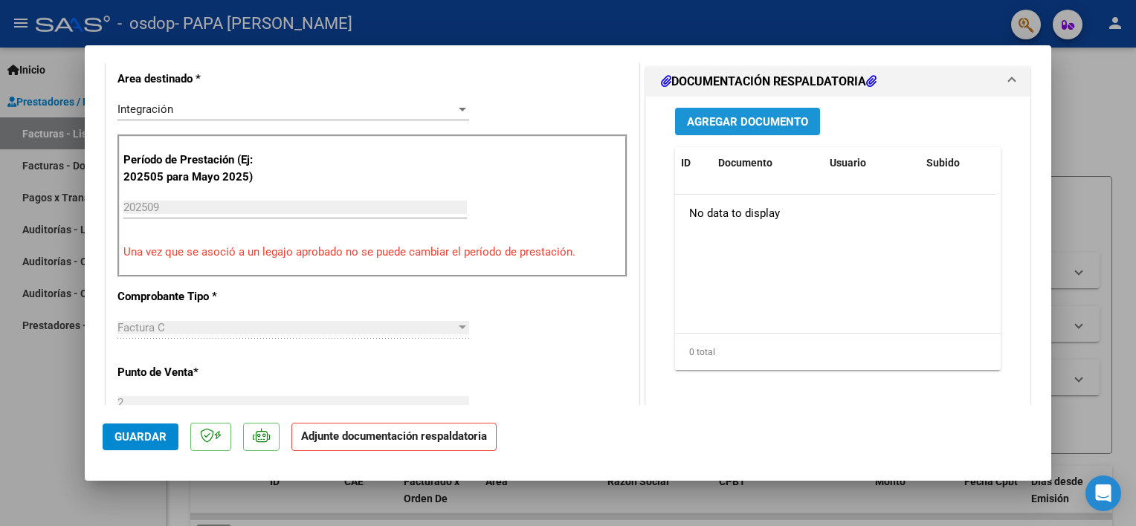
click at [764, 128] on span "Agregar Documento" at bounding box center [747, 121] width 121 height 13
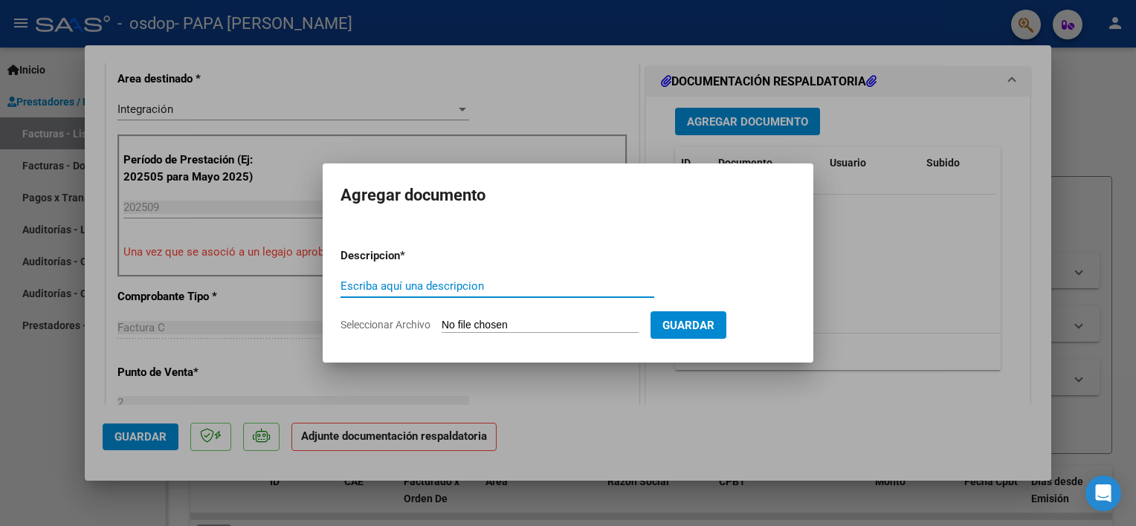
click at [577, 275] on div "Escriba aquí una descripcion" at bounding box center [497, 286] width 314 height 22
type input "asistencia"
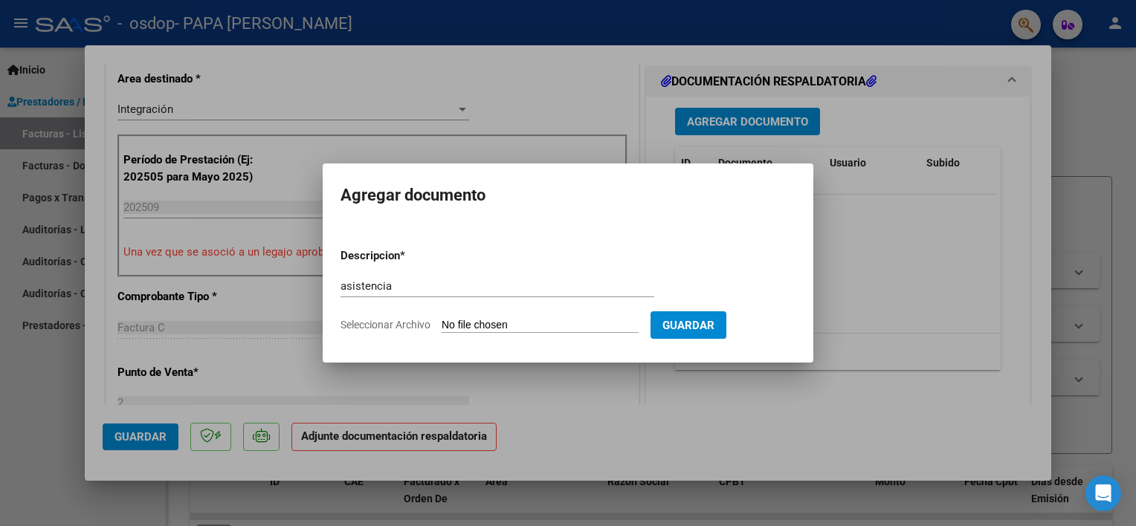
click at [528, 329] on input "Seleccionar Archivo" at bounding box center [540, 326] width 197 height 14
type input "C:\fakepath\[PERSON_NAME].pdf"
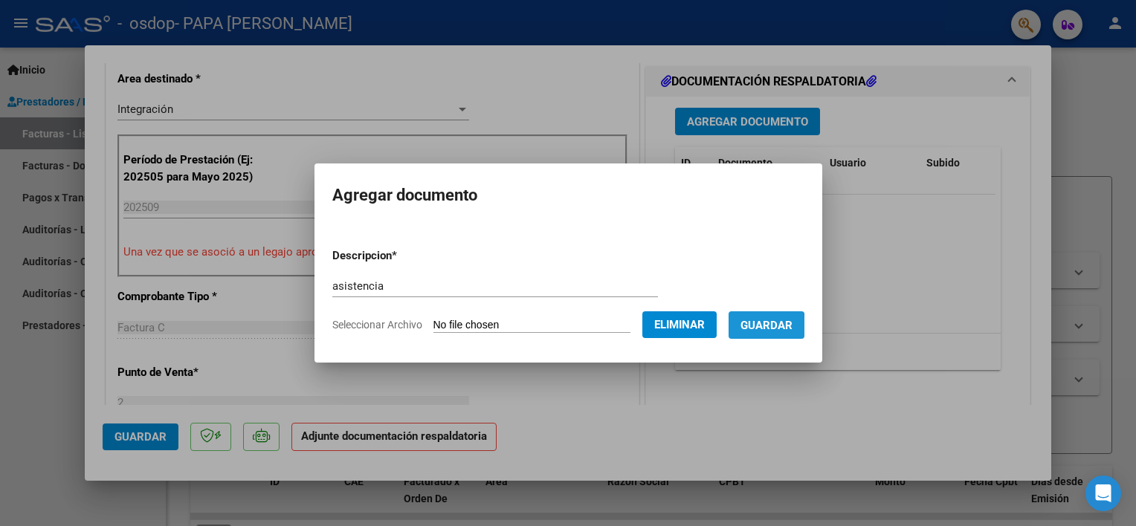
click at [755, 329] on span "Guardar" at bounding box center [766, 325] width 52 height 13
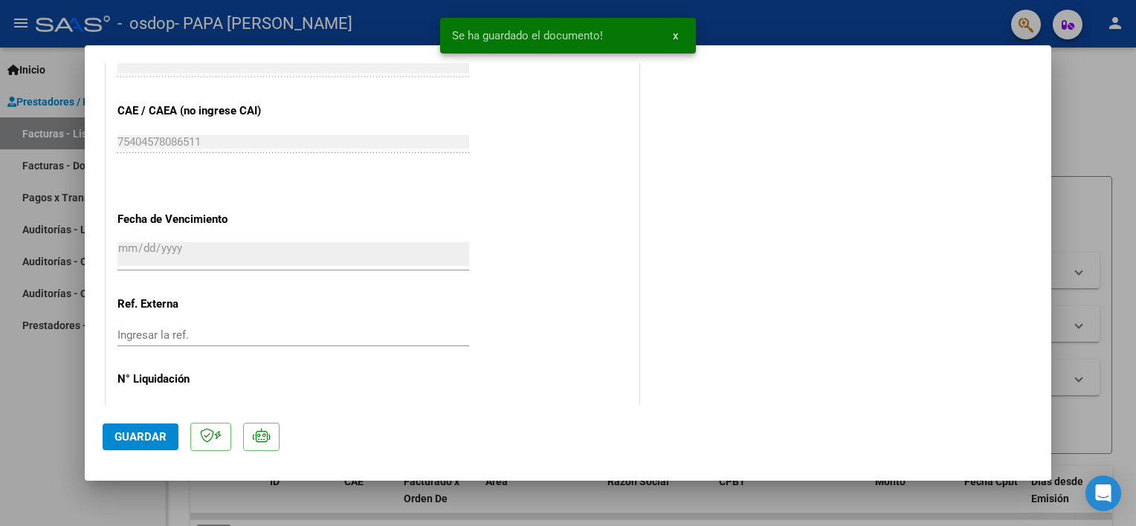
scroll to position [987, 0]
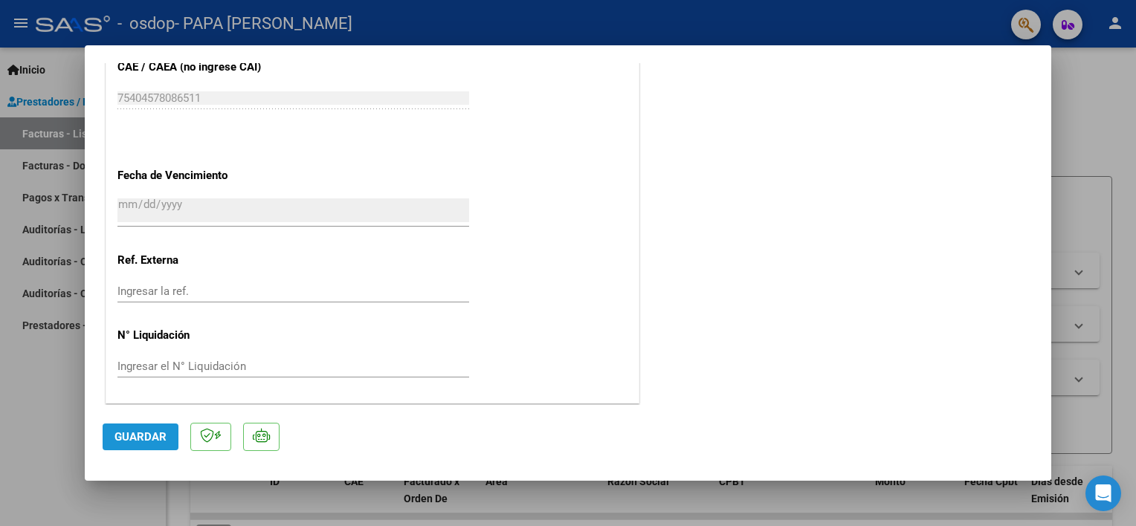
click at [176, 442] on button "Guardar" at bounding box center [141, 437] width 76 height 27
click at [1121, 240] on div at bounding box center [568, 263] width 1136 height 526
type input "$ 0,00"
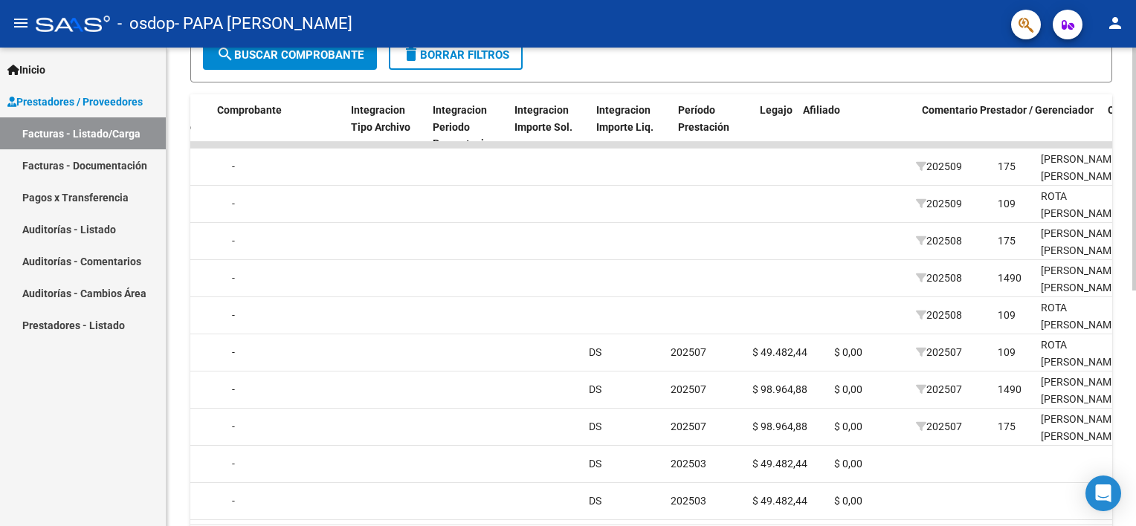
scroll to position [0, 1450]
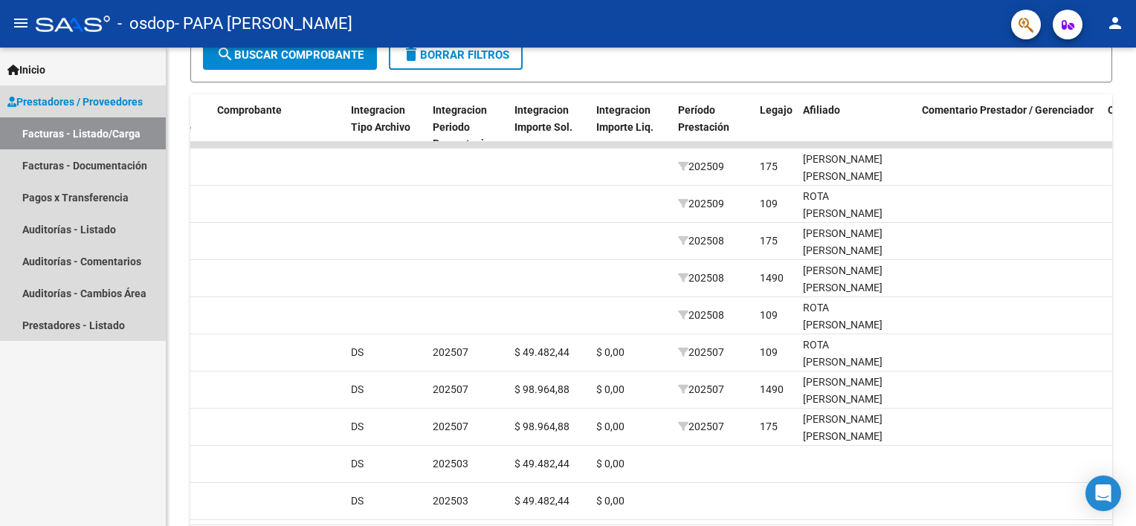
click at [63, 134] on link "Facturas - Listado/Carga" at bounding box center [83, 133] width 166 height 32
click at [68, 163] on link "Facturas - Documentación" at bounding box center [83, 165] width 166 height 32
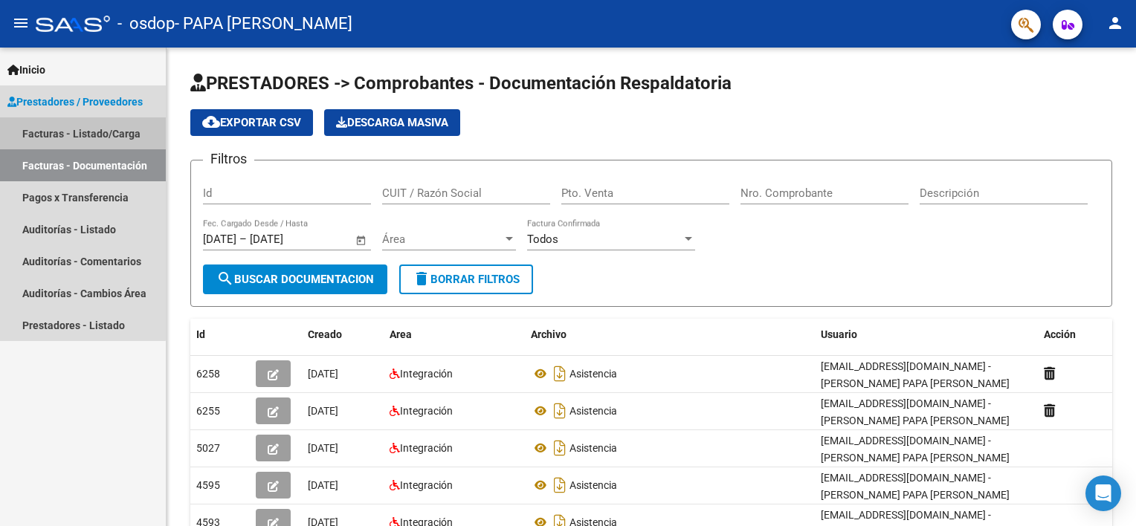
click at [80, 130] on link "Facturas - Listado/Carga" at bounding box center [83, 133] width 166 height 32
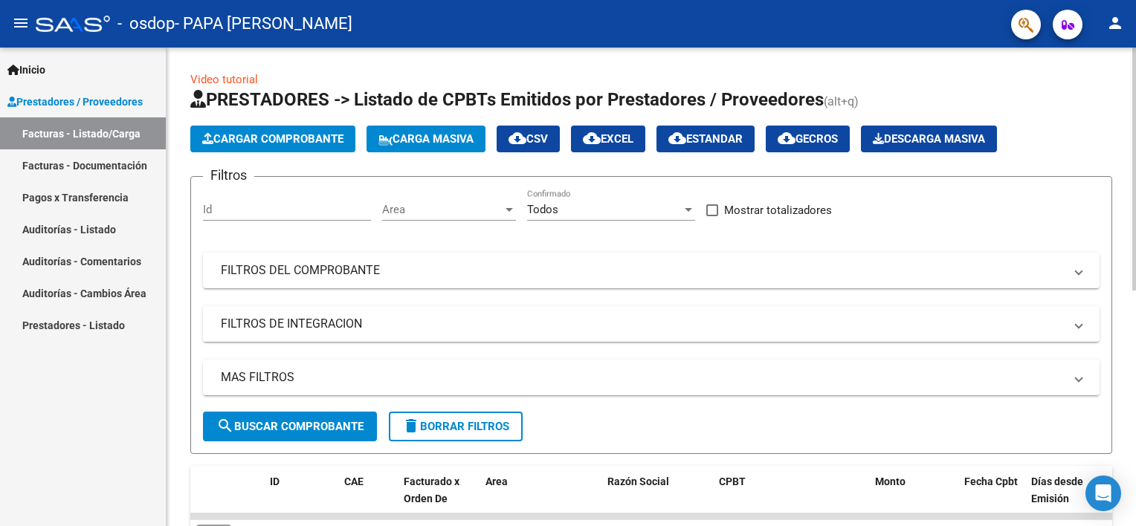
click at [288, 152] on app-list-header "PRESTADORES -> Listado de CPBTs Emitidos por Prestadores / Proveedores (alt+q) …" at bounding box center [651, 271] width 922 height 366
click at [288, 144] on span "Cargar Comprobante" at bounding box center [272, 138] width 141 height 13
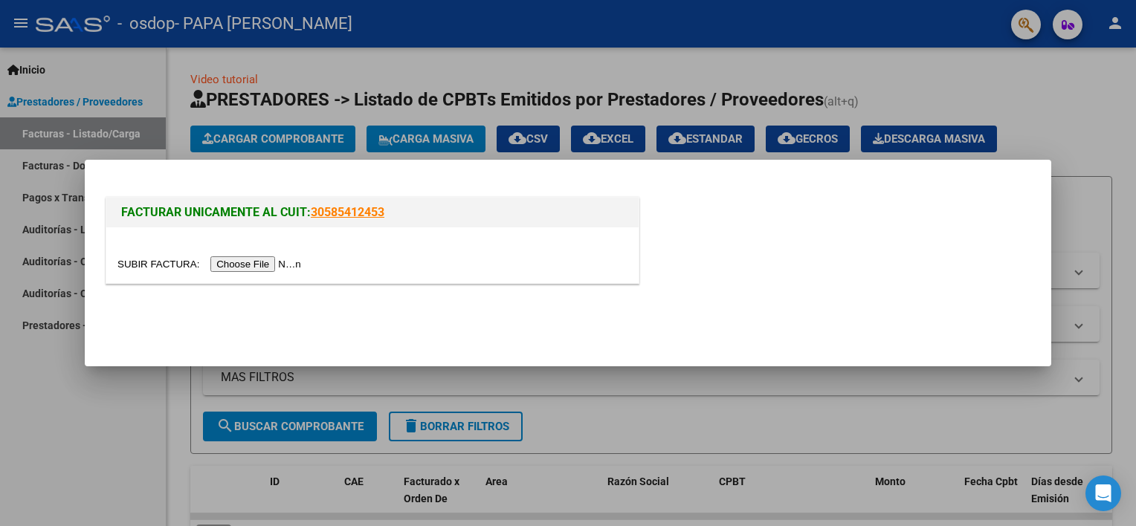
click at [242, 272] on div at bounding box center [372, 255] width 532 height 56
click at [242, 257] on input "file" at bounding box center [211, 264] width 188 height 16
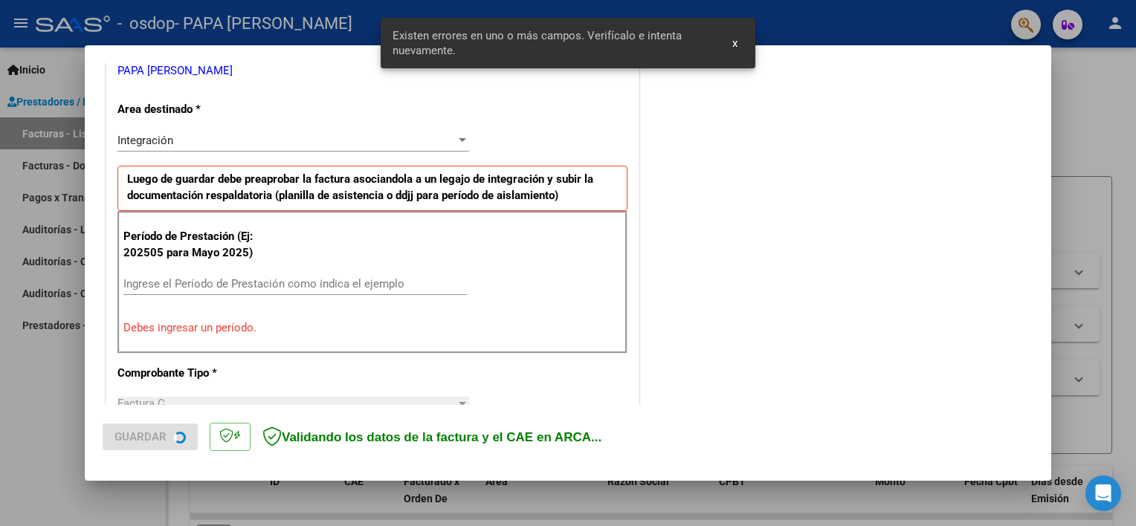
scroll to position [317, 0]
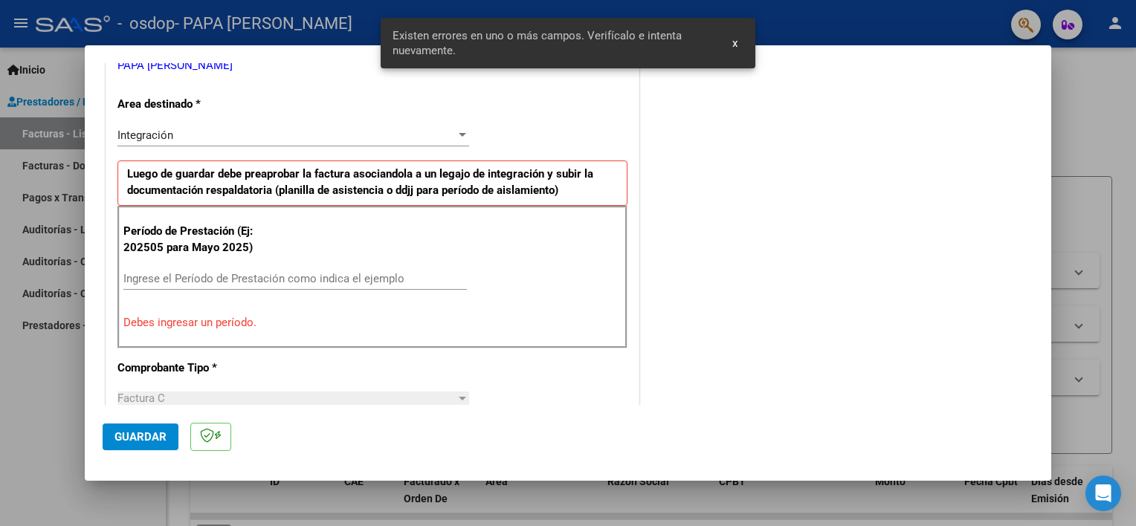
click at [193, 262] on div "Período de Prestación (Ej: 202505 para [DATE]) Ingrese el Período de Prestación…" at bounding box center [372, 277] width 510 height 143
click at [200, 282] on input "Ingrese el Período de Prestación como indica el ejemplo" at bounding box center [294, 278] width 343 height 13
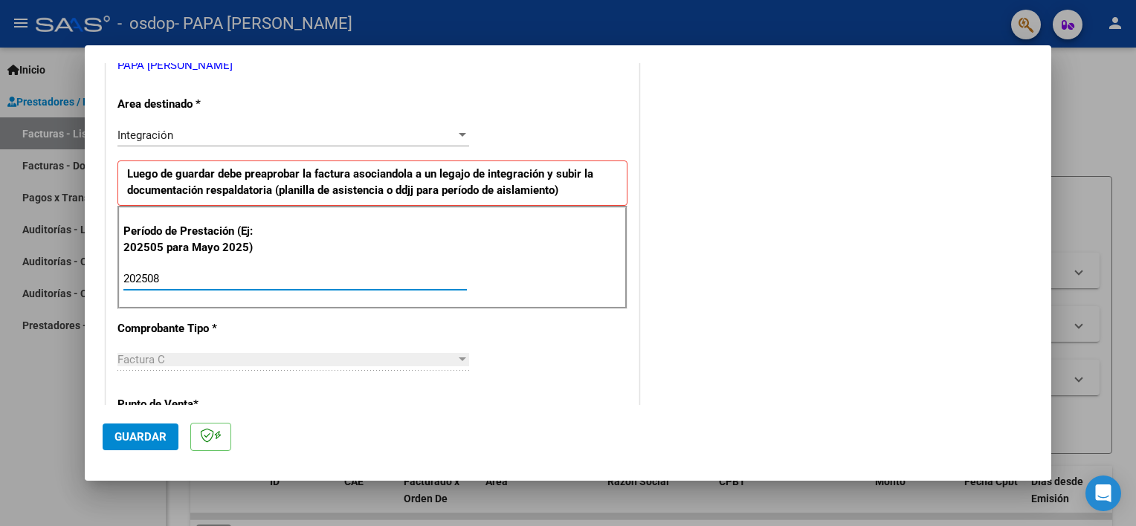
scroll to position [392, 0]
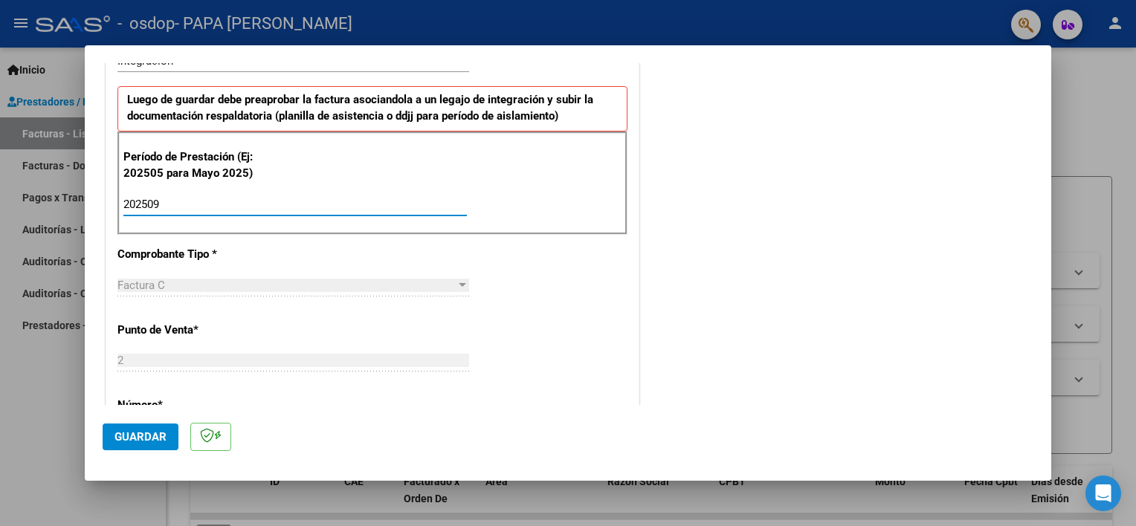
type input "202509"
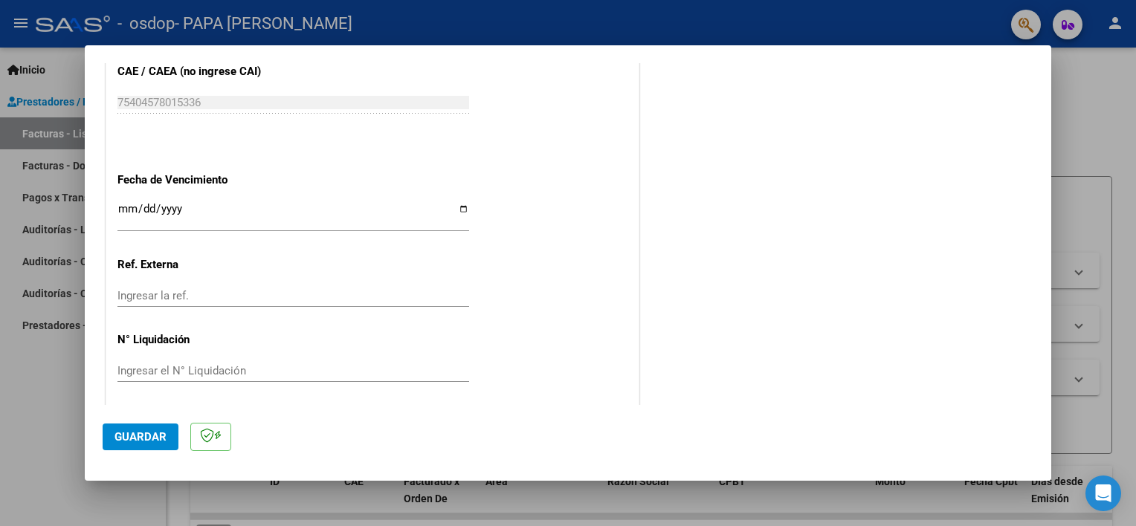
scroll to position [964, 0]
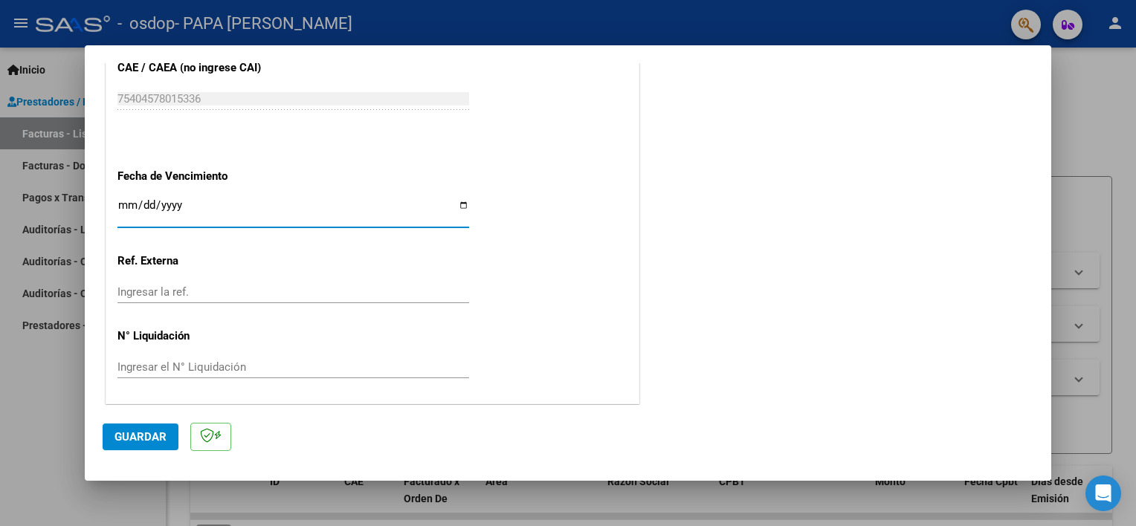
click at [462, 203] on input "Ingresar la fecha" at bounding box center [293, 211] width 352 height 24
type input "[DATE]"
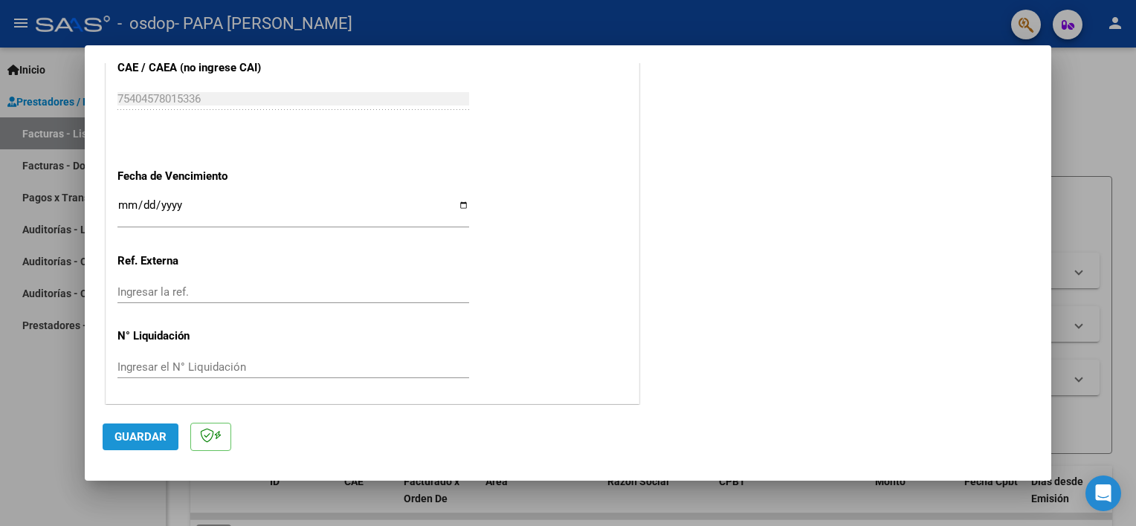
click at [140, 445] on button "Guardar" at bounding box center [141, 437] width 76 height 27
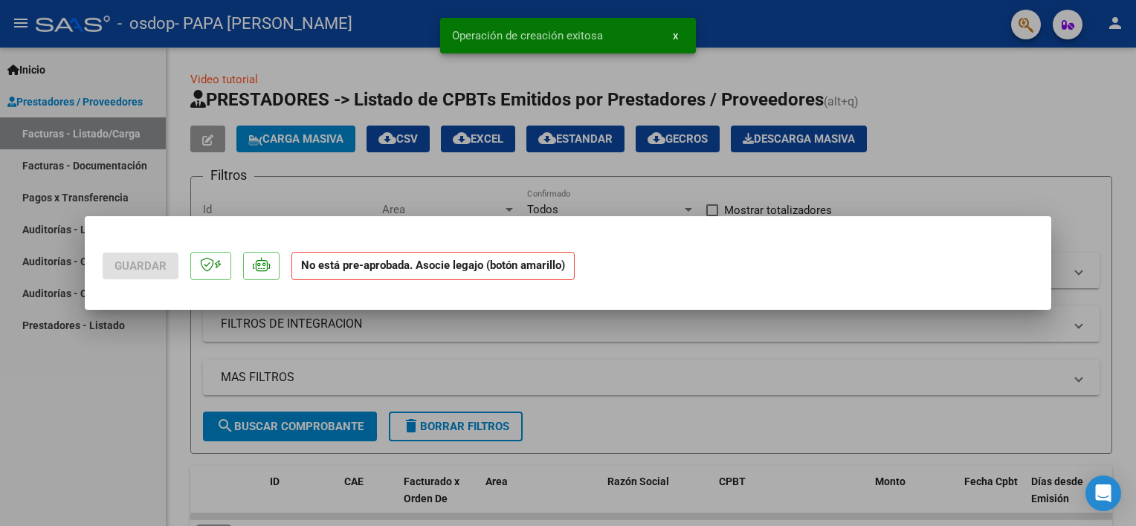
scroll to position [0, 0]
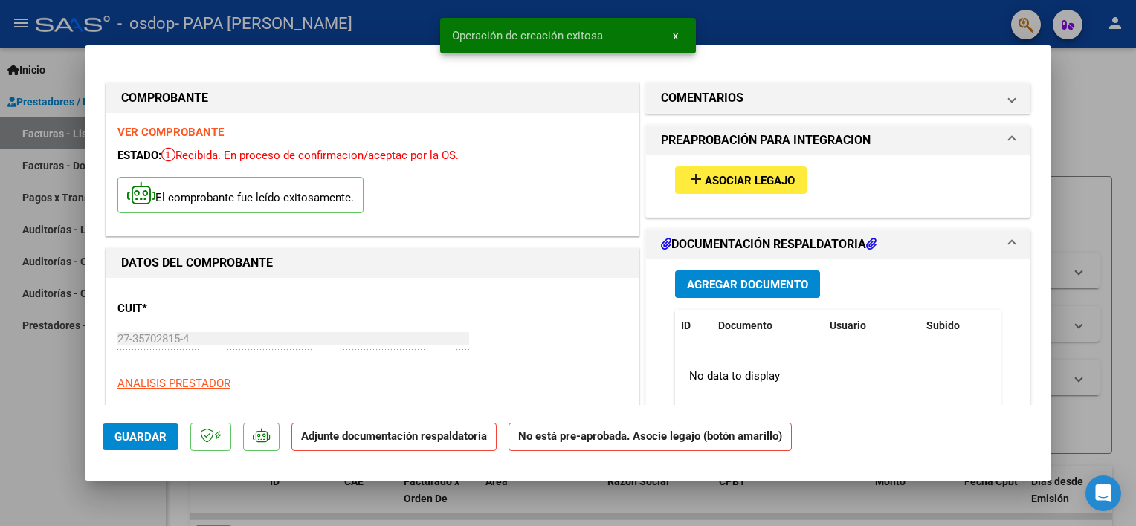
click at [709, 169] on button "add Asociar Legajo" at bounding box center [741, 181] width 132 height 28
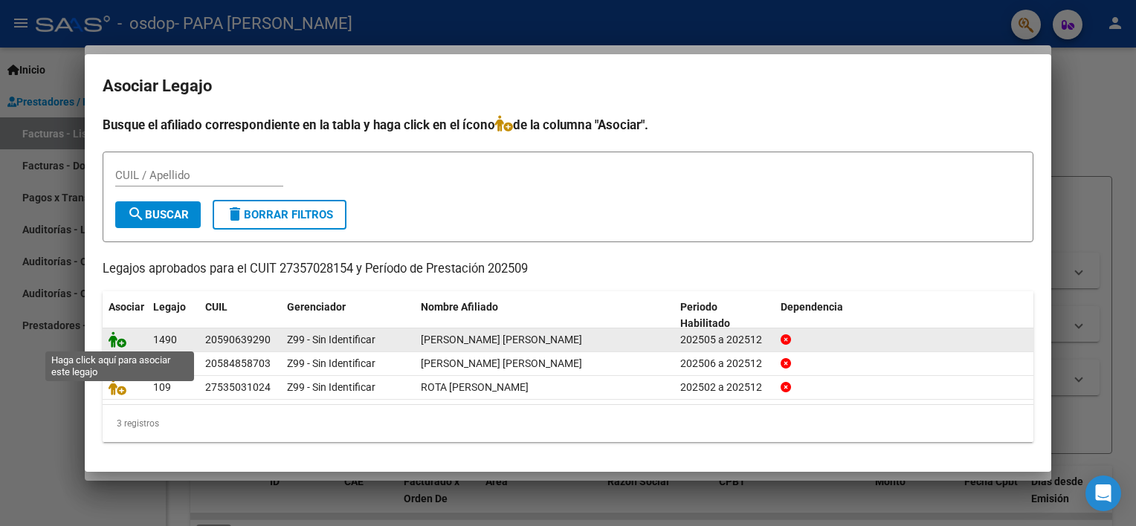
click at [116, 341] on icon at bounding box center [118, 340] width 18 height 16
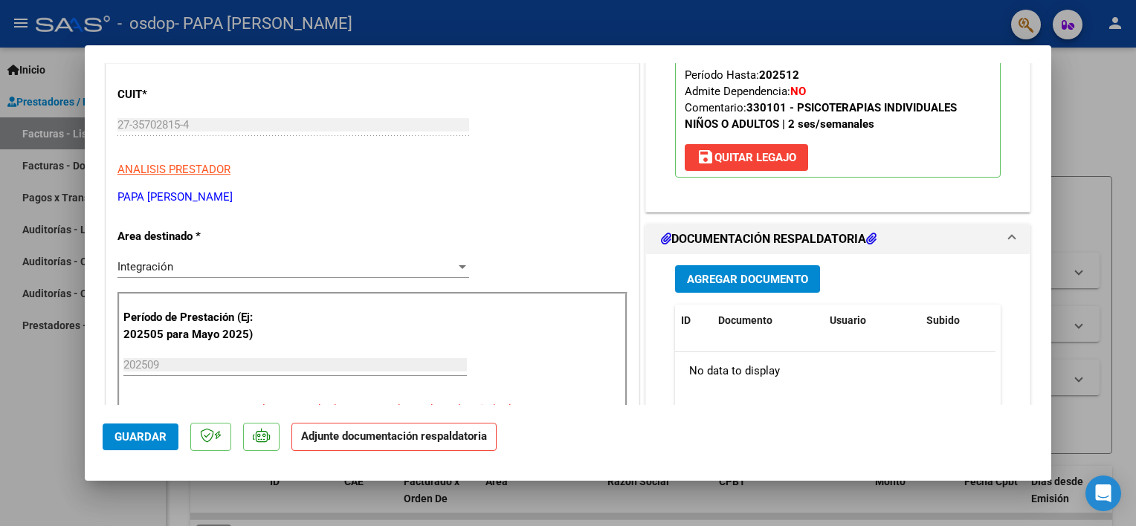
scroll to position [297, 0]
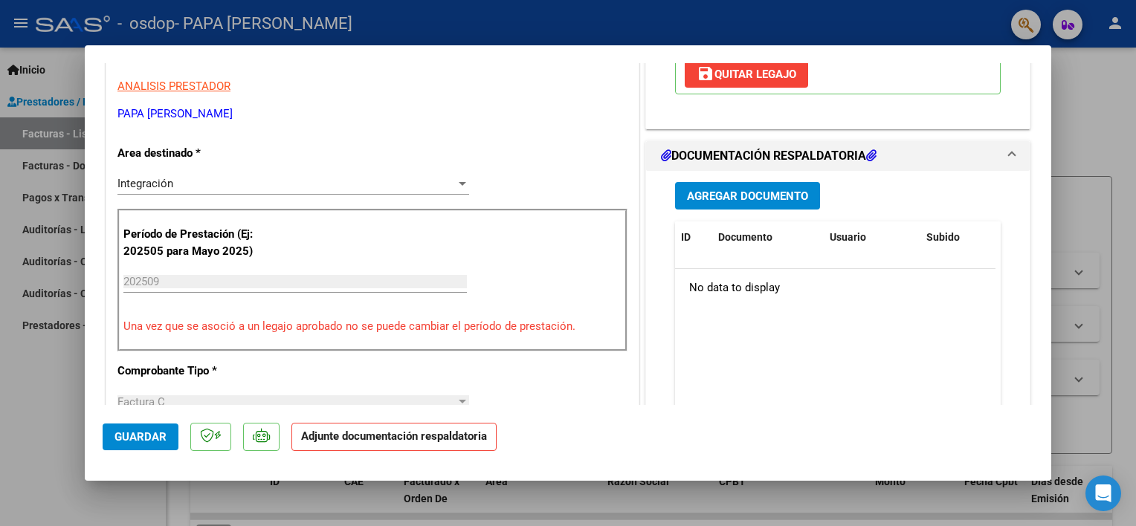
click at [757, 208] on button "Agregar Documento" at bounding box center [747, 196] width 145 height 28
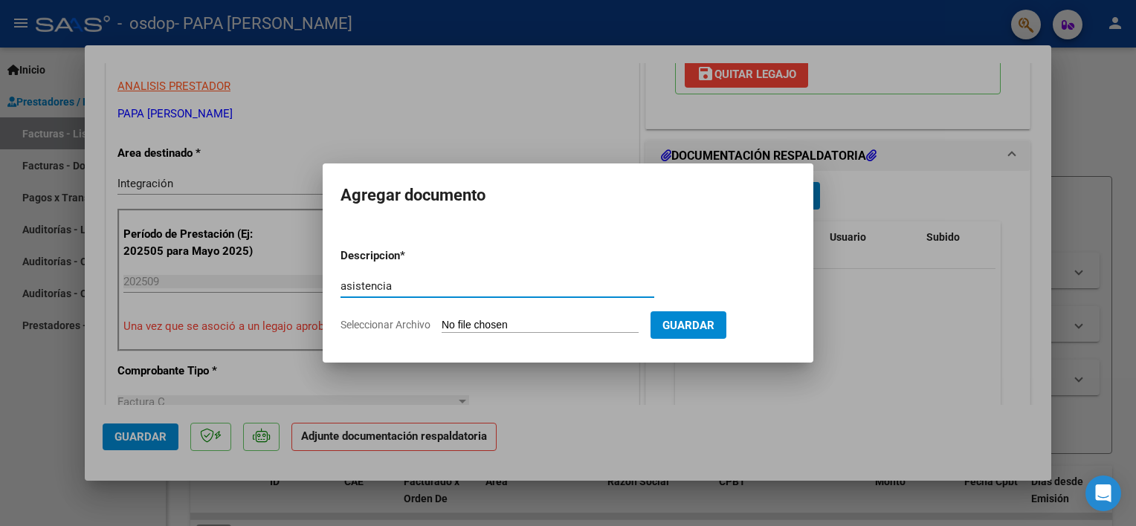
type input "asistencia"
click at [477, 317] on form "Descripcion * asistencia Escriba aquí una descripcion Seleccionar Archivo Guard…" at bounding box center [567, 290] width 455 height 109
click at [476, 320] on input "Seleccionar Archivo" at bounding box center [540, 326] width 197 height 14
type input "C:\fakepath\27357028154_011_00002_00000882.pdf"
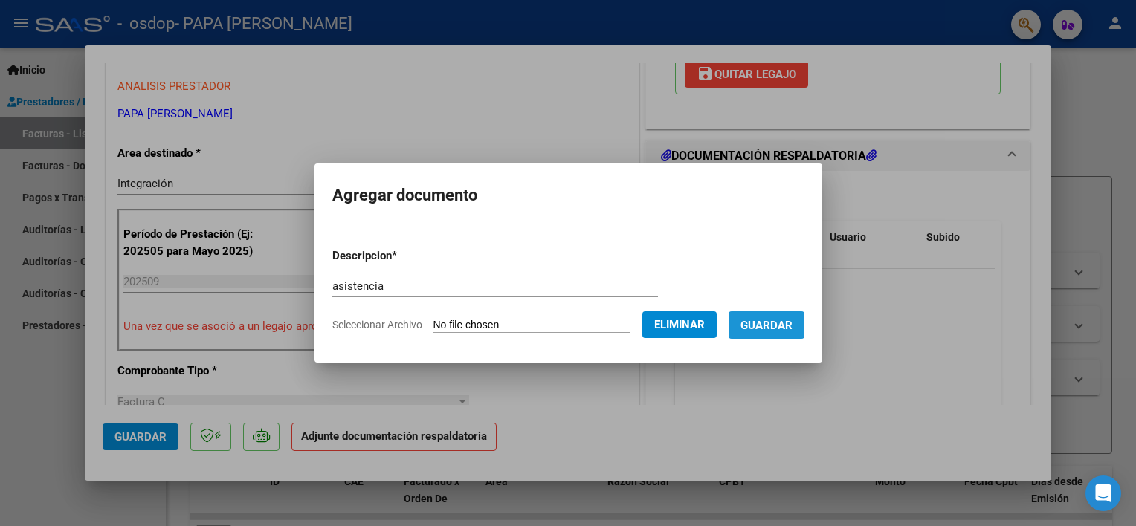
click at [754, 325] on span "Guardar" at bounding box center [766, 325] width 52 height 13
